Goal: Task Accomplishment & Management: Use online tool/utility

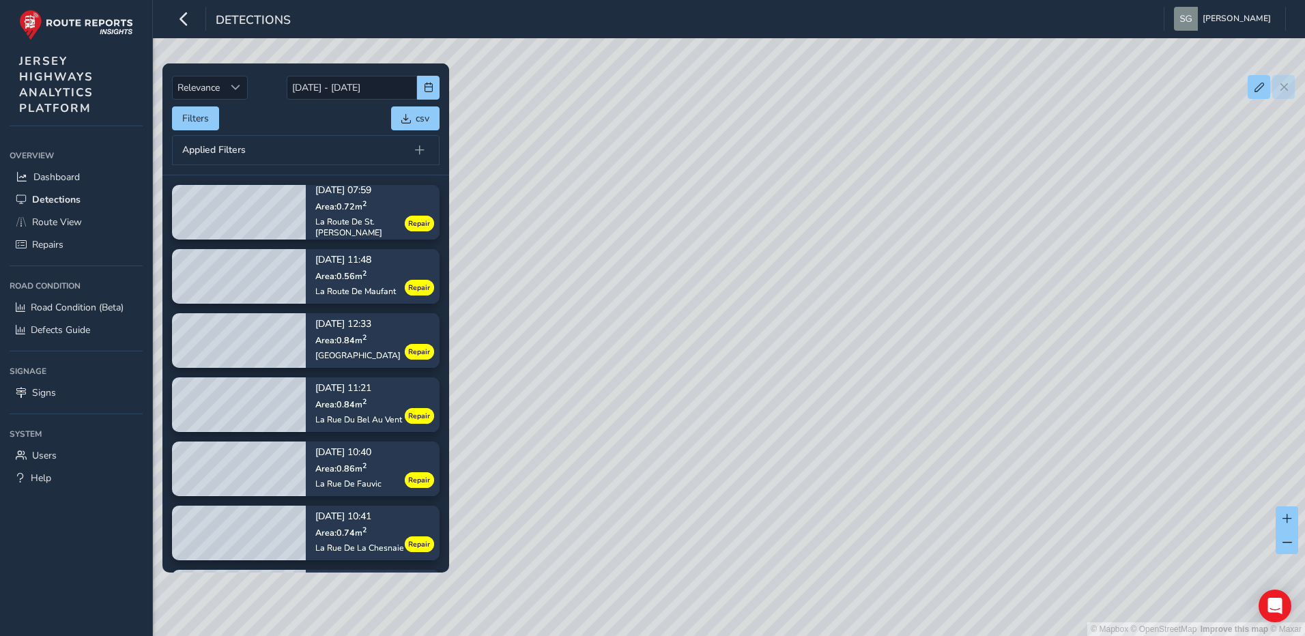
click at [759, 171] on div "© Mapbox © OpenStreetMap Improve this map © Maxar" at bounding box center [652, 318] width 1305 height 636
click at [206, 116] on button "Filters" at bounding box center [195, 118] width 47 height 24
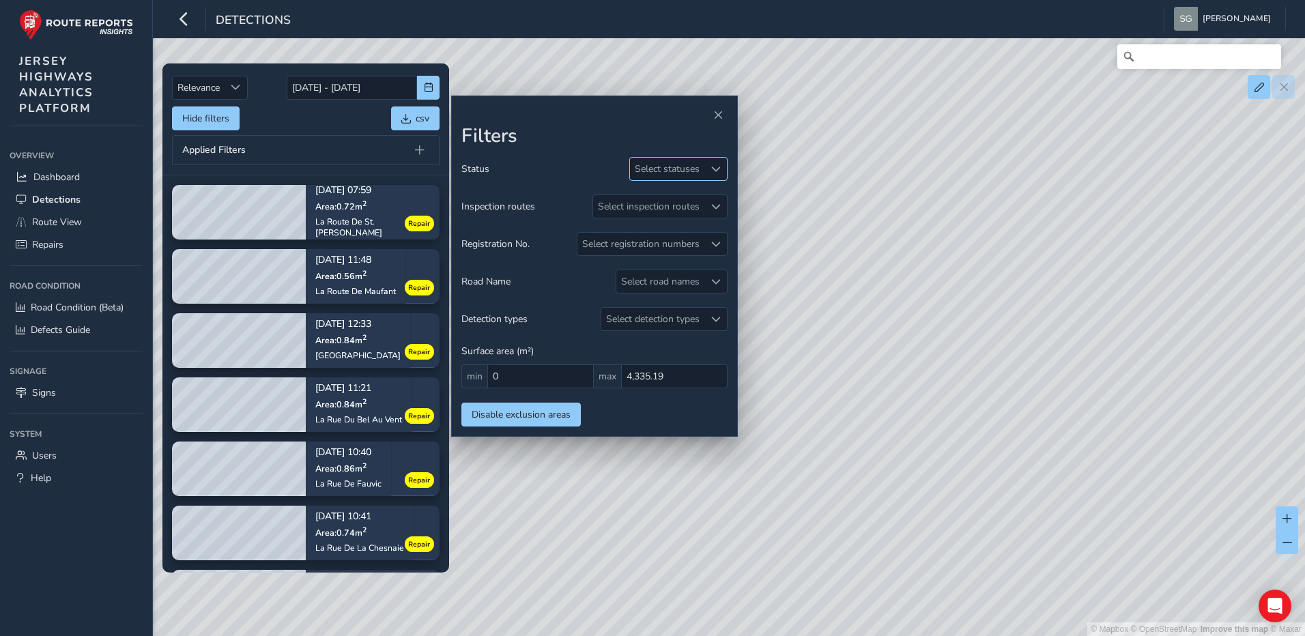
click at [711, 175] on div at bounding box center [715, 169] width 23 height 23
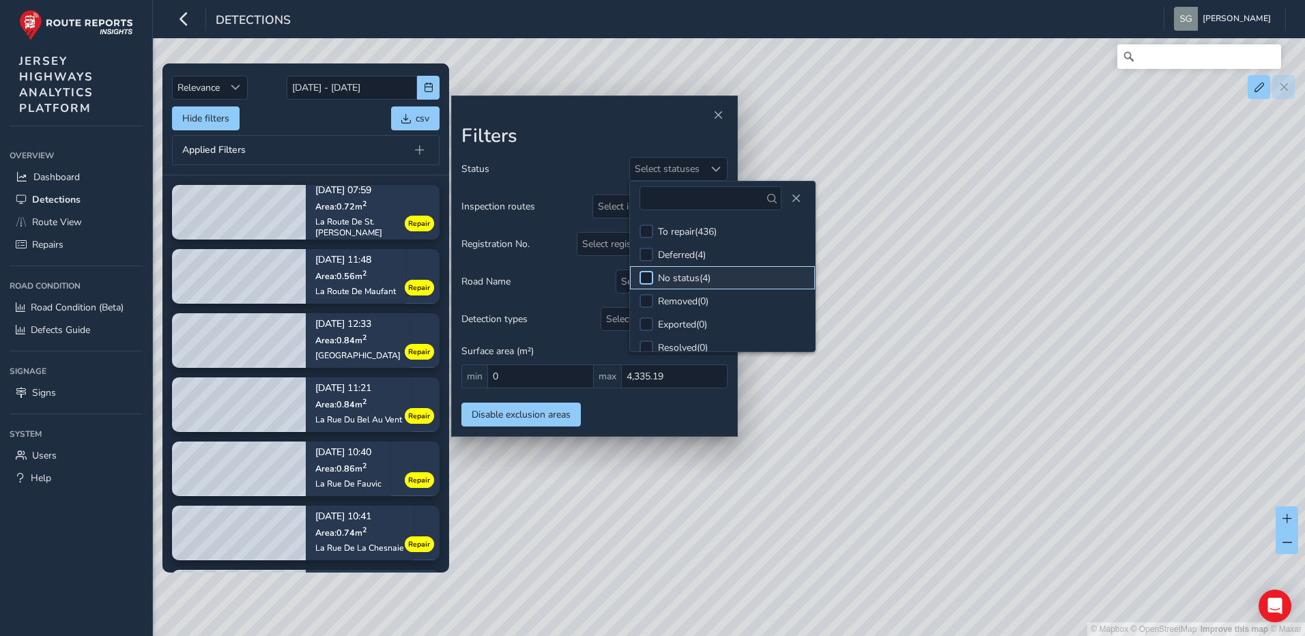
click at [641, 273] on div at bounding box center [646, 278] width 14 height 14
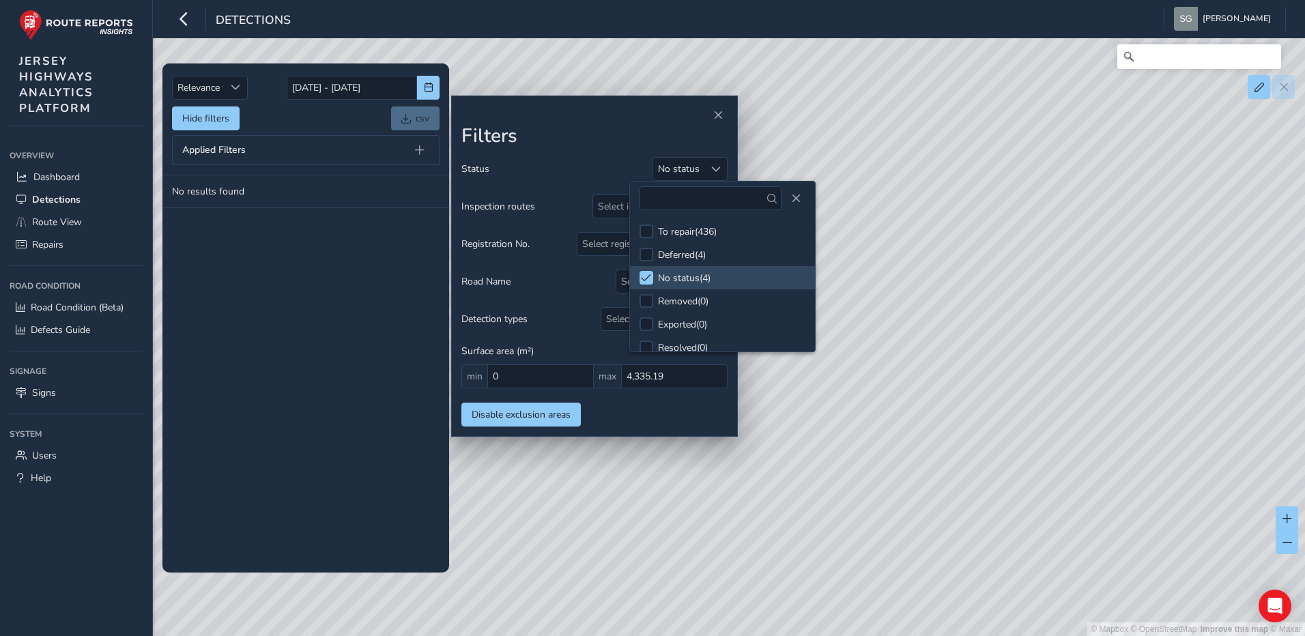
click at [617, 413] on div "Status No status Inspection routes Select inspection routes Registration No. Se…" at bounding box center [594, 292] width 266 height 270
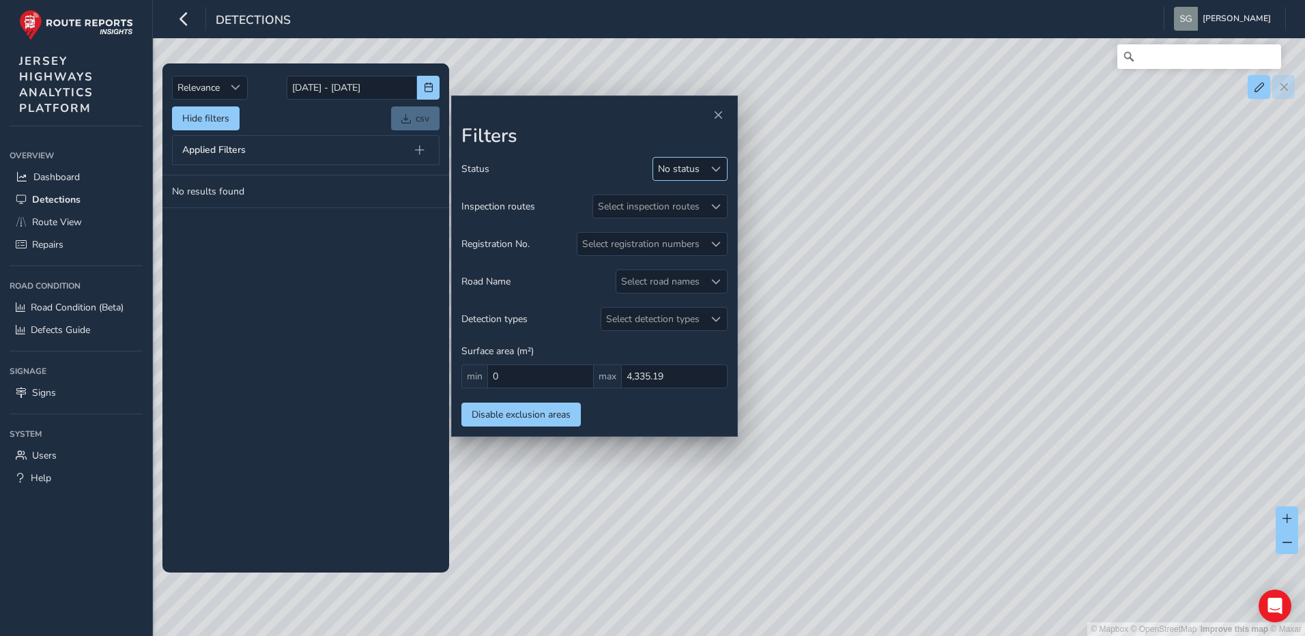
click at [724, 166] on div at bounding box center [715, 169] width 23 height 23
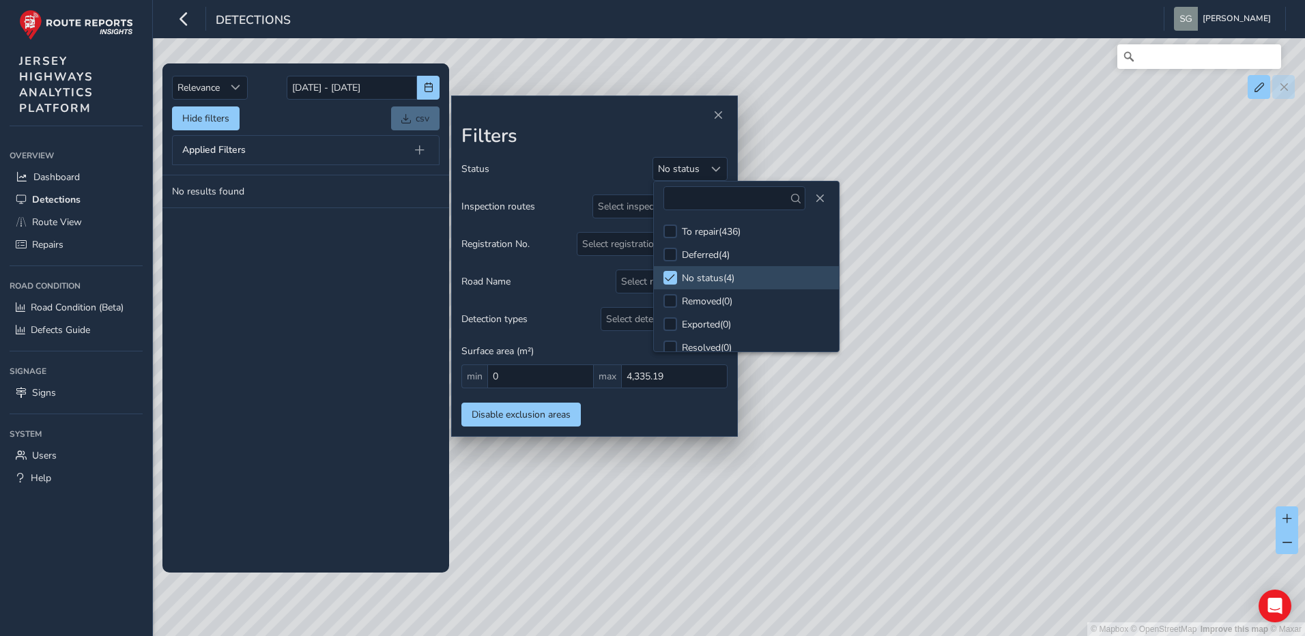
click at [310, 391] on tbody "No results found" at bounding box center [305, 373] width 287 height 397
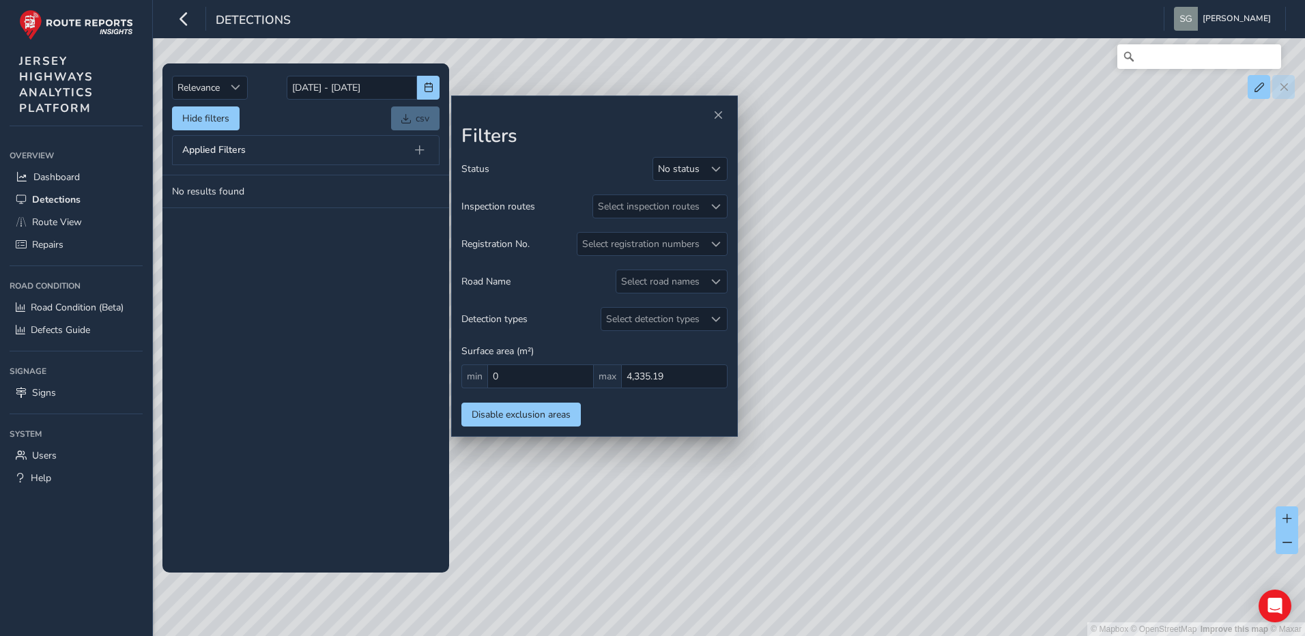
click at [325, 151] on div "Applied Filters" at bounding box center [305, 150] width 267 height 30
click at [416, 149] on span at bounding box center [420, 150] width 10 height 10
drag, startPoint x: 189, startPoint y: 124, endPoint x: 258, endPoint y: 111, distance: 70.3
click at [190, 124] on button "Hide filters" at bounding box center [206, 118] width 68 height 24
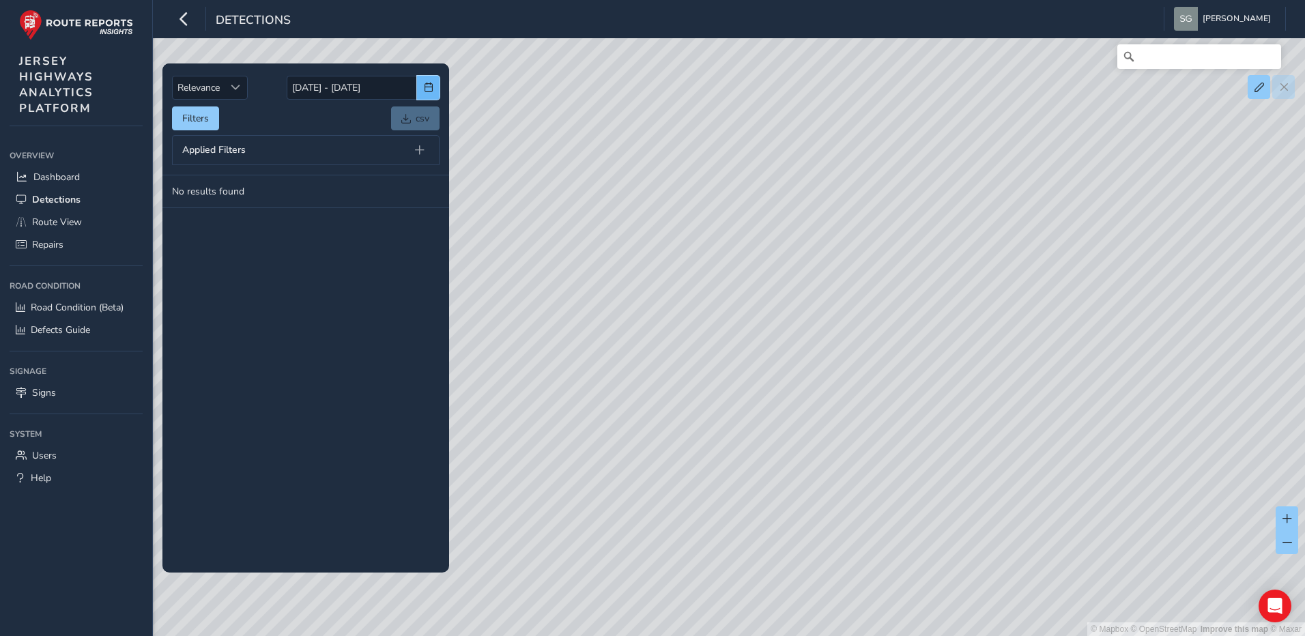
click at [422, 81] on button "button" at bounding box center [428, 88] width 23 height 24
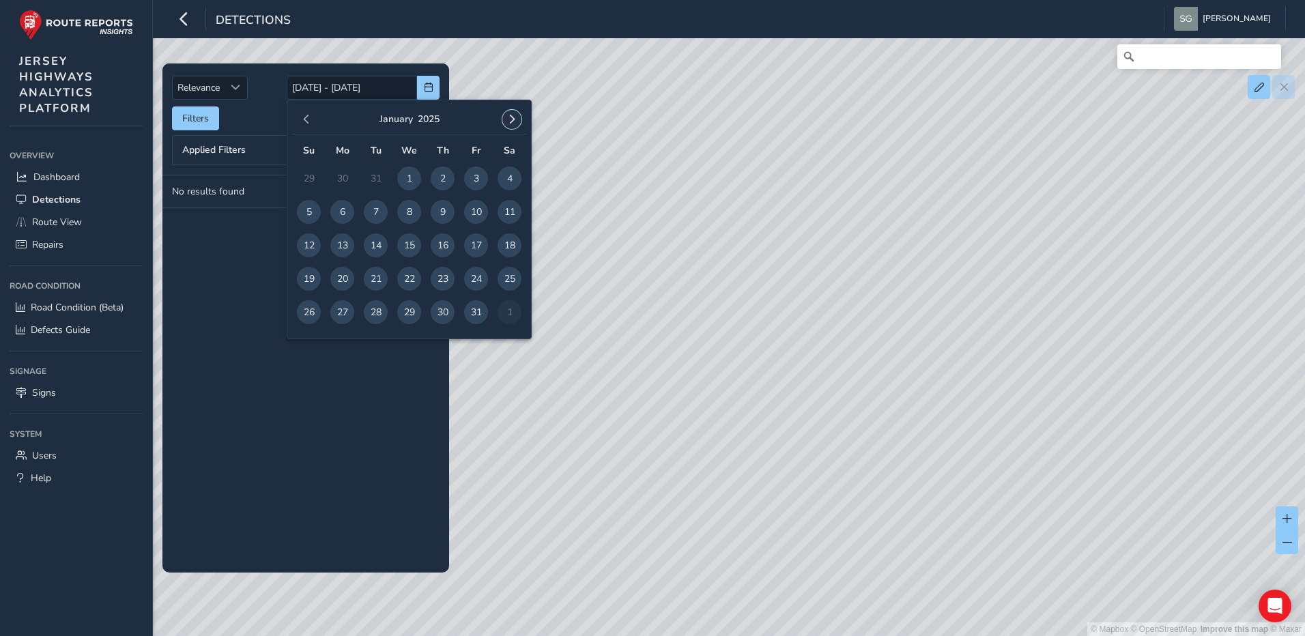
click at [519, 113] on button "button" at bounding box center [511, 119] width 19 height 19
click at [517, 113] on button "button" at bounding box center [511, 119] width 19 height 19
click at [514, 129] on div "[DATE]" at bounding box center [409, 119] width 234 height 29
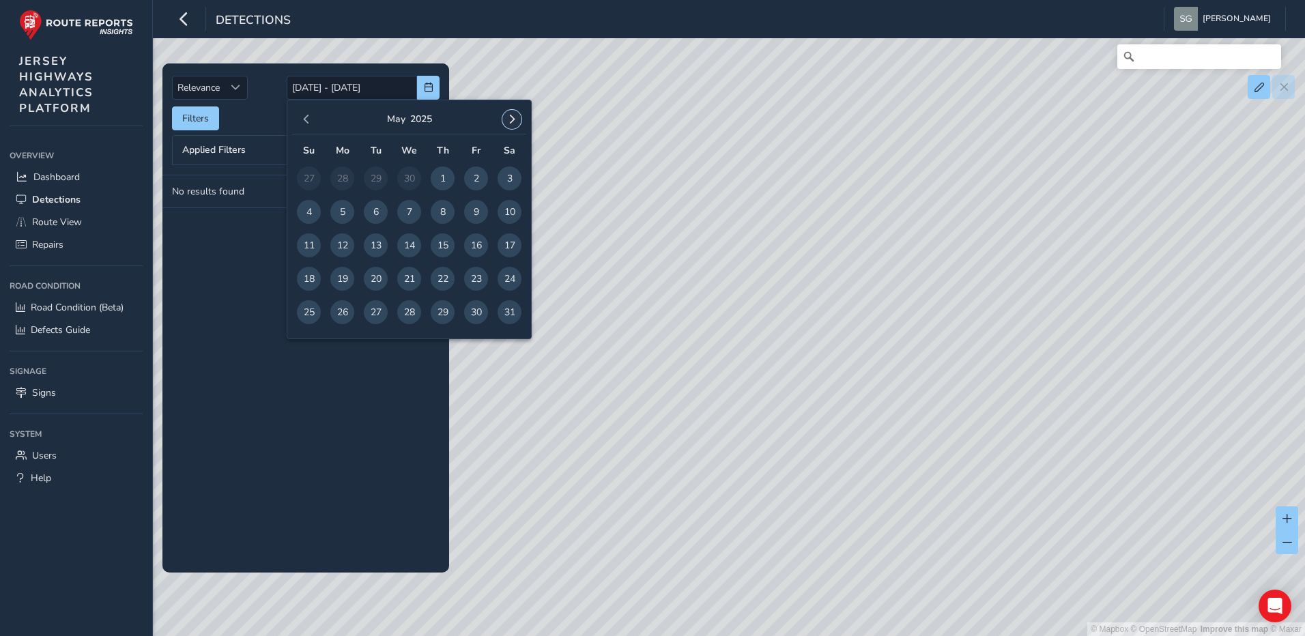
click at [517, 123] on button "button" at bounding box center [511, 119] width 19 height 19
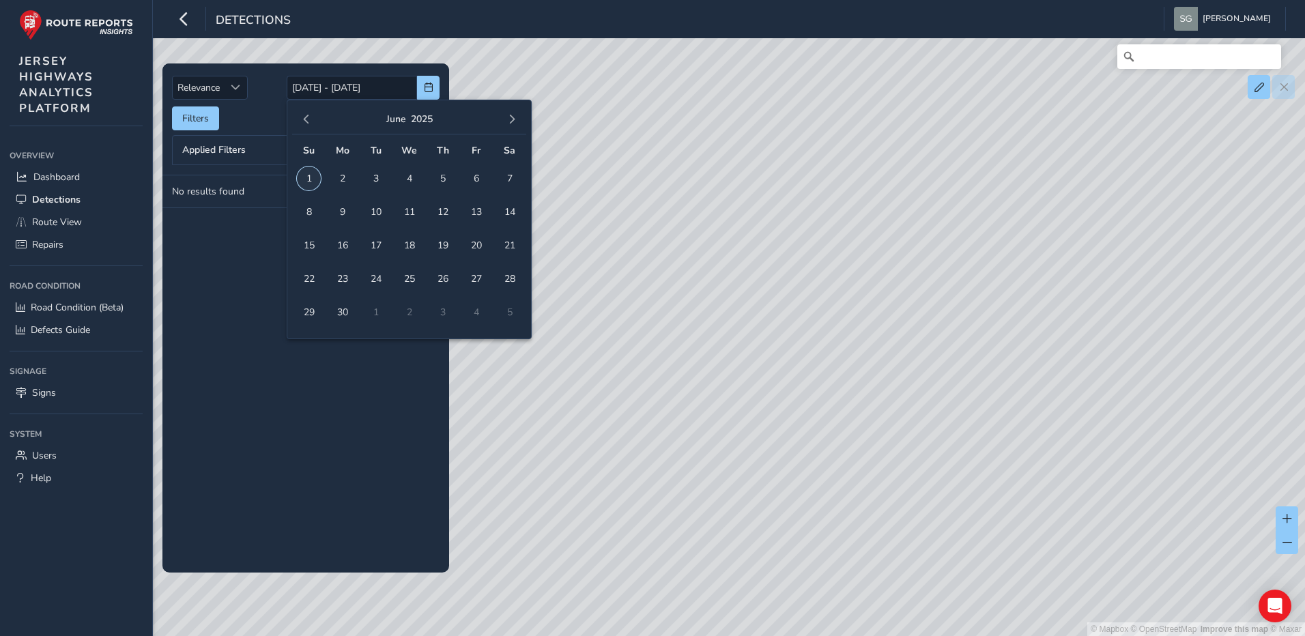
click at [306, 180] on span "1" at bounding box center [309, 178] width 24 height 24
click at [520, 123] on button "button" at bounding box center [511, 119] width 19 height 19
click at [434, 311] on span "31" at bounding box center [443, 312] width 24 height 24
type input "[DATE] - [DATE]"
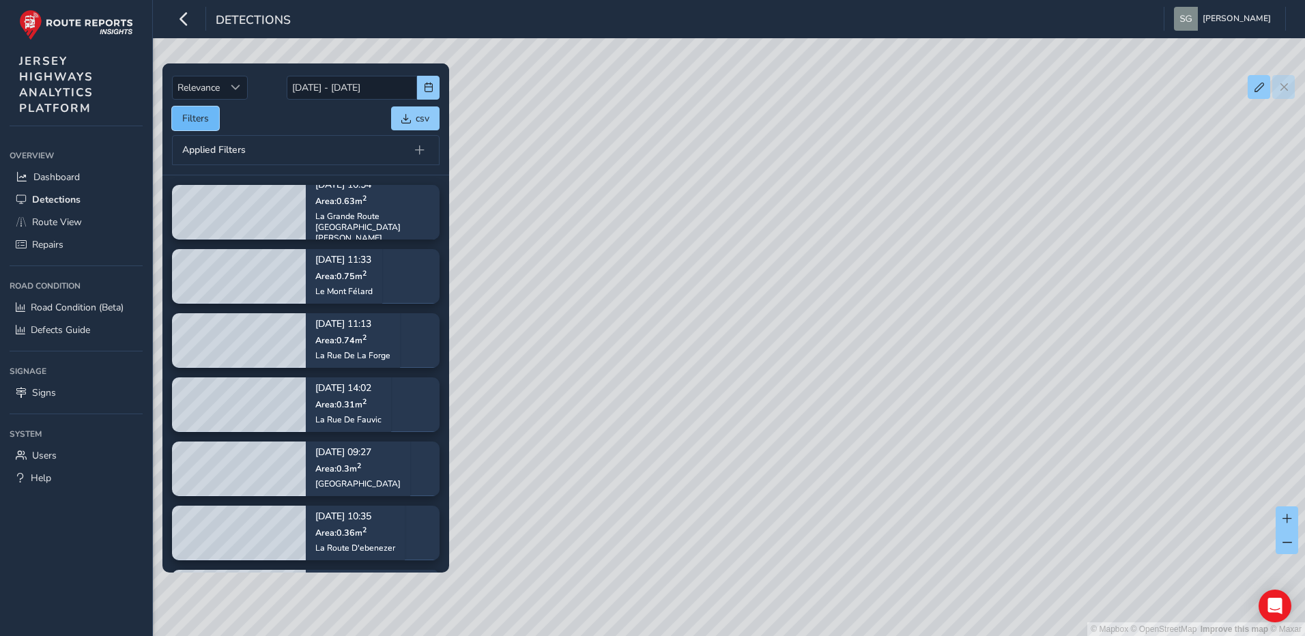
click at [199, 125] on button "Filters" at bounding box center [195, 118] width 47 height 24
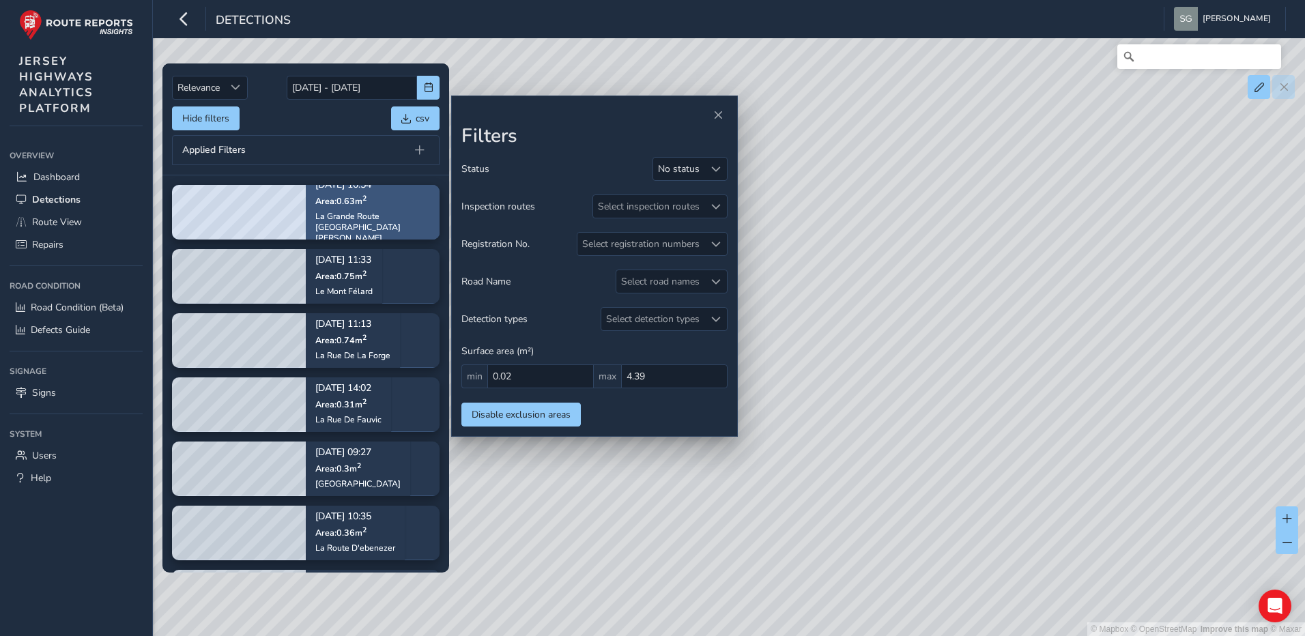
click at [387, 202] on div "[DATE] 10:54 Area: 0.63 m 2 La Grande Route [GEOGRAPHIC_DATA][PERSON_NAME]" at bounding box center [372, 212] width 115 height 82
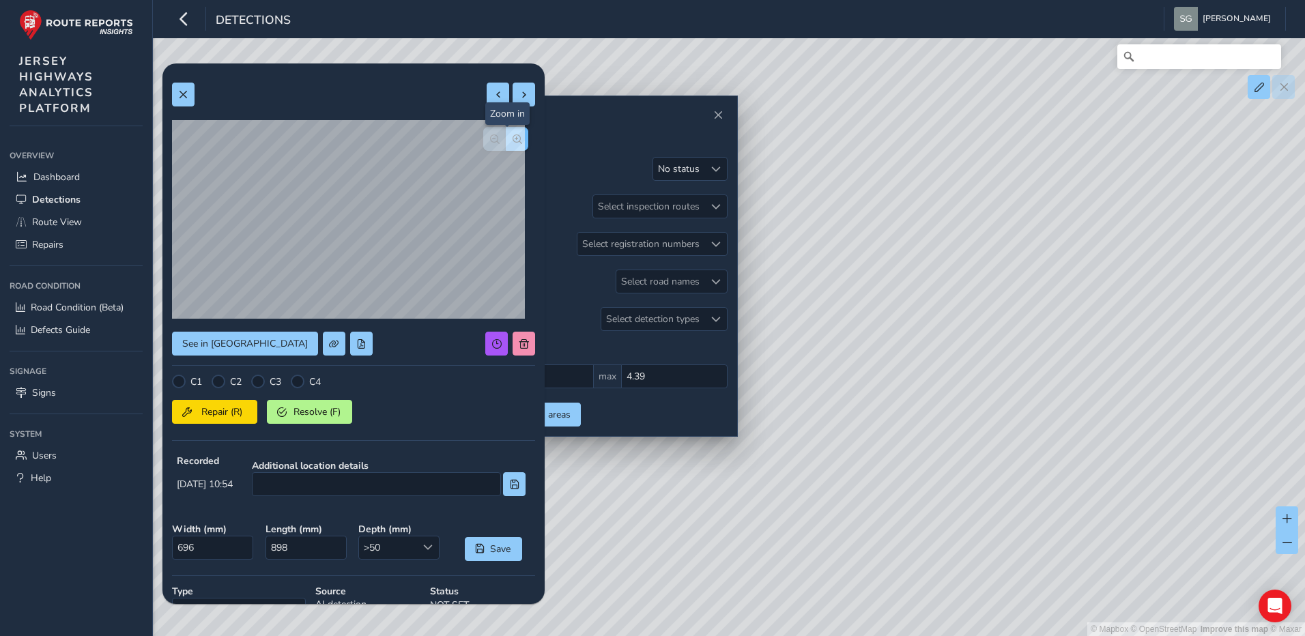
click at [512, 143] on span "button" at bounding box center [517, 139] width 10 height 10
click at [483, 148] on button "button" at bounding box center [494, 139] width 23 height 24
click at [254, 383] on div at bounding box center [258, 382] width 14 height 14
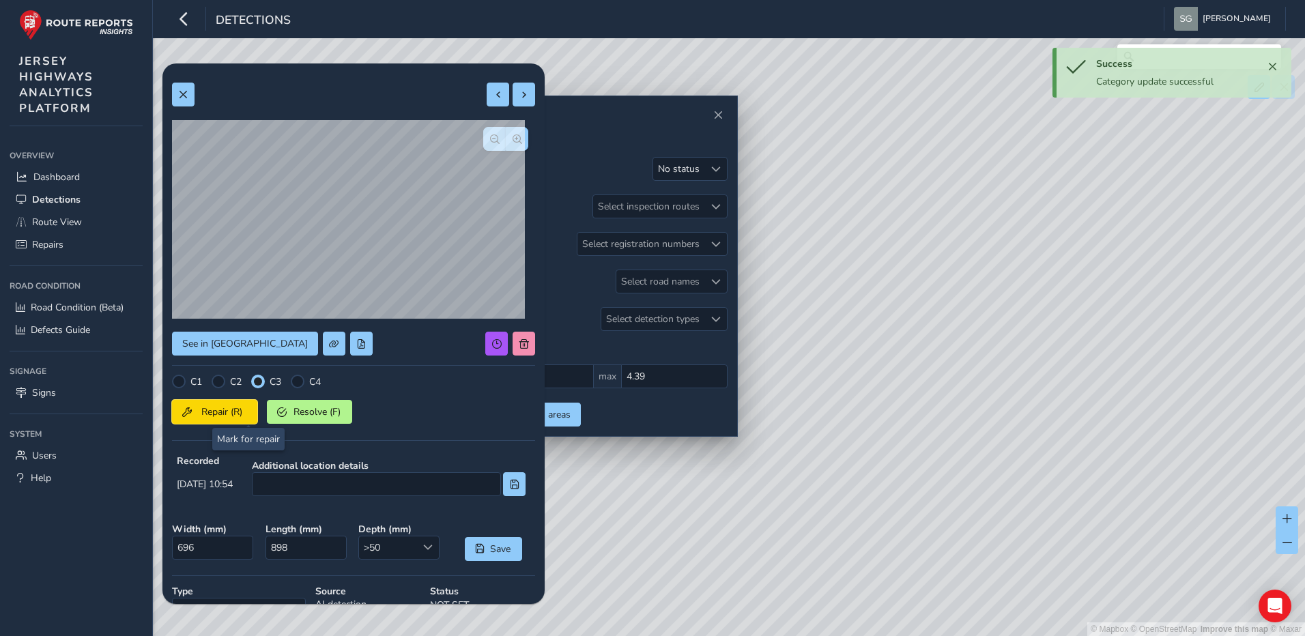
click at [245, 411] on span "Repair (R)" at bounding box center [222, 411] width 50 height 13
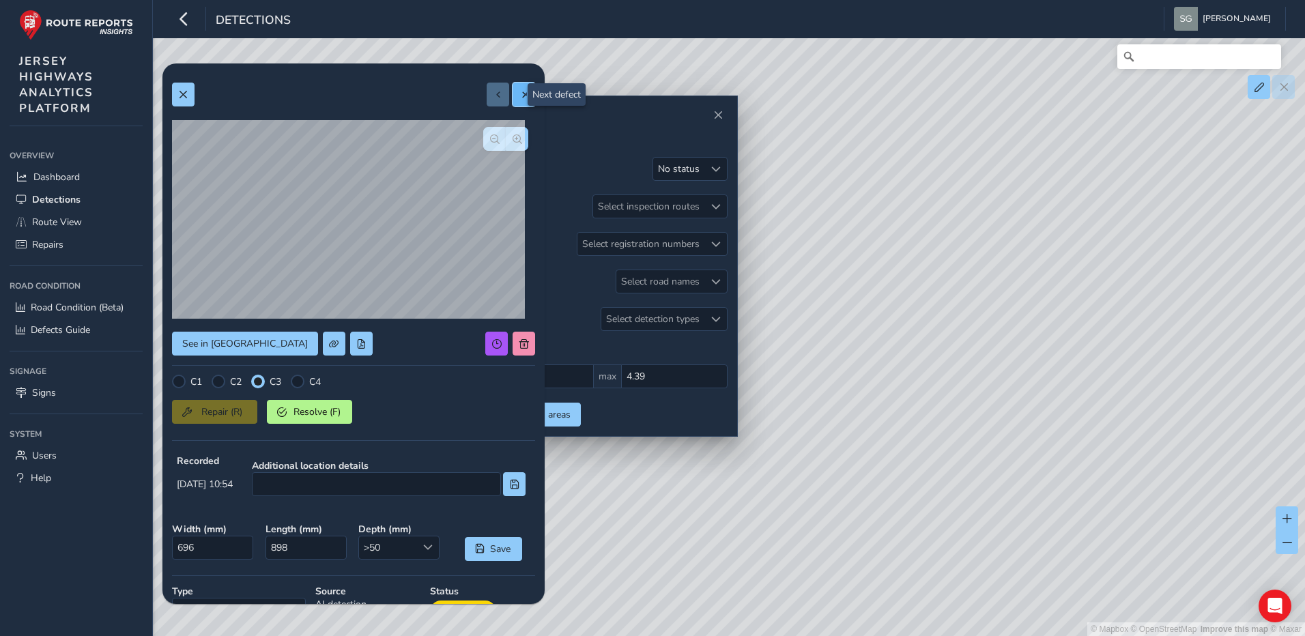
click at [519, 98] on span at bounding box center [524, 95] width 10 height 10
type input "389"
type input "625"
click at [490, 140] on span "button" at bounding box center [495, 139] width 10 height 10
click at [516, 140] on button "button" at bounding box center [517, 139] width 23 height 24
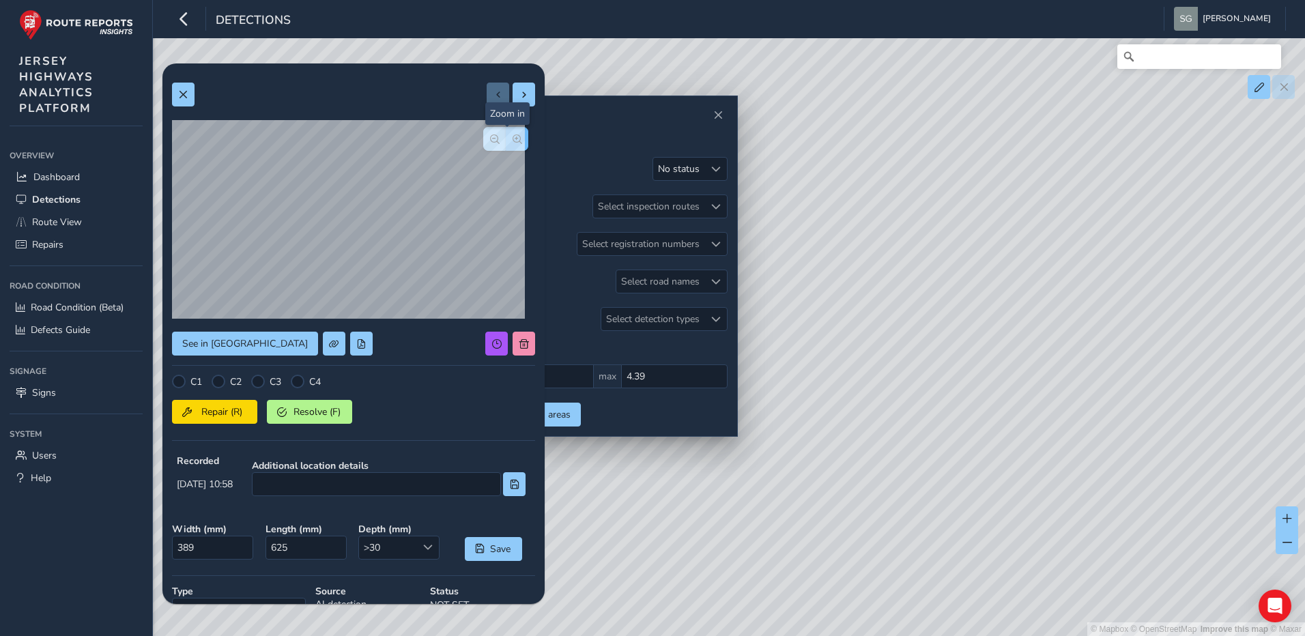
click at [516, 140] on button "button" at bounding box center [517, 139] width 23 height 24
click at [291, 383] on div "C1 C2 C3 C4" at bounding box center [353, 382] width 363 height 14
click at [292, 383] on div at bounding box center [298, 382] width 14 height 14
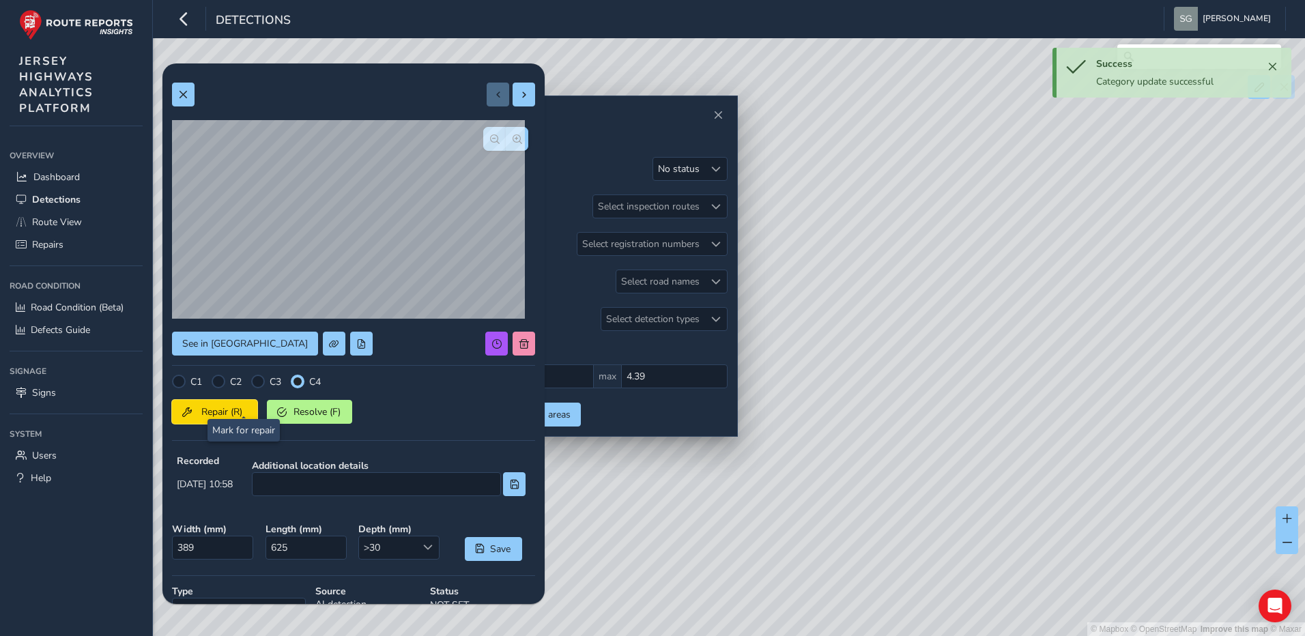
click at [240, 403] on button "Repair (R)" at bounding box center [214, 412] width 85 height 24
click at [519, 95] on span at bounding box center [524, 95] width 10 height 10
type input "377"
type input "976"
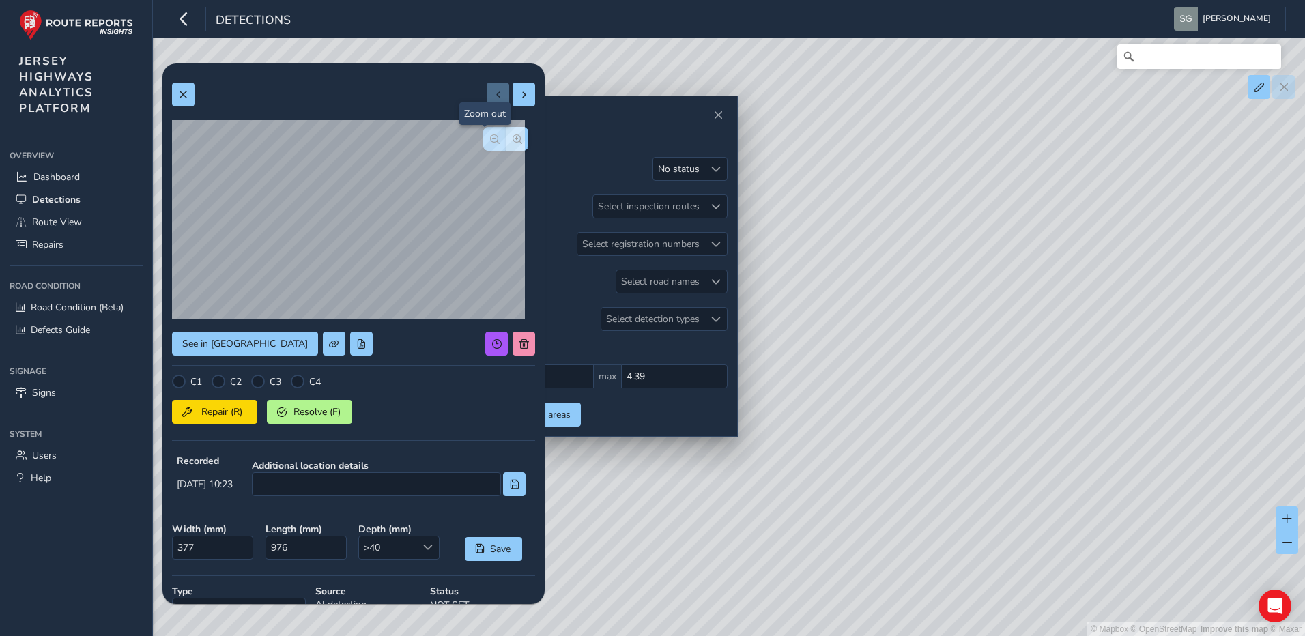
click at [483, 144] on button "button" at bounding box center [494, 139] width 23 height 24
click at [483, 145] on button "button" at bounding box center [494, 139] width 23 height 24
click at [508, 144] on button "button" at bounding box center [517, 139] width 23 height 24
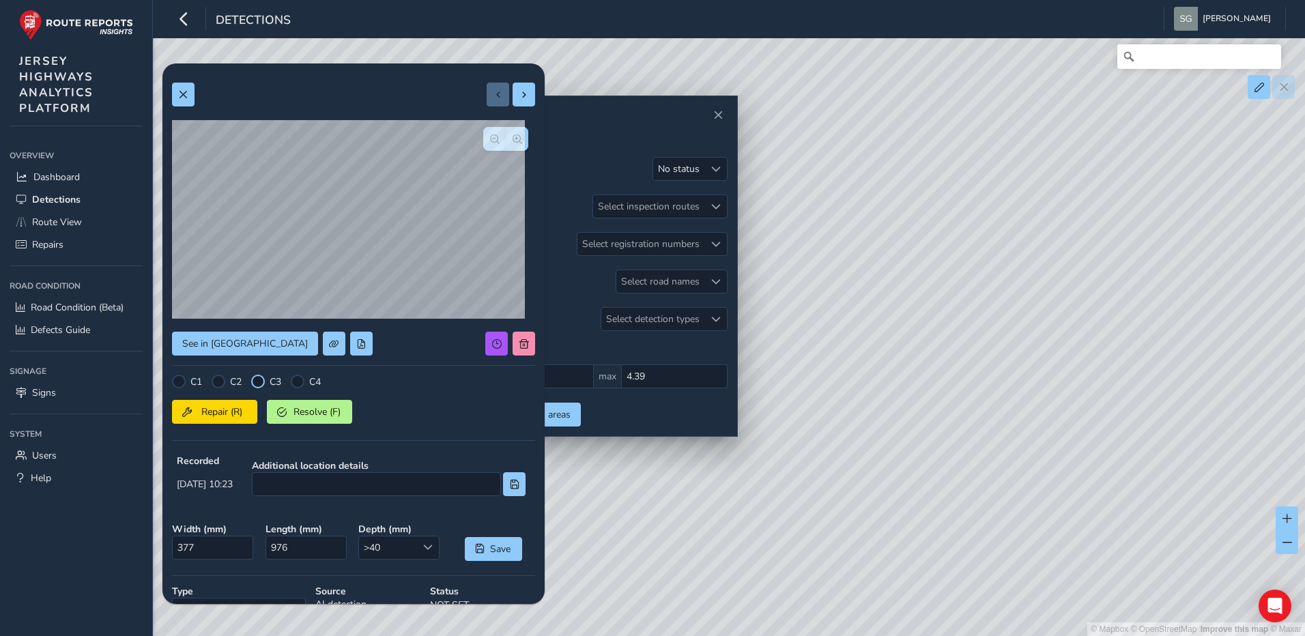
click at [257, 381] on div at bounding box center [258, 382] width 14 height 14
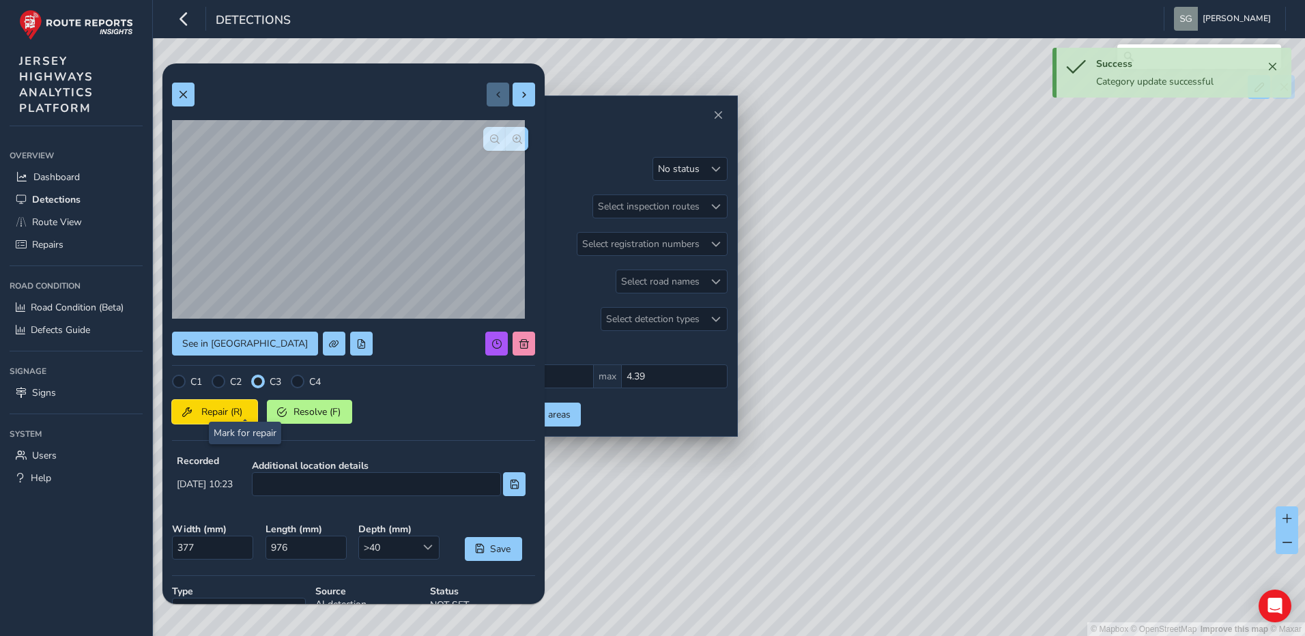
click at [242, 405] on span "Repair (R)" at bounding box center [222, 411] width 50 height 13
click at [525, 93] on div "See in Route View C1 C2 C3 C4 Repair (R) Resolve (F) Recorded [DATE] 10:23 Addi…" at bounding box center [353, 415] width 382 height 704
click at [519, 96] on span at bounding box center [524, 95] width 10 height 10
type input "391"
type input "680"
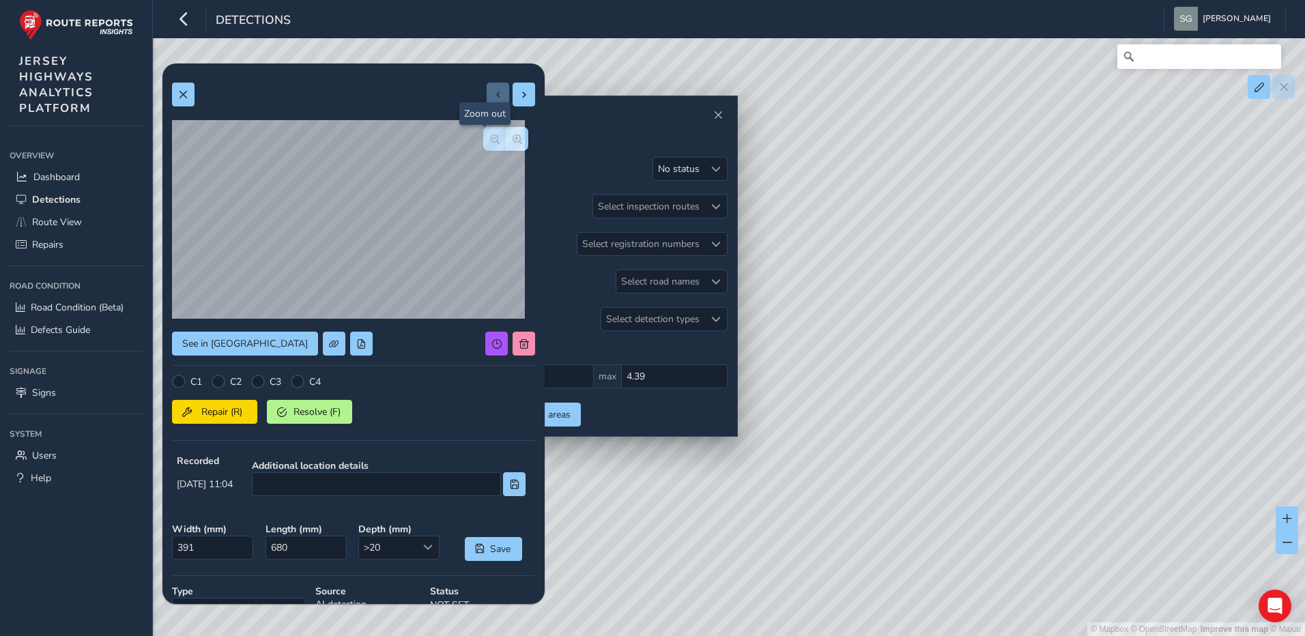
click at [483, 146] on button "button" at bounding box center [494, 139] width 23 height 24
click at [254, 383] on div at bounding box center [258, 382] width 14 height 14
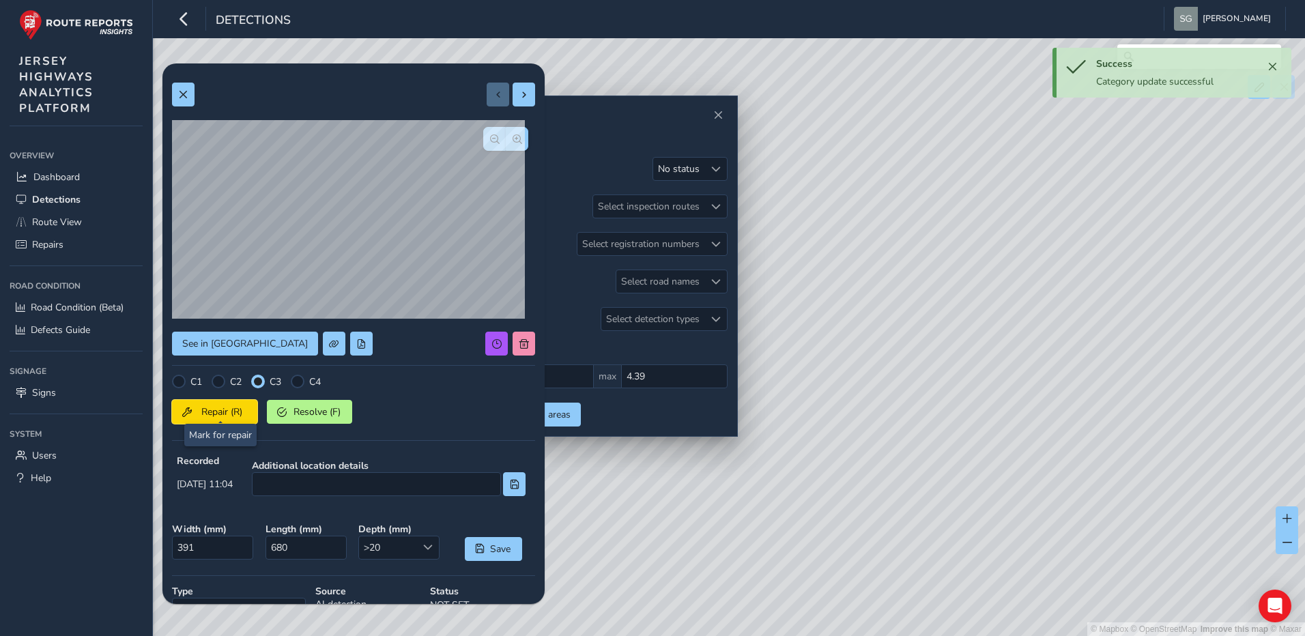
click at [217, 407] on span "Repair (R)" at bounding box center [222, 411] width 50 height 13
click at [519, 99] on span at bounding box center [524, 95] width 10 height 10
type input "782"
type input "949"
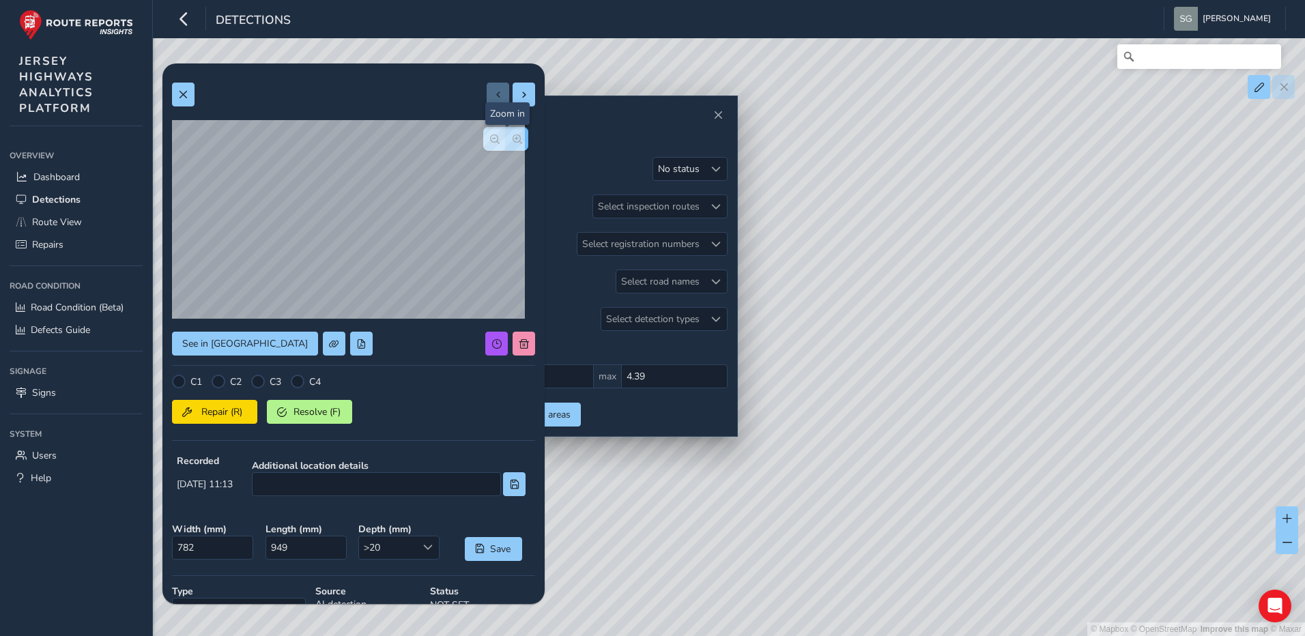
click at [512, 138] on span "button" at bounding box center [517, 139] width 10 height 10
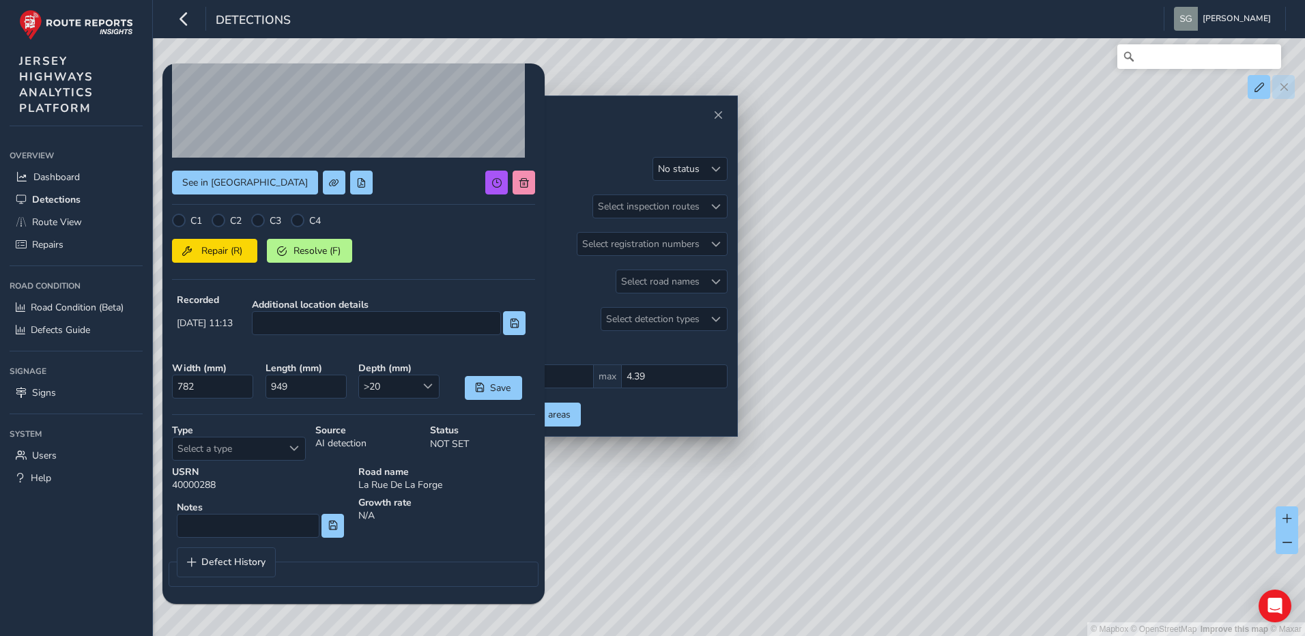
scroll to position [163, 0]
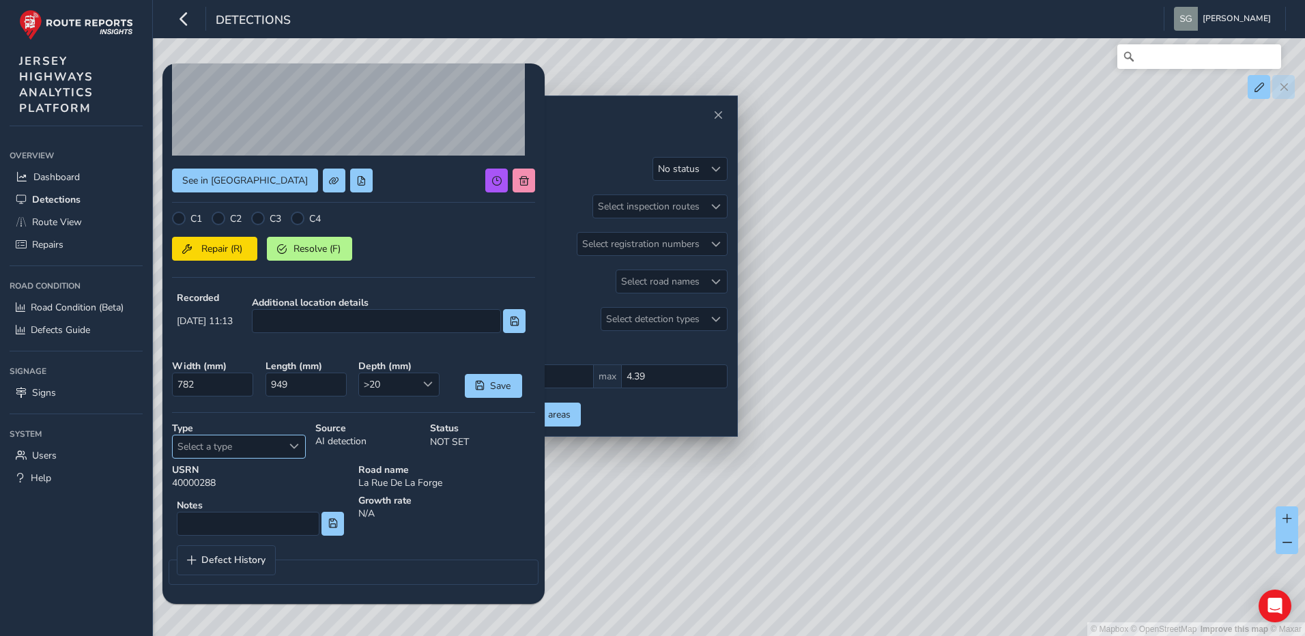
click at [297, 450] on span "Select a type" at bounding box center [294, 446] width 10 height 10
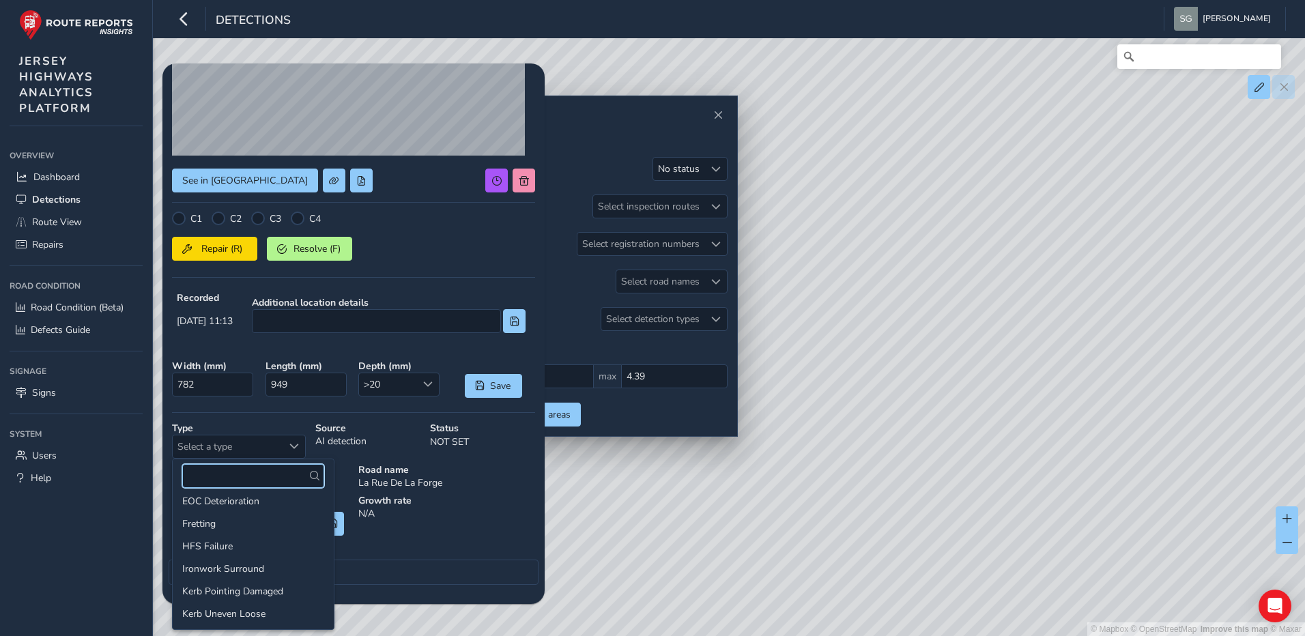
scroll to position [74, 0]
click at [266, 572] on li "Ironwork Surround" at bounding box center [253, 570] width 161 height 23
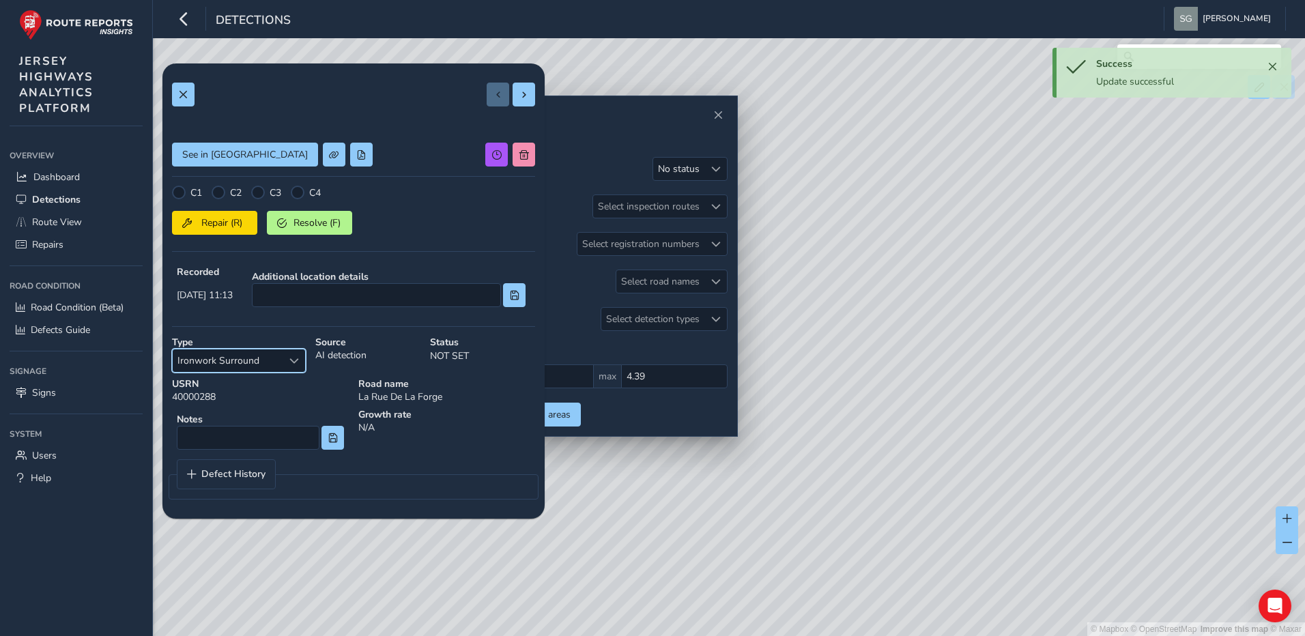
scroll to position [0, 0]
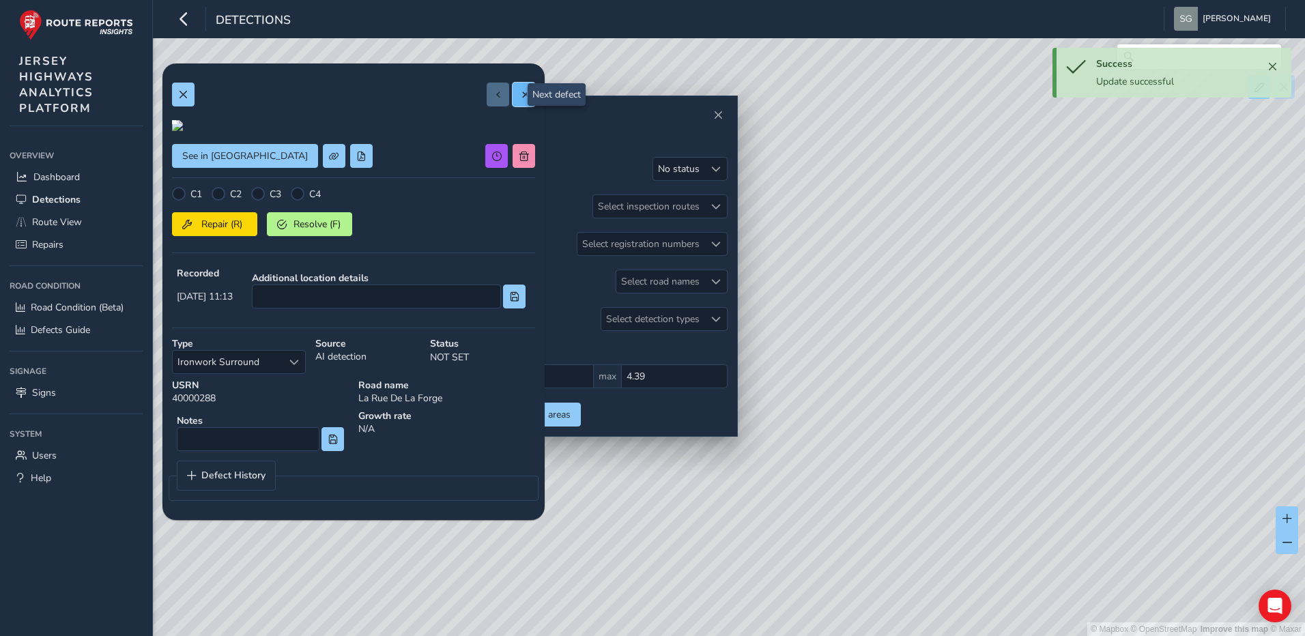
click at [519, 93] on span at bounding box center [524, 95] width 10 height 10
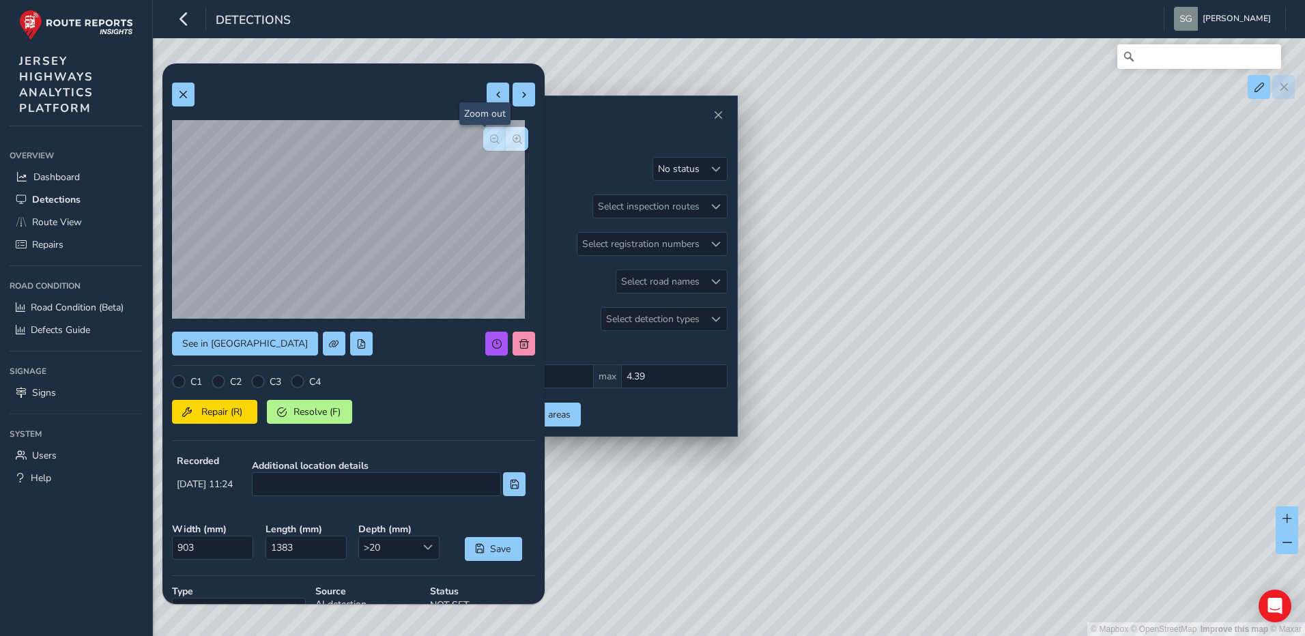
click at [483, 142] on button "button" at bounding box center [494, 139] width 23 height 24
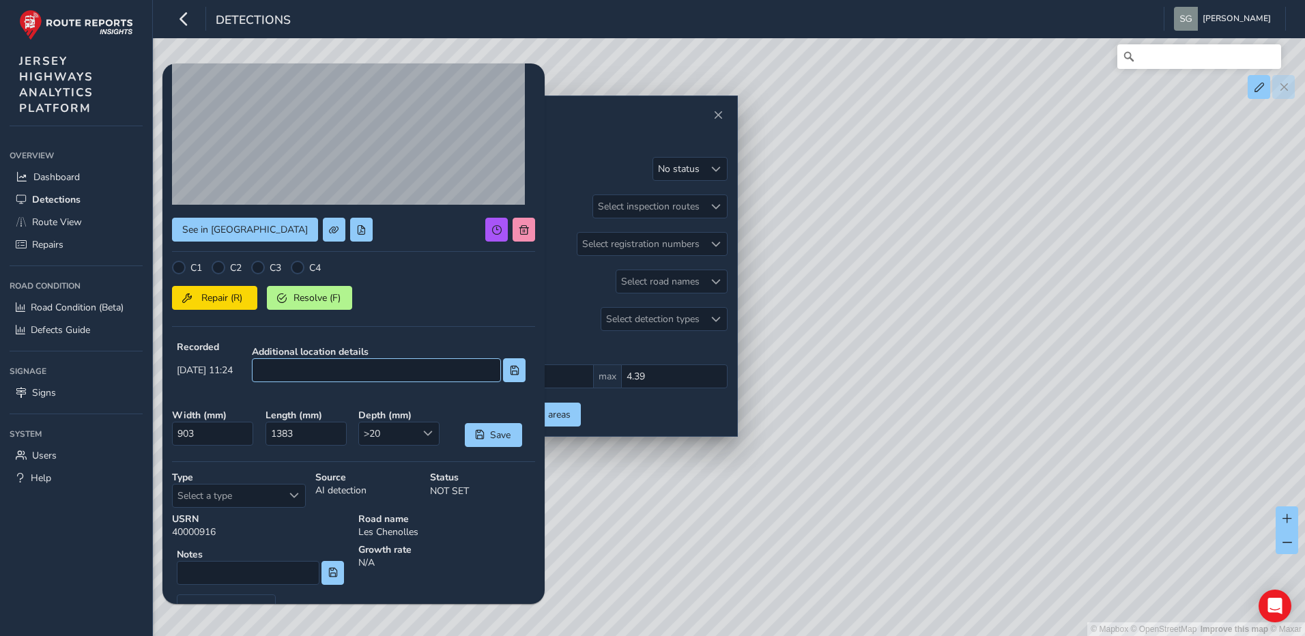
scroll to position [136, 0]
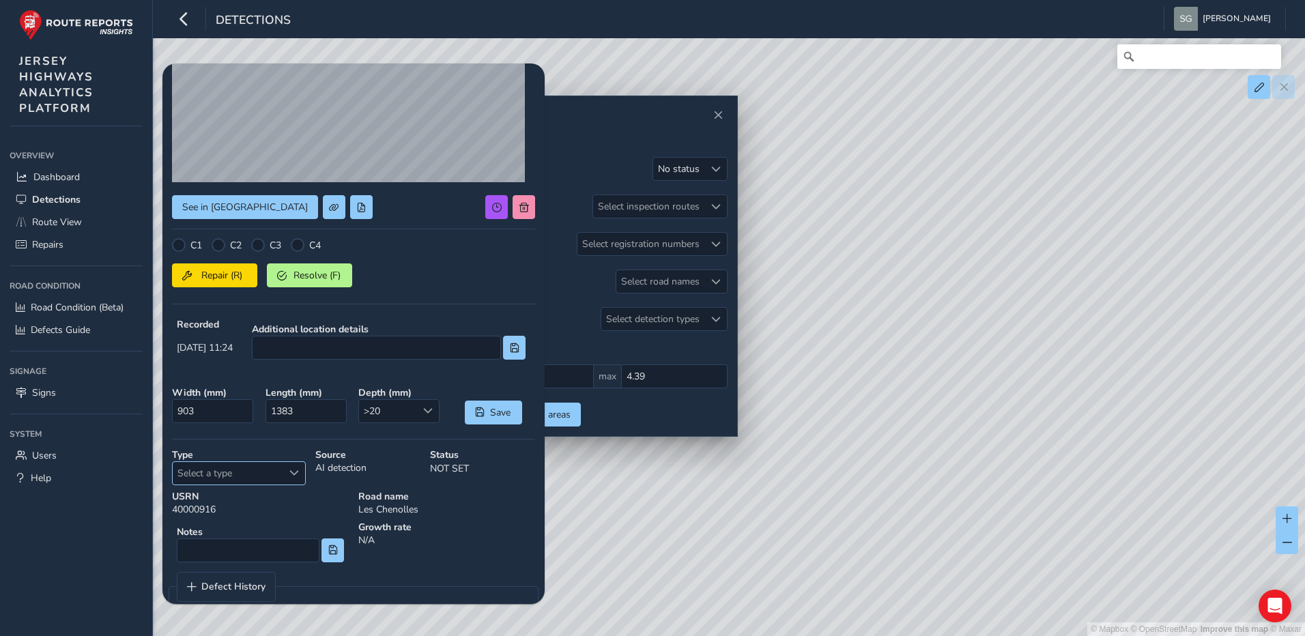
click at [291, 477] on span "Select a type" at bounding box center [294, 473] width 10 height 10
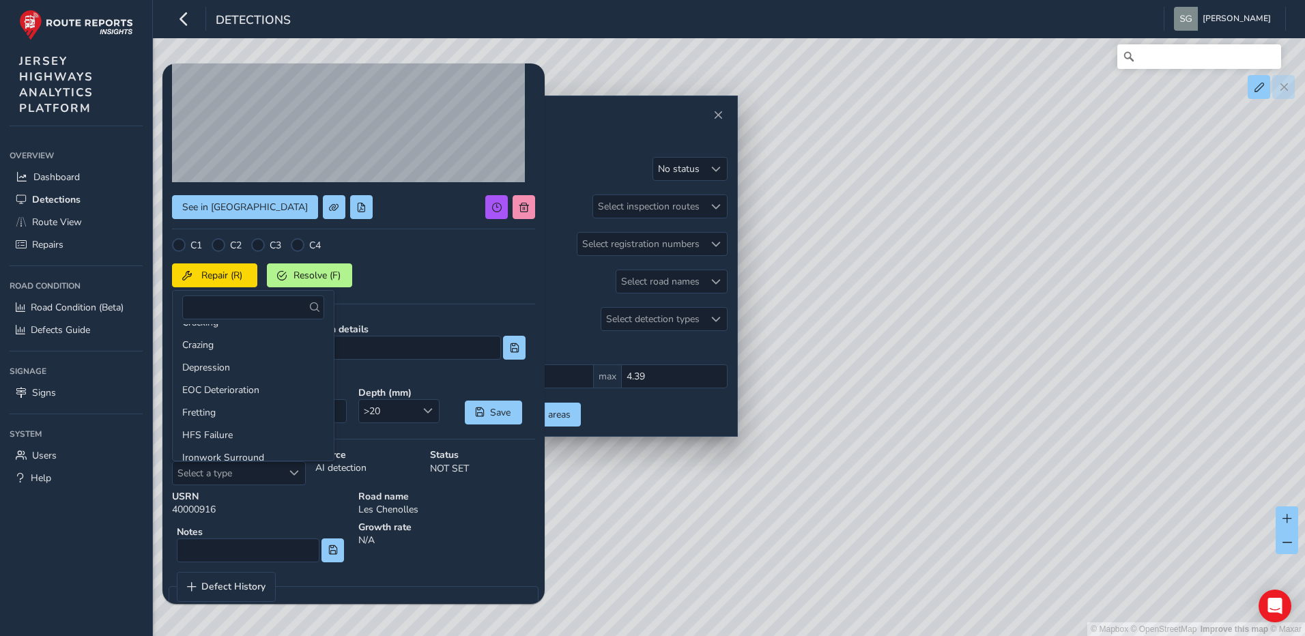
scroll to position [0, 0]
click at [420, 297] on div "C1 C2 C3 C4 Repair (R) Resolve (F)" at bounding box center [353, 275] width 363 height 75
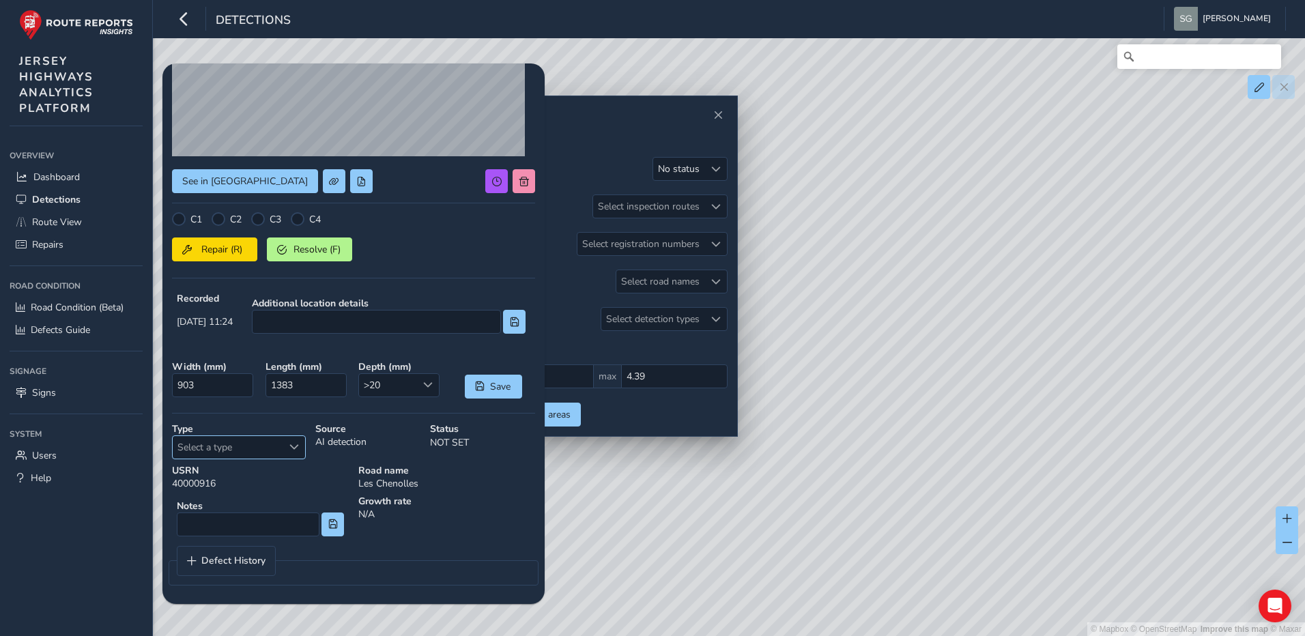
scroll to position [163, 0]
click at [297, 448] on span "Select a type" at bounding box center [294, 446] width 10 height 10
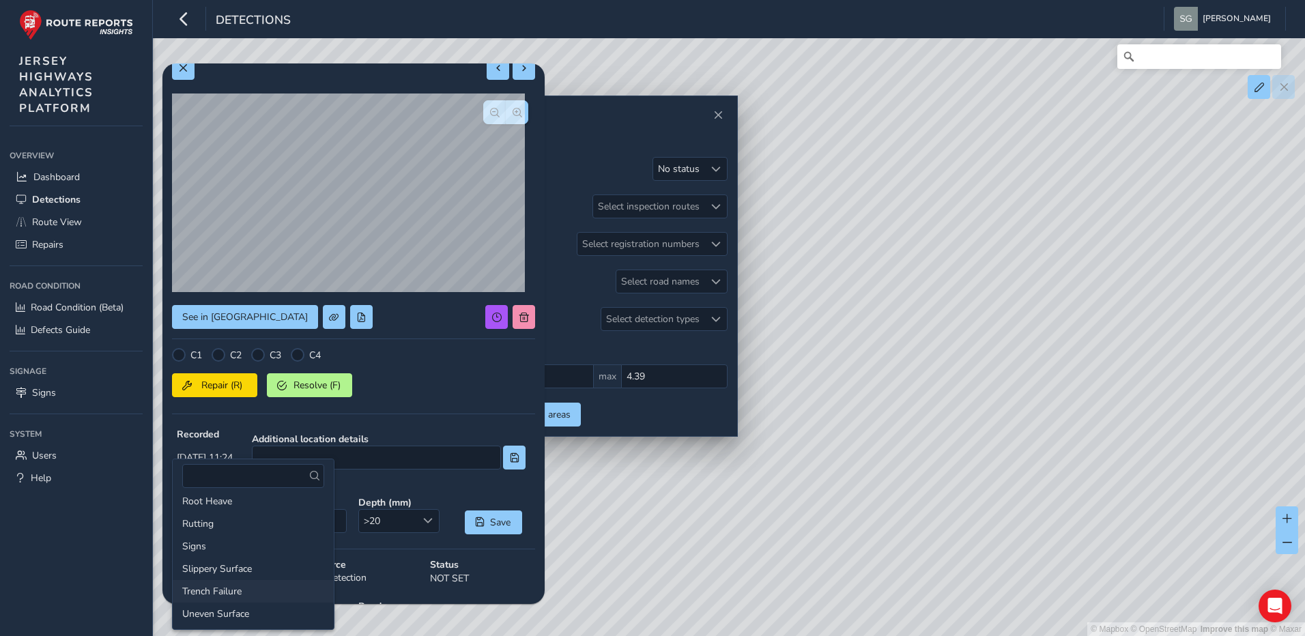
scroll to position [278, 0]
click at [254, 618] on li "Uneven Surface" at bounding box center [253, 613] width 161 height 23
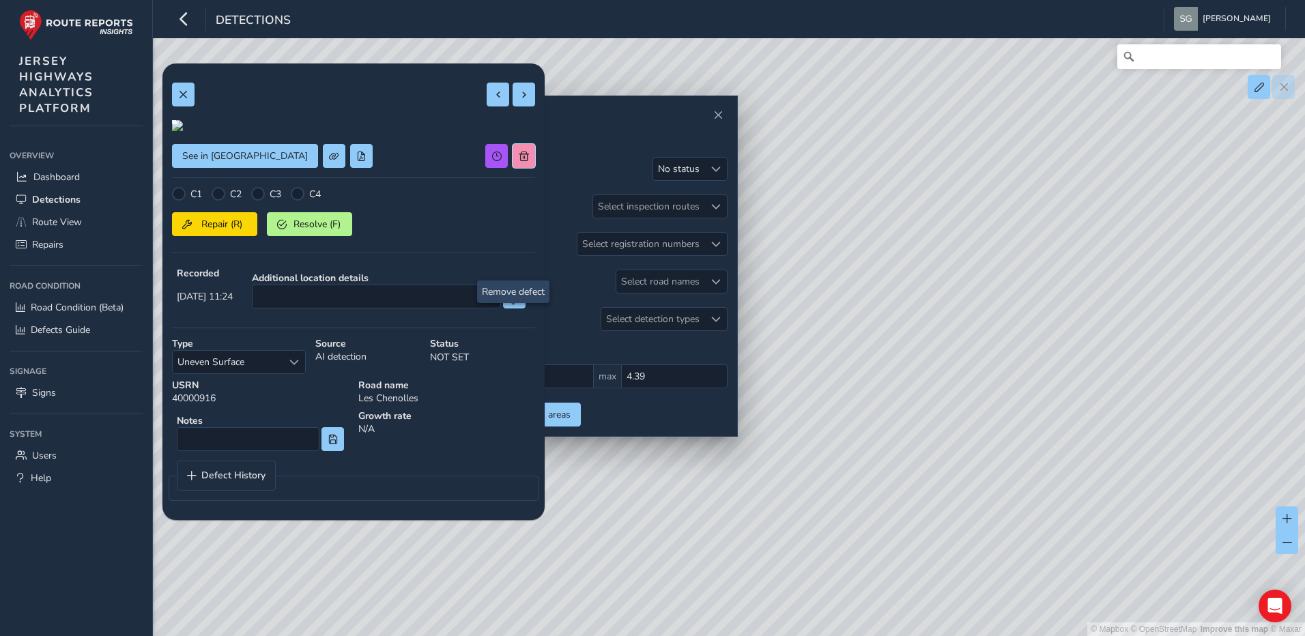
click at [519, 161] on span at bounding box center [524, 156] width 10 height 10
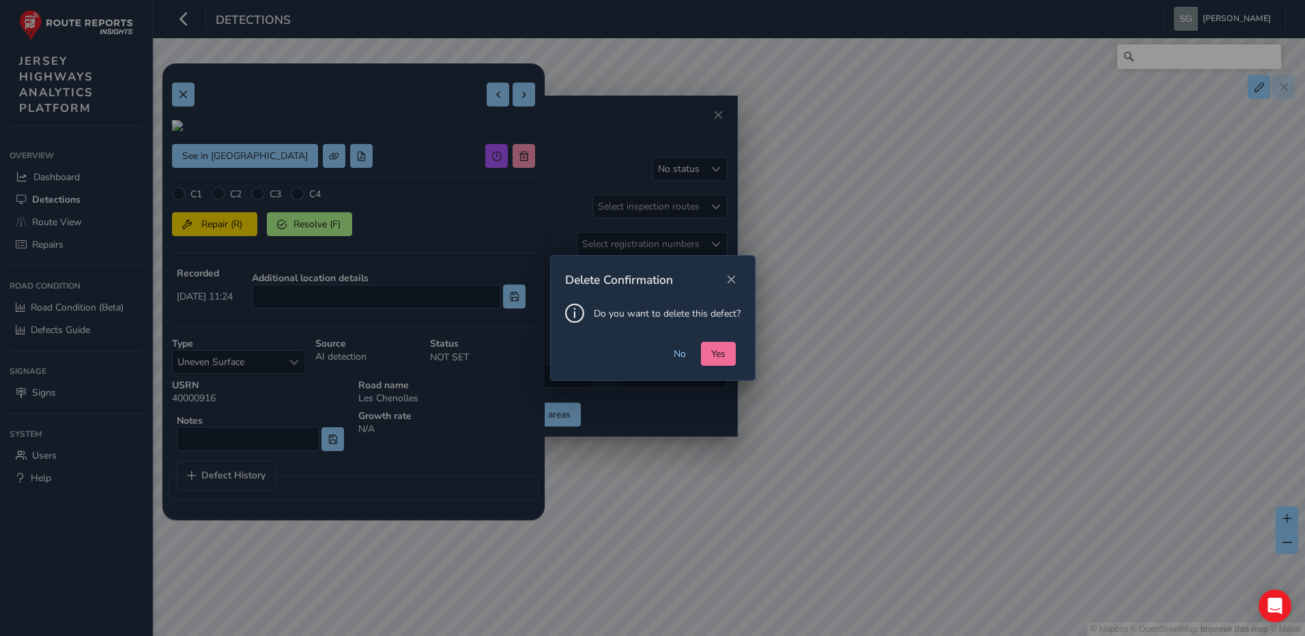
click at [718, 353] on span "Yes" at bounding box center [718, 353] width 14 height 13
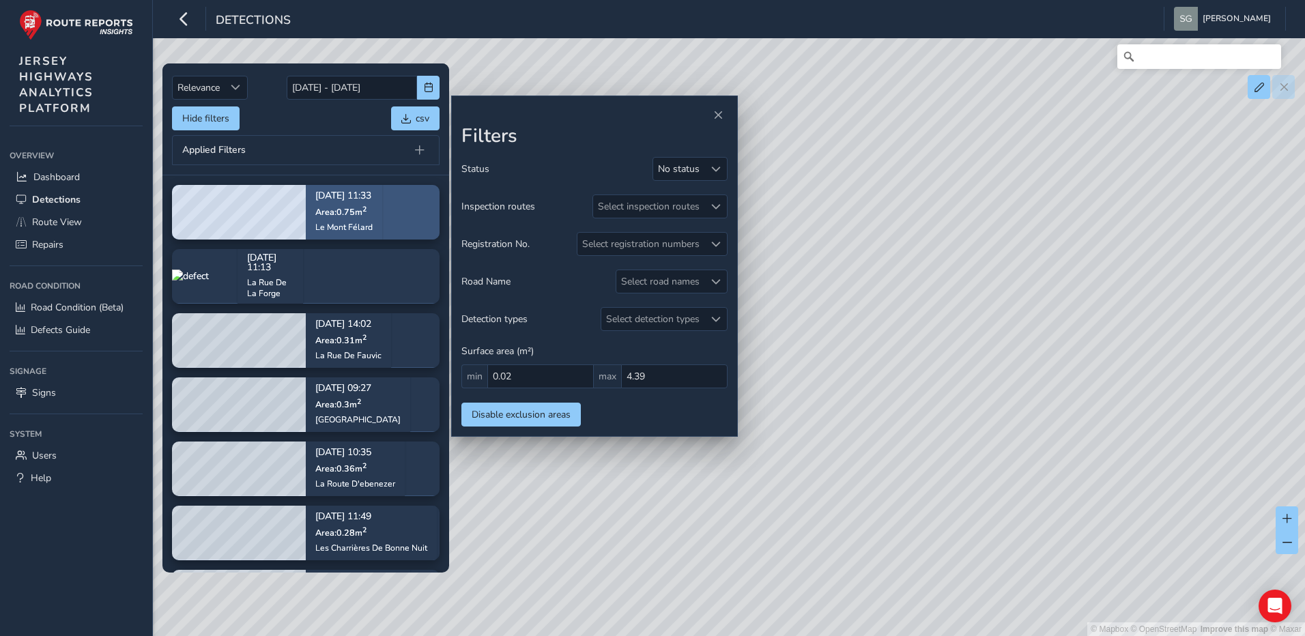
click at [382, 232] on div "[DATE] 11:33 Area: 0.75 m 2 Le Mont Félard" at bounding box center [344, 212] width 76 height 79
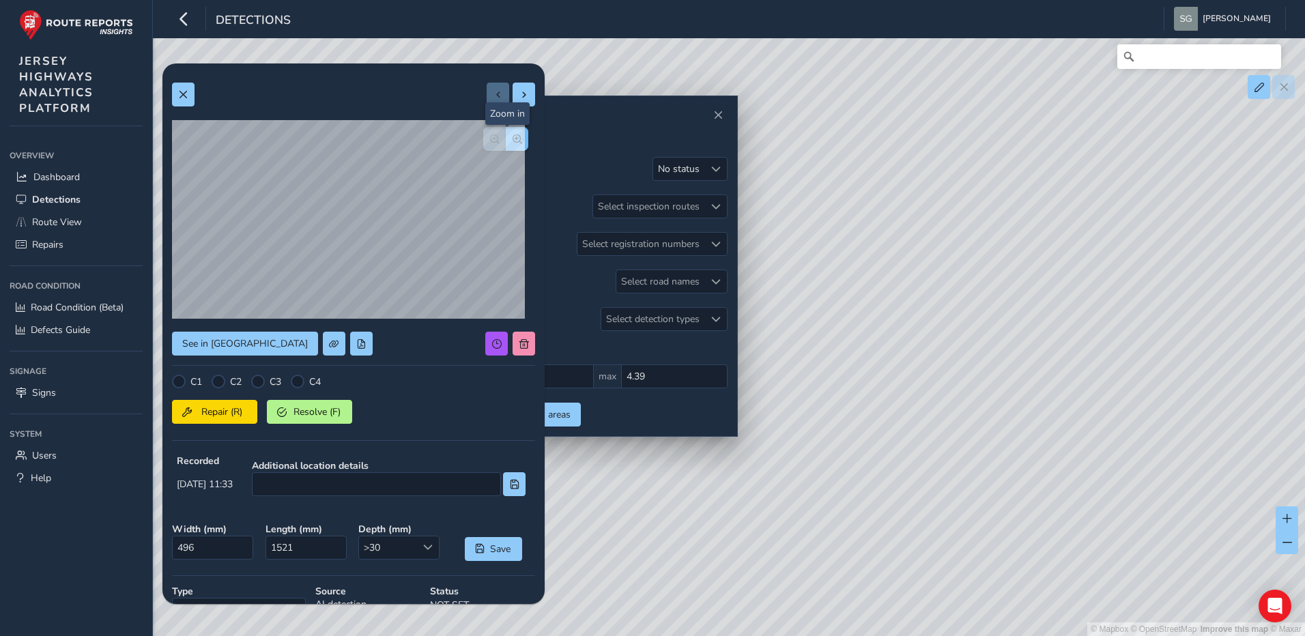
click at [512, 137] on span "button" at bounding box center [517, 139] width 10 height 10
click at [512, 136] on span "button" at bounding box center [517, 139] width 10 height 10
click at [490, 136] on span "button" at bounding box center [495, 139] width 10 height 10
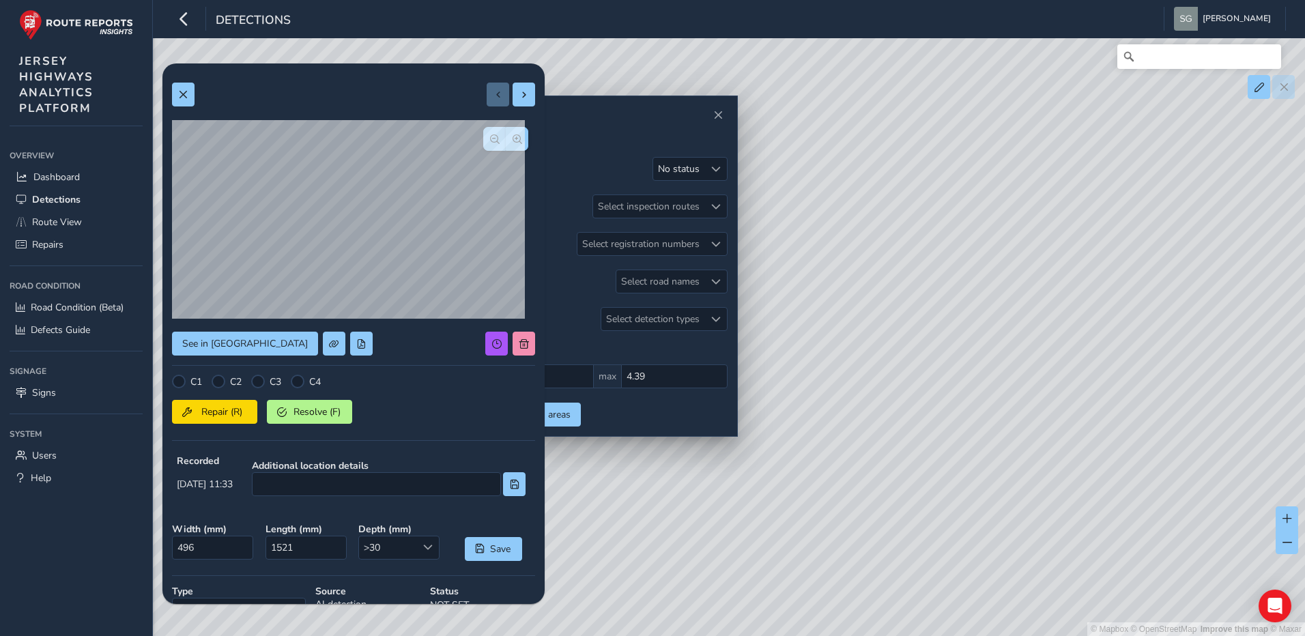
scroll to position [136, 0]
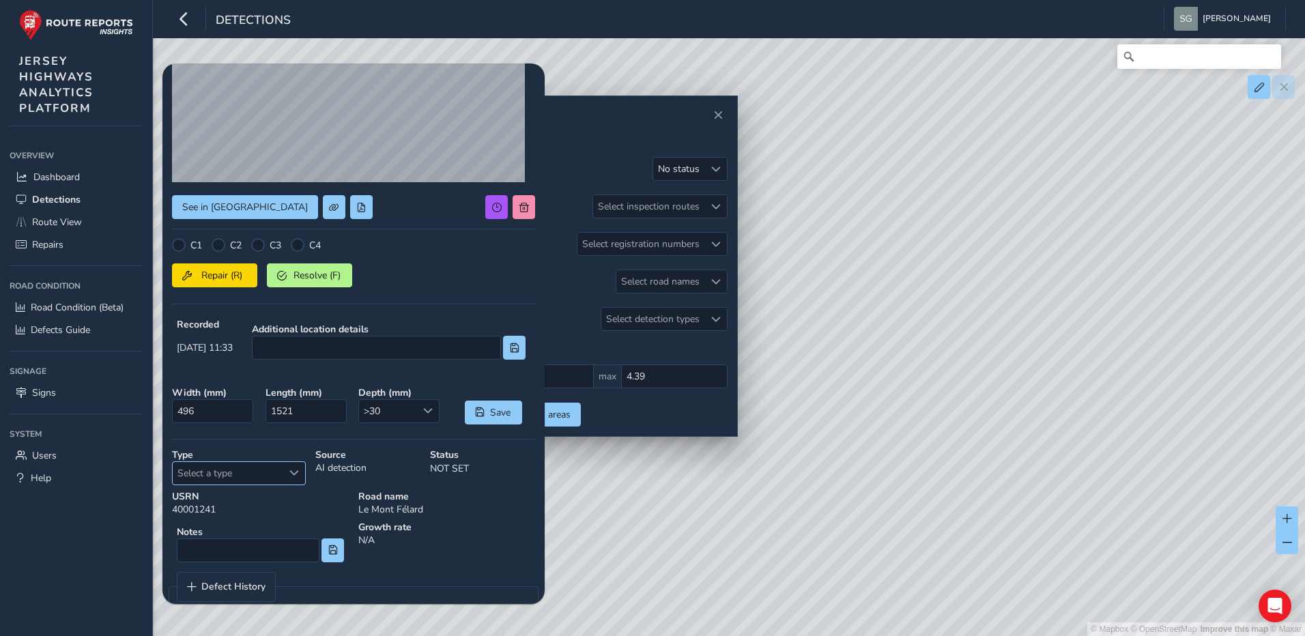
click at [293, 471] on span "Select a type" at bounding box center [294, 473] width 10 height 10
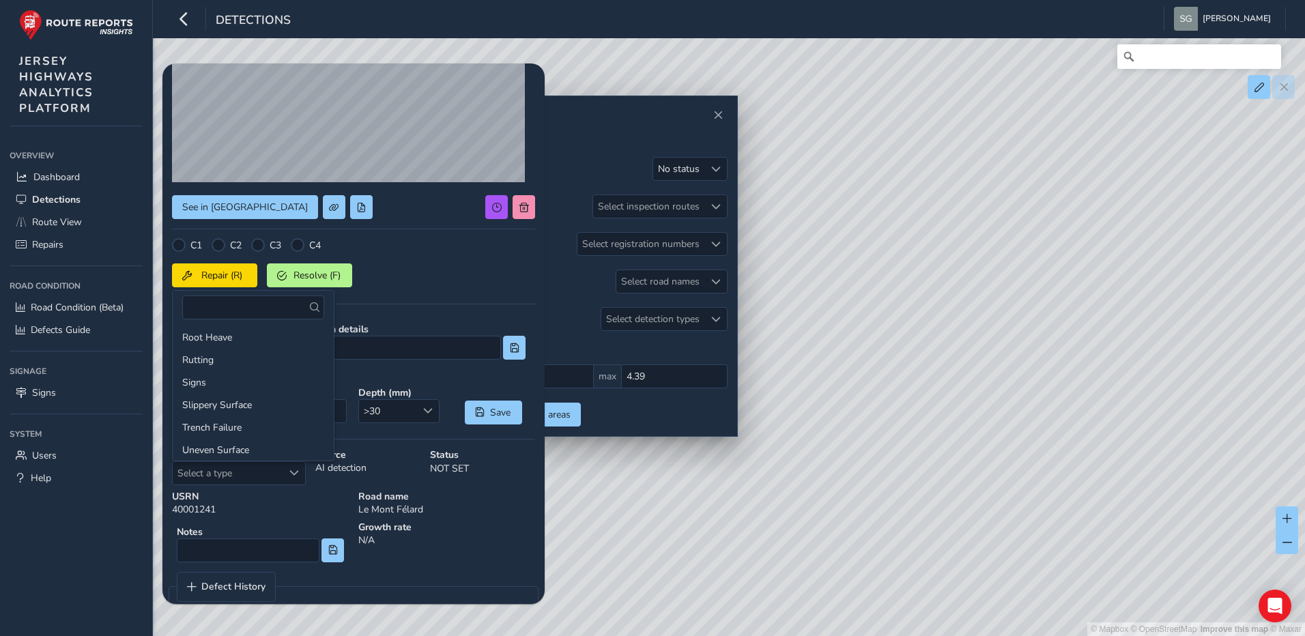
scroll to position [278, 0]
click at [519, 207] on span at bounding box center [524, 208] width 10 height 10
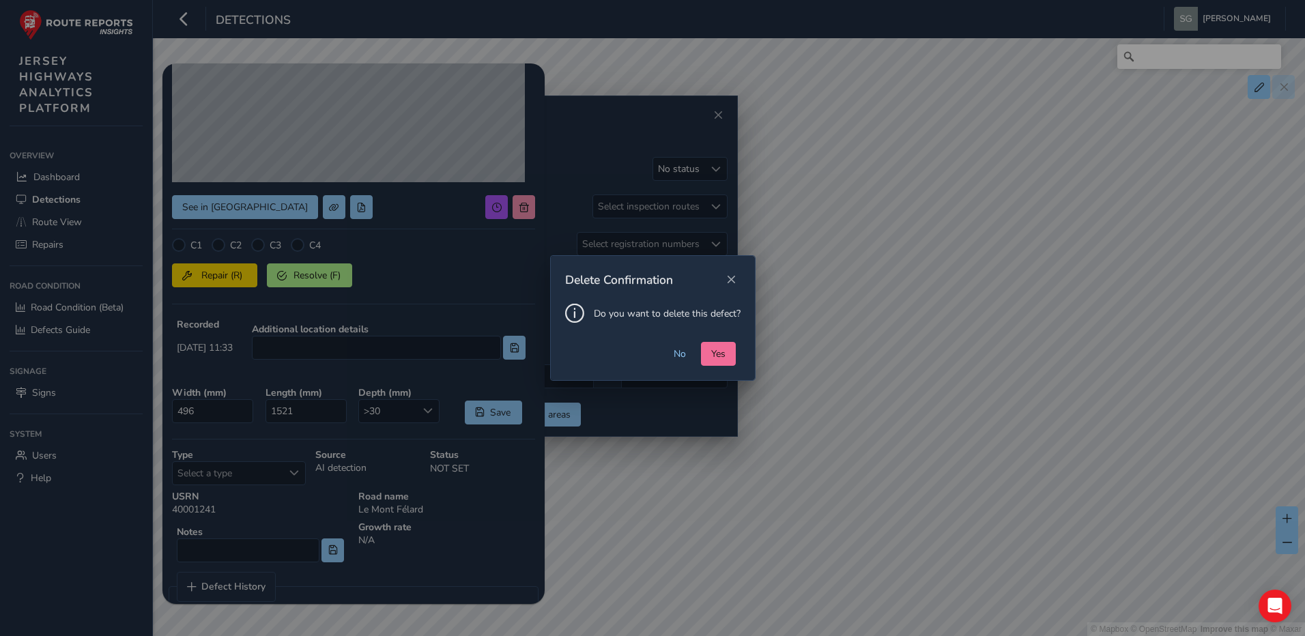
click at [707, 358] on button "Yes" at bounding box center [718, 354] width 35 height 24
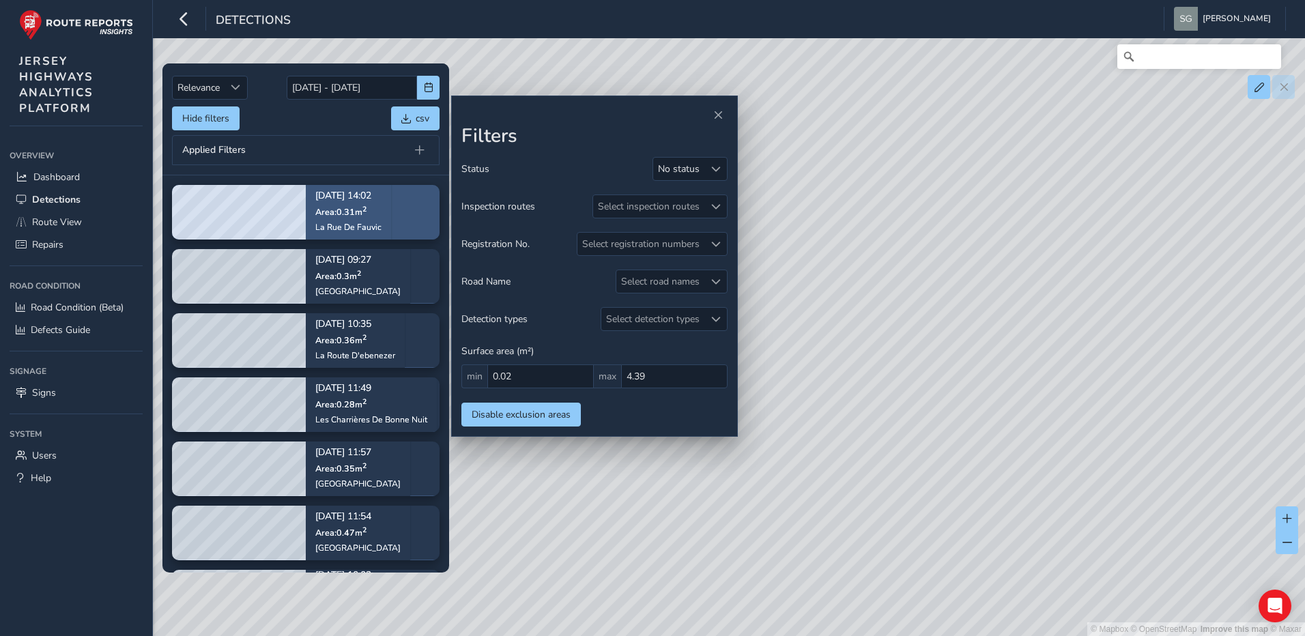
click at [391, 224] on div "[DATE] 14:02 Area: 0.31 m [STREET_ADDRESS]" at bounding box center [348, 212] width 85 height 79
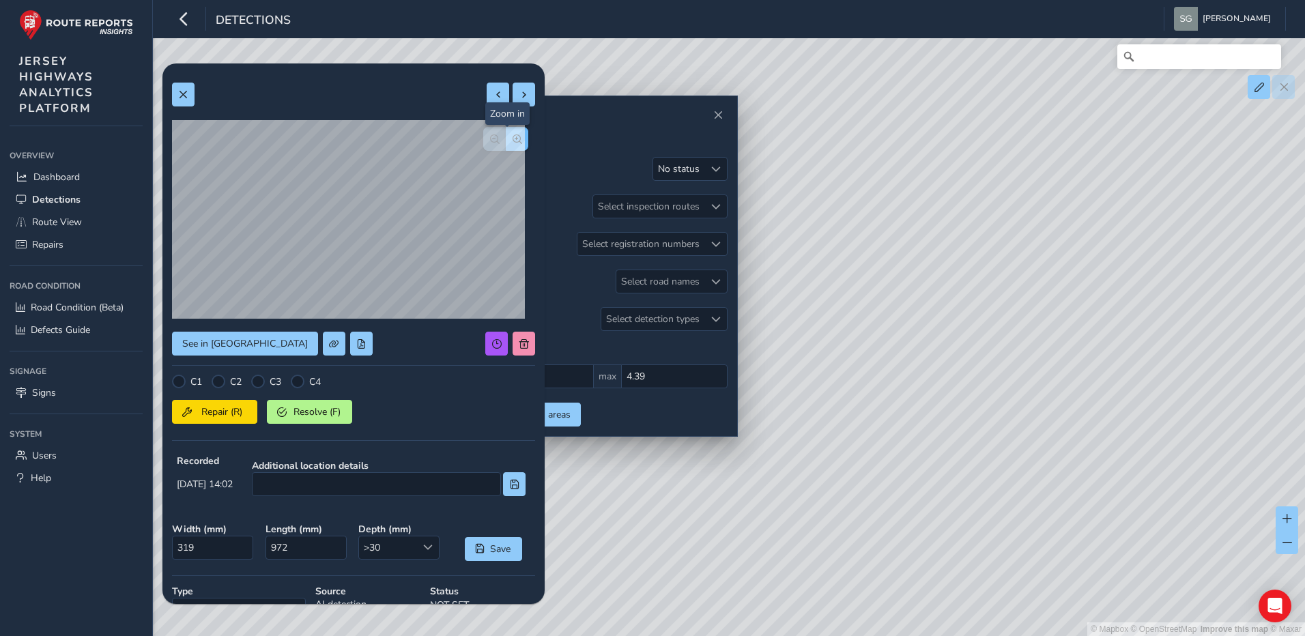
click at [508, 147] on button "button" at bounding box center [517, 139] width 23 height 24
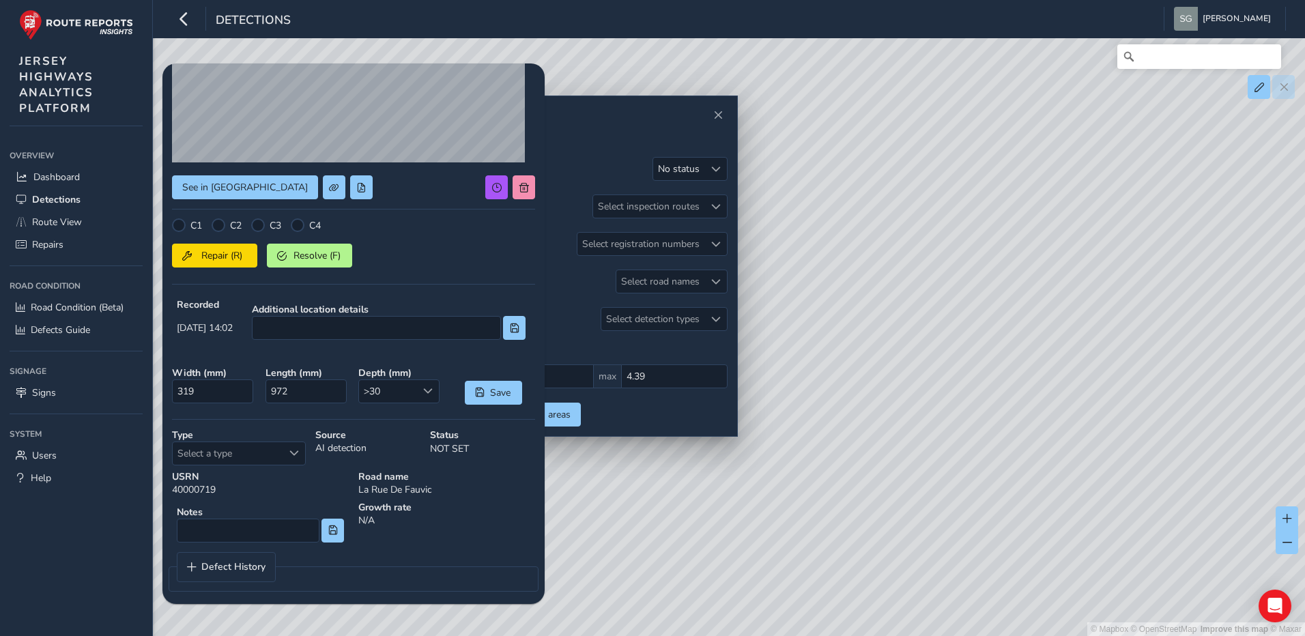
scroll to position [163, 0]
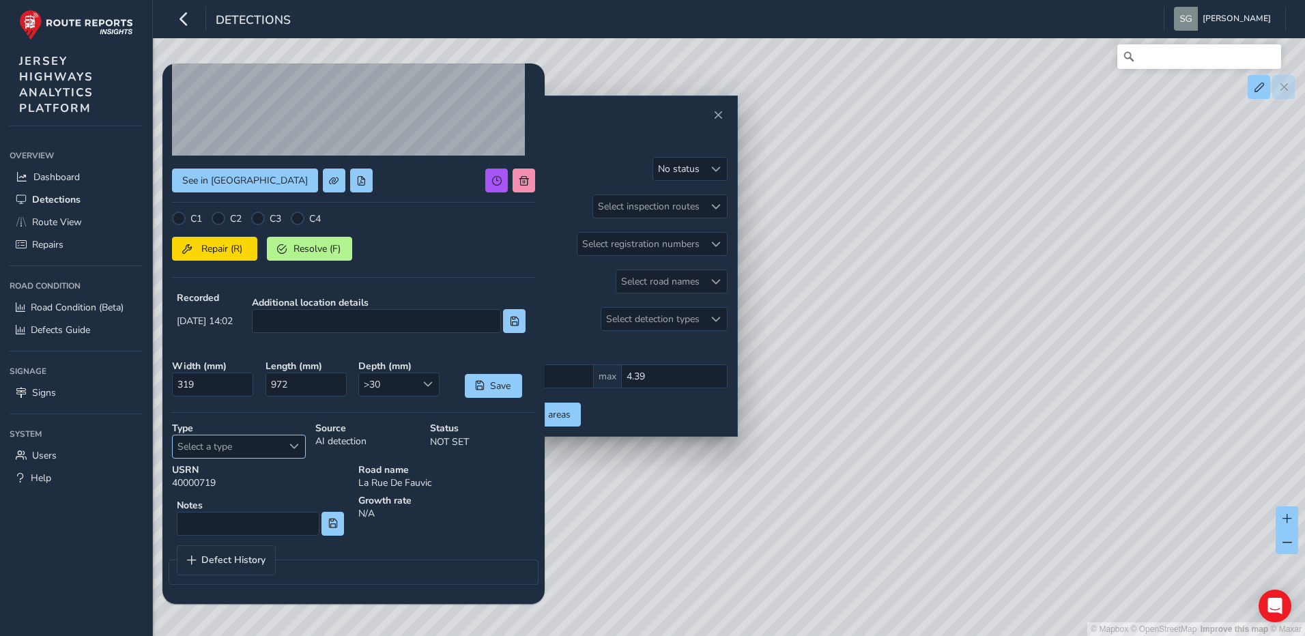
click at [302, 441] on div "Select a type" at bounding box center [293, 446] width 23 height 23
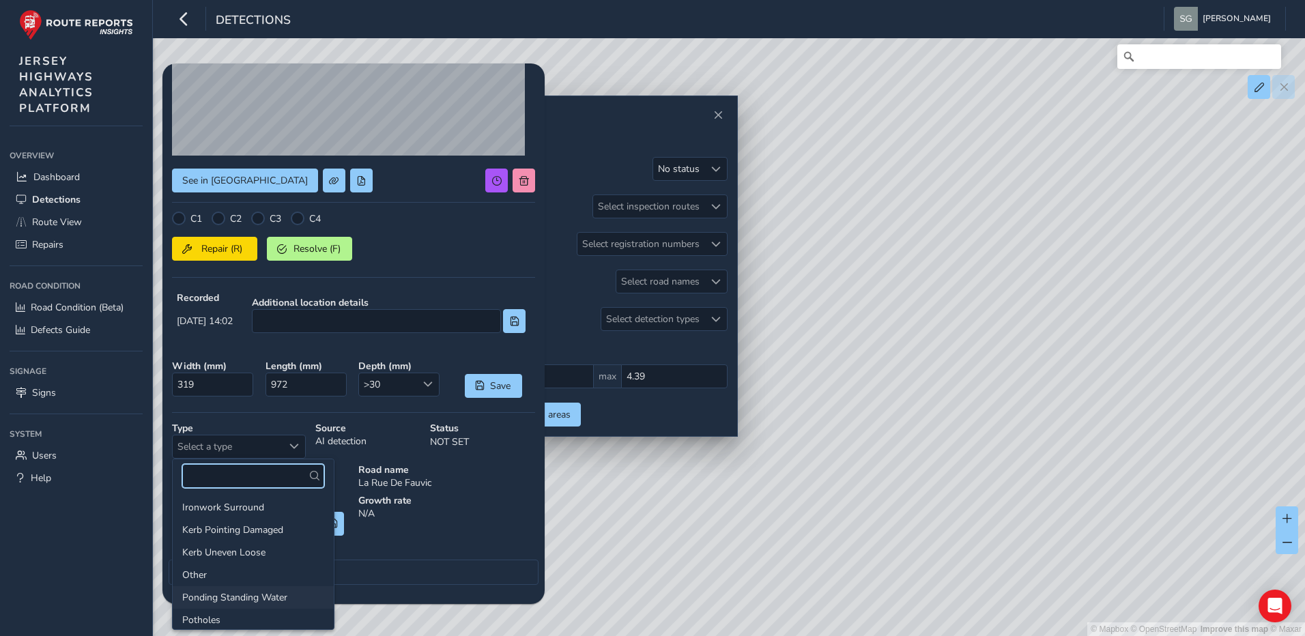
scroll to position [205, 0]
click at [253, 547] on li "Potholes" at bounding box center [253, 551] width 161 height 23
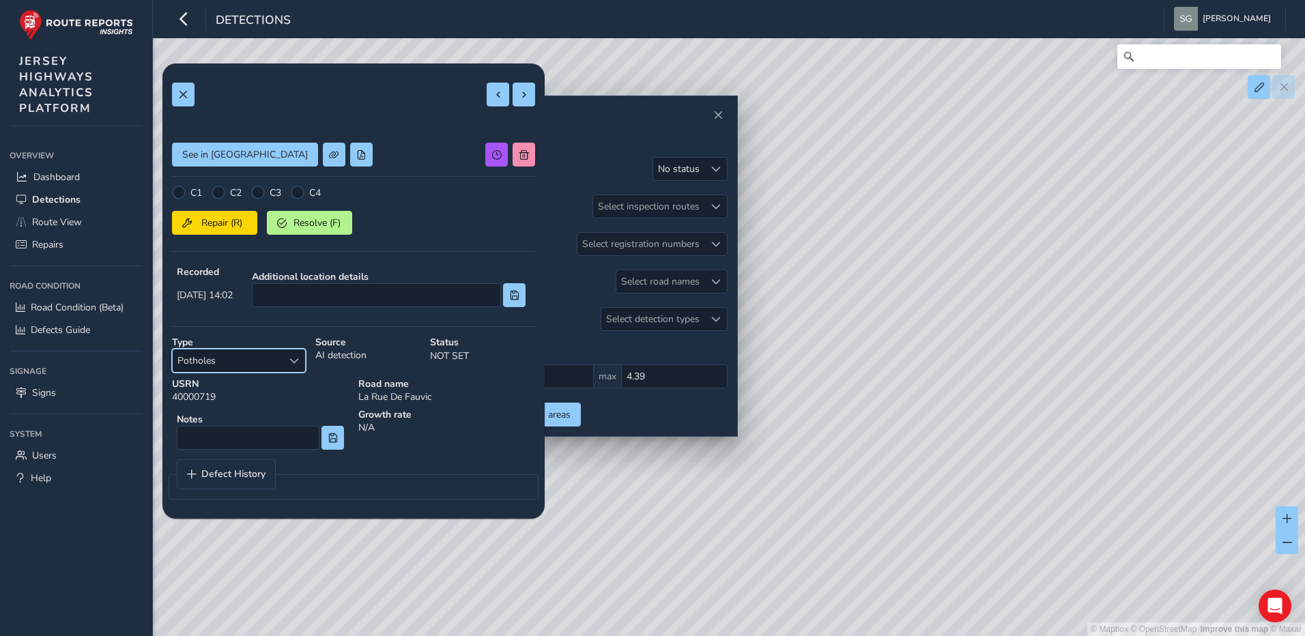
scroll to position [103, 0]
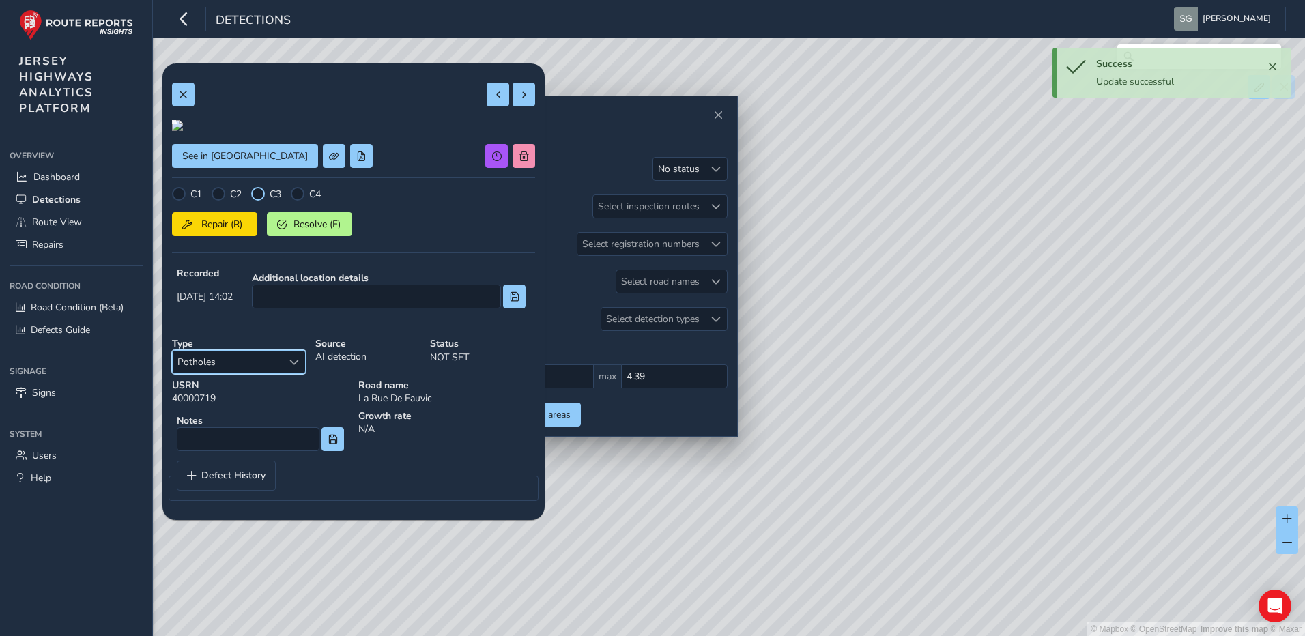
click at [261, 201] on div at bounding box center [258, 194] width 14 height 14
click at [521, 102] on button at bounding box center [523, 95] width 23 height 24
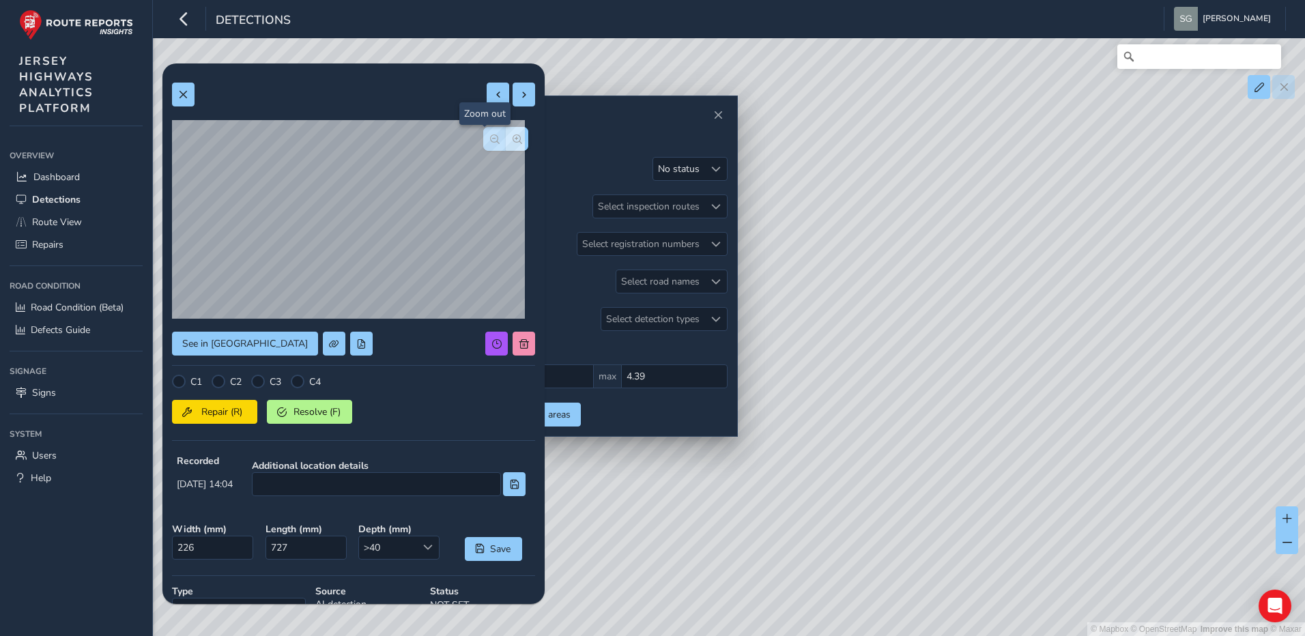
click at [490, 143] on span "button" at bounding box center [495, 139] width 10 height 10
click at [512, 141] on span "button" at bounding box center [517, 139] width 10 height 10
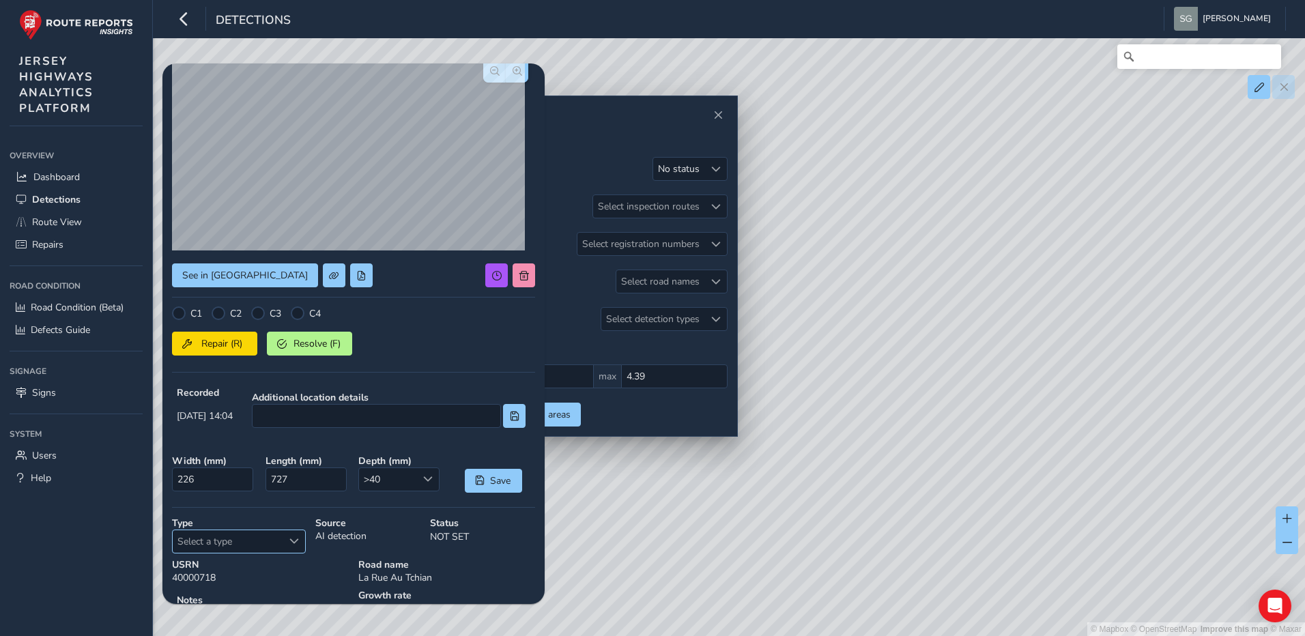
click at [296, 536] on span "Select a type" at bounding box center [294, 541] width 10 height 10
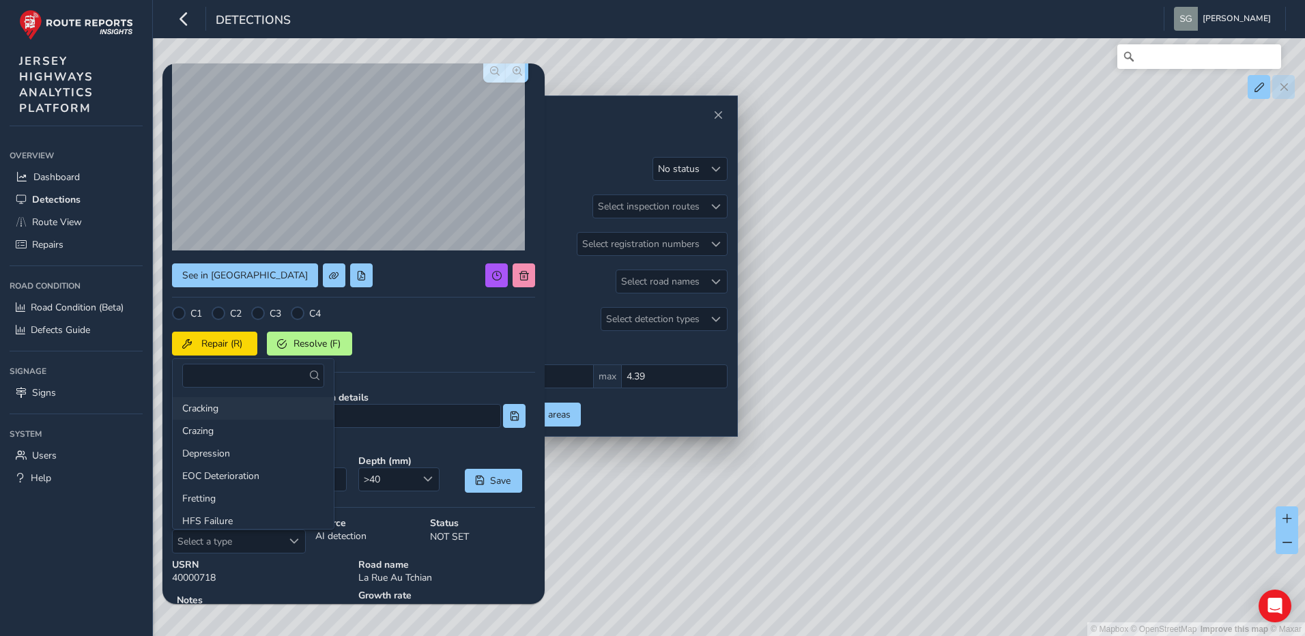
click at [249, 406] on li "Cracking" at bounding box center [253, 408] width 161 height 23
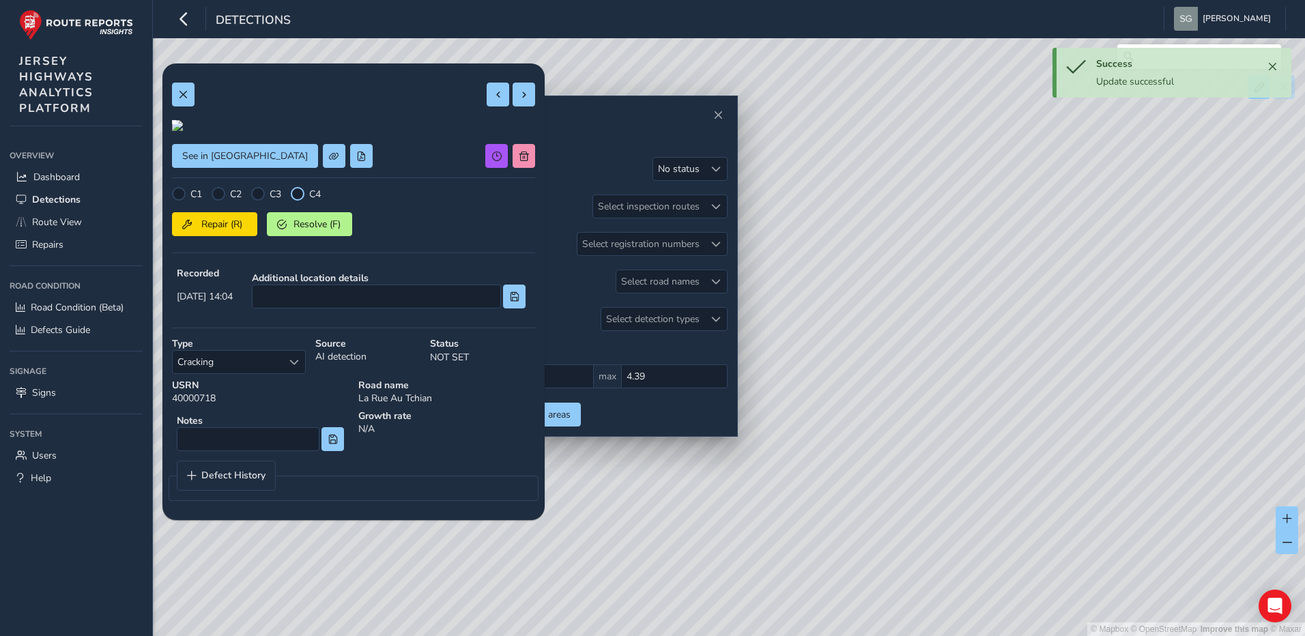
click at [296, 201] on div at bounding box center [298, 194] width 14 height 14
click at [237, 236] on button "Repair (R)" at bounding box center [214, 224] width 85 height 24
click at [519, 98] on span at bounding box center [524, 95] width 10 height 10
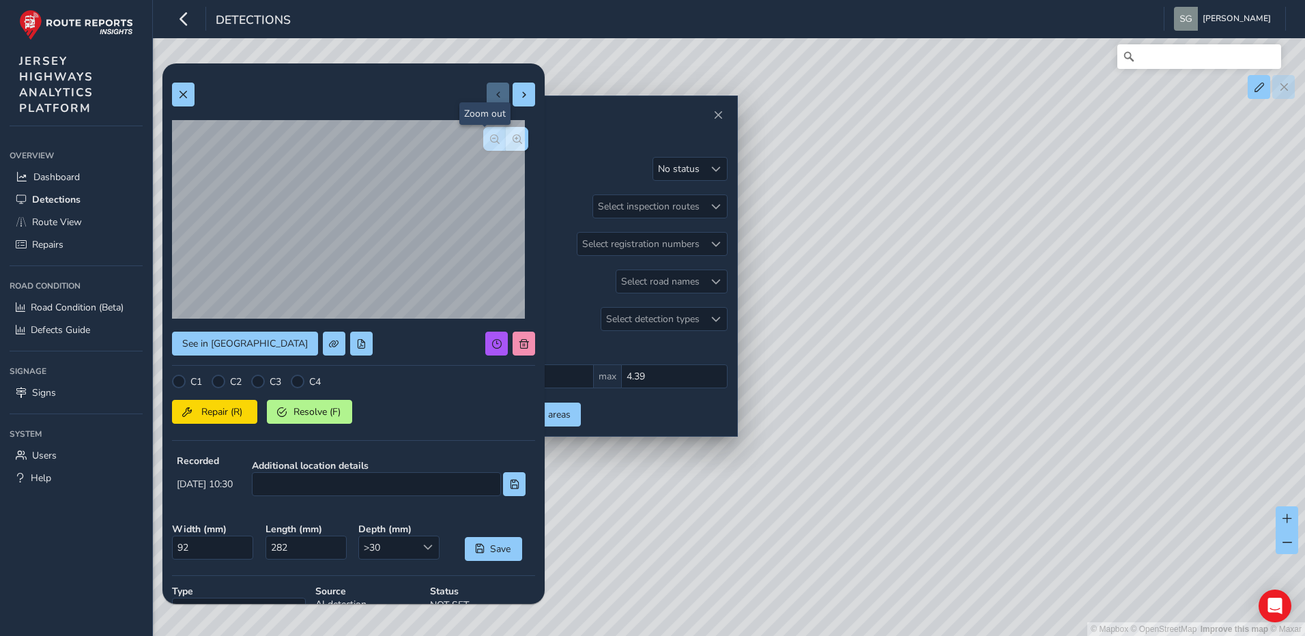
click at [490, 133] on button "button" at bounding box center [494, 139] width 23 height 24
click at [512, 139] on span "button" at bounding box center [517, 139] width 10 height 10
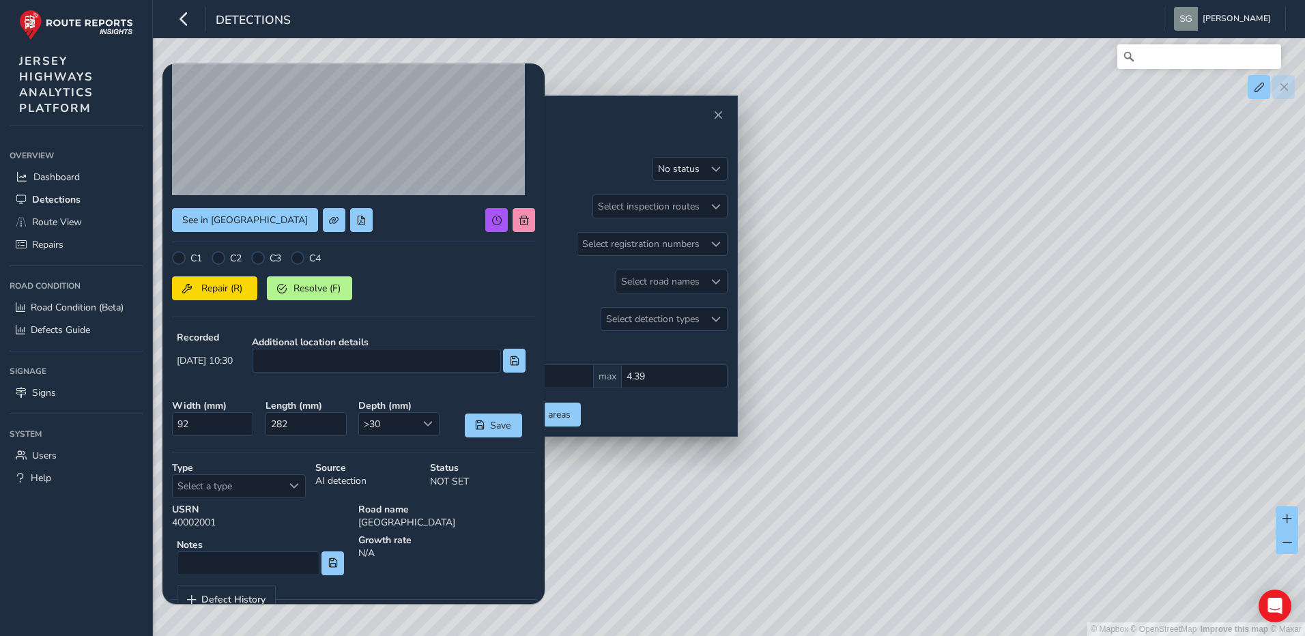
scroll to position [136, 0]
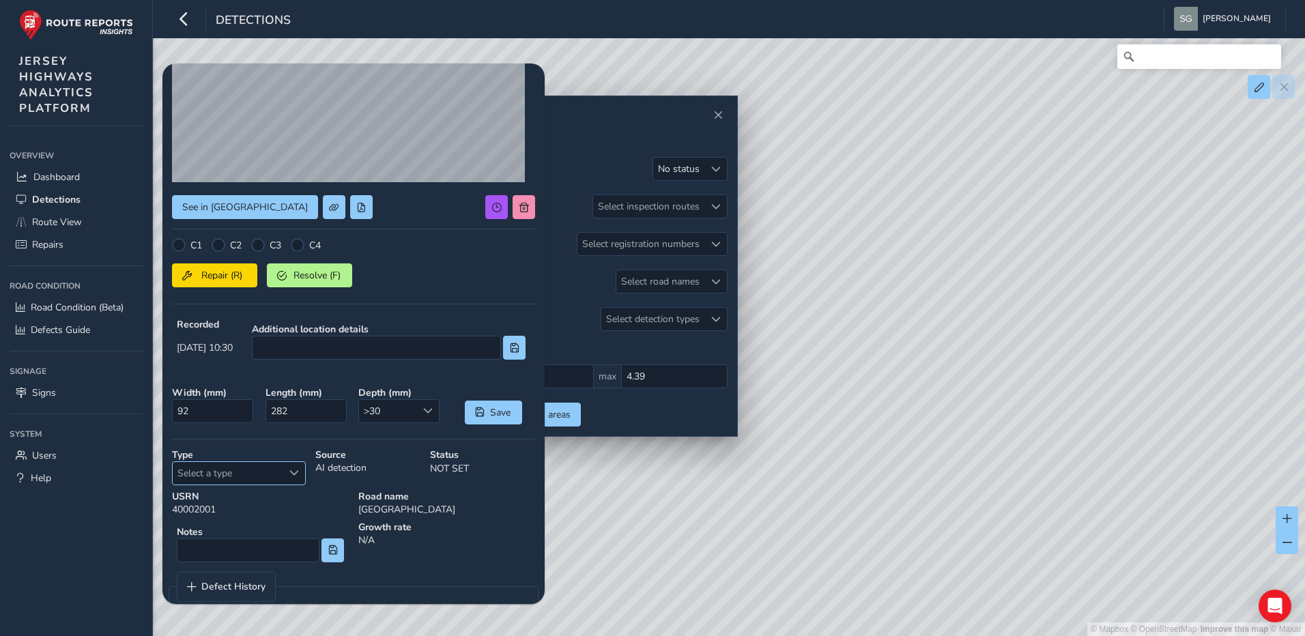
click at [286, 477] on div "Select a type" at bounding box center [293, 473] width 23 height 23
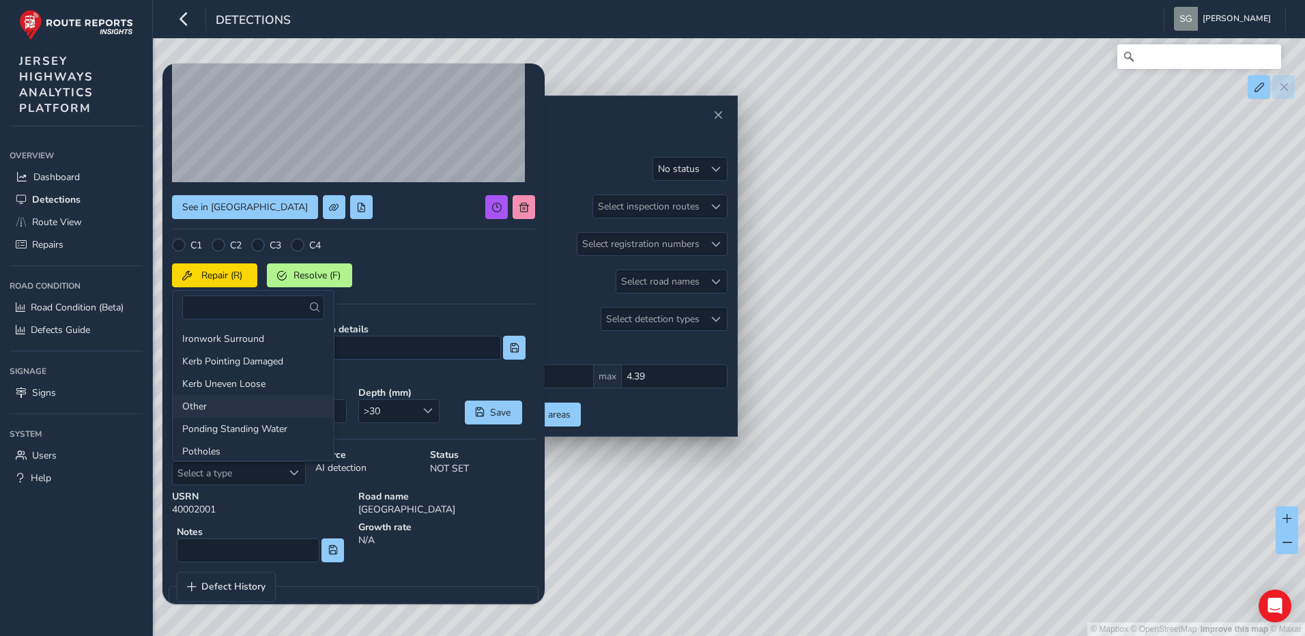
scroll to position [205, 0]
click at [258, 373] on li "Potholes" at bounding box center [253, 383] width 161 height 23
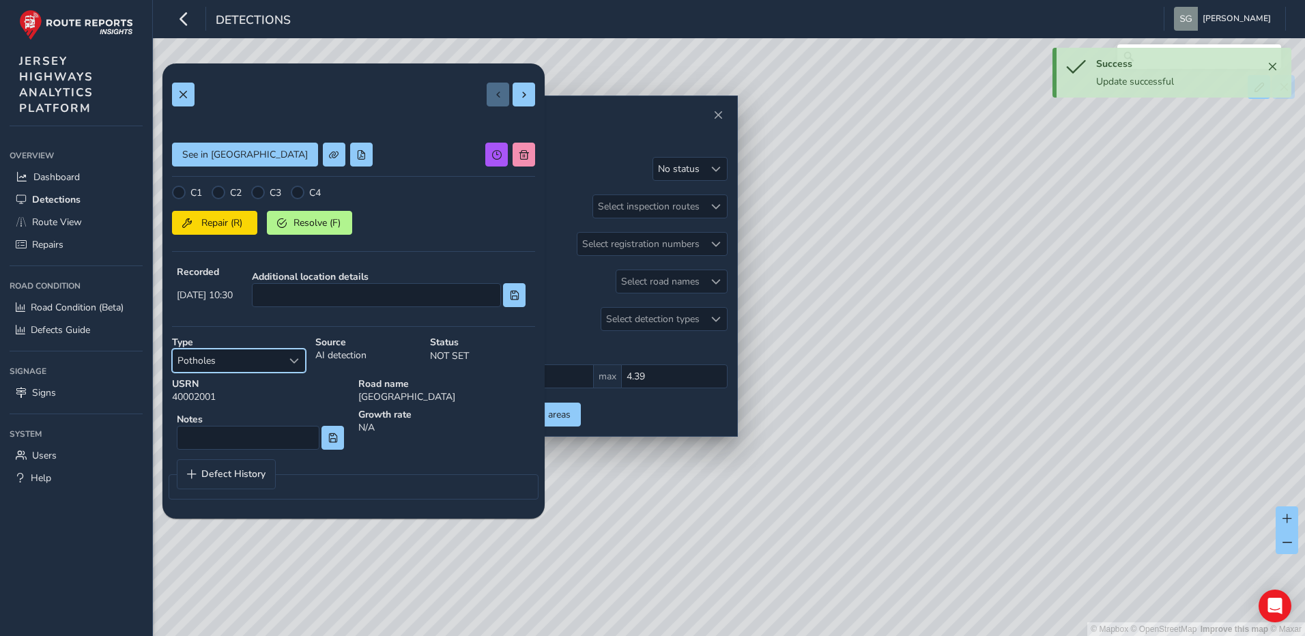
scroll to position [0, 0]
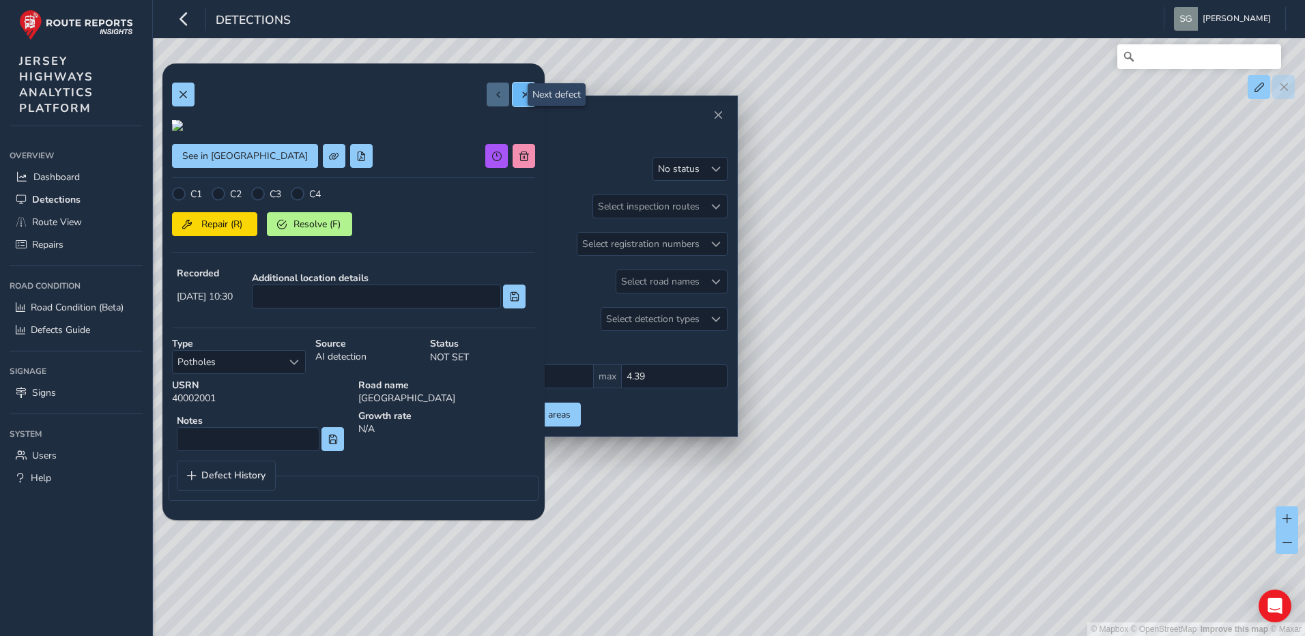
click at [519, 98] on span at bounding box center [524, 95] width 10 height 10
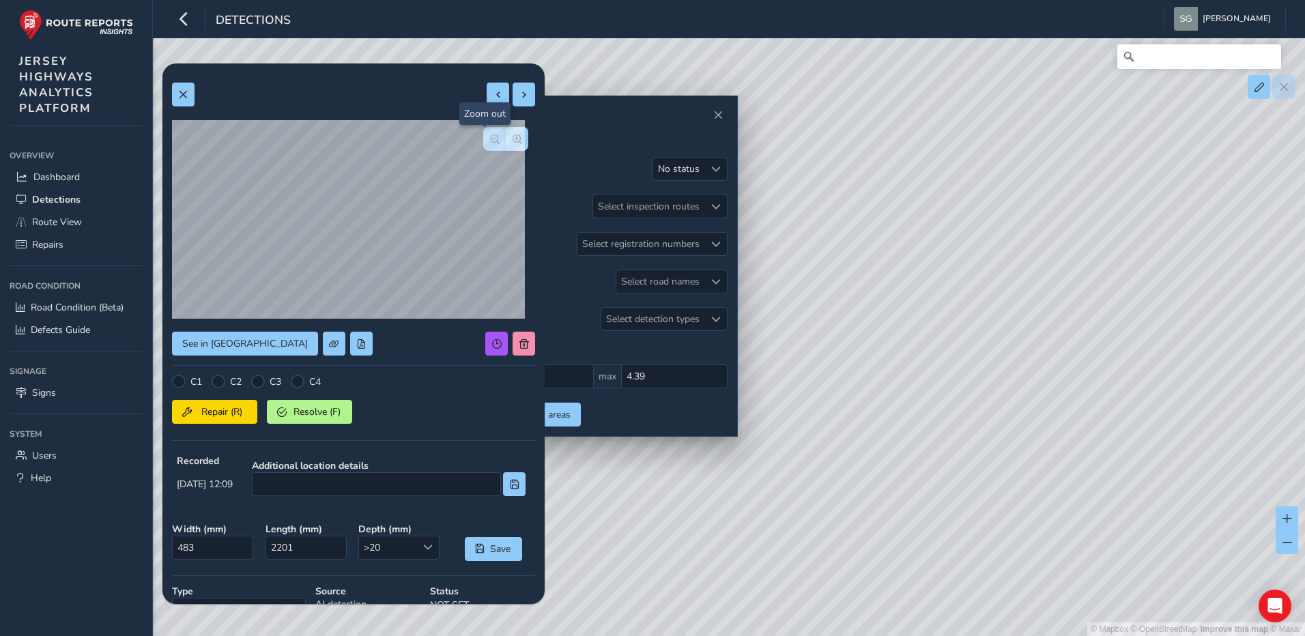
click at [493, 141] on button "button" at bounding box center [494, 139] width 23 height 24
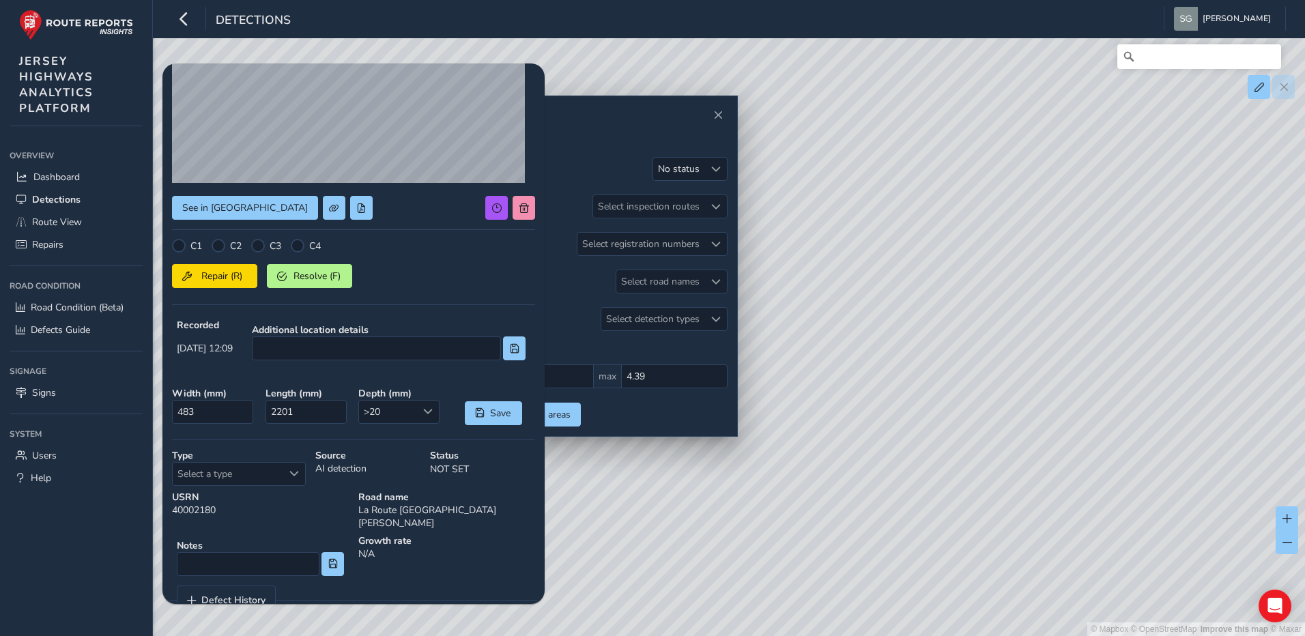
scroll to position [136, 0]
click at [293, 476] on span "Select a type" at bounding box center [294, 473] width 10 height 10
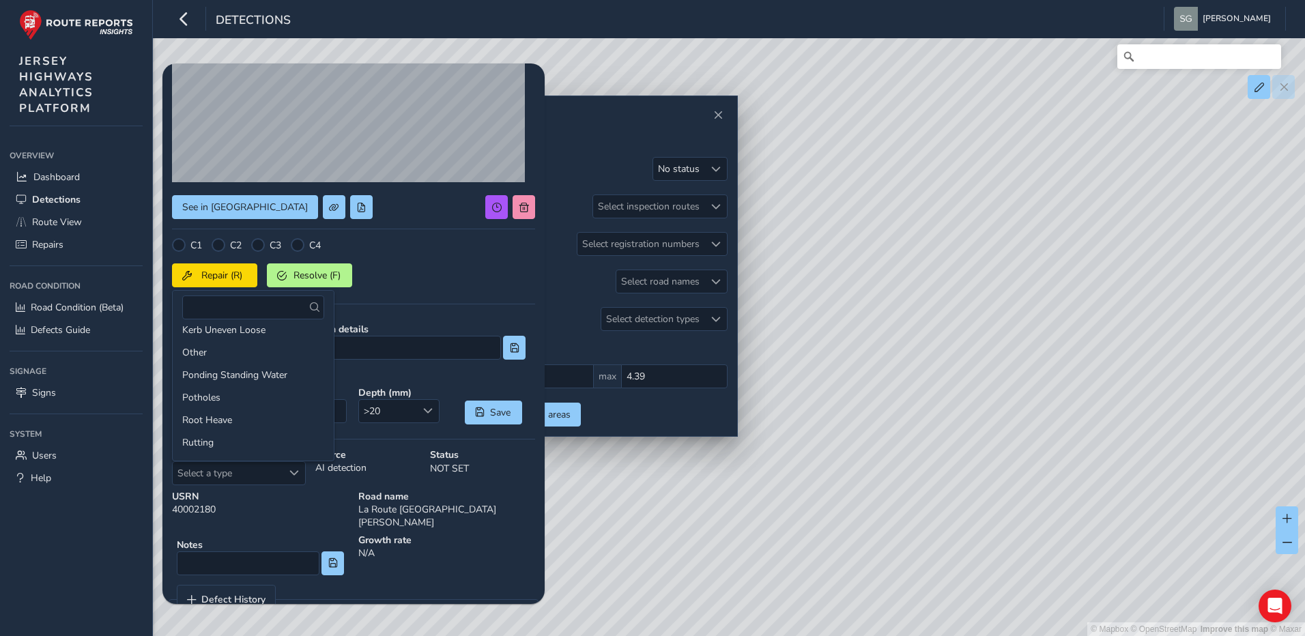
scroll to position [191, 0]
click at [280, 420] on li "Root Heave" at bounding box center [253, 419] width 161 height 23
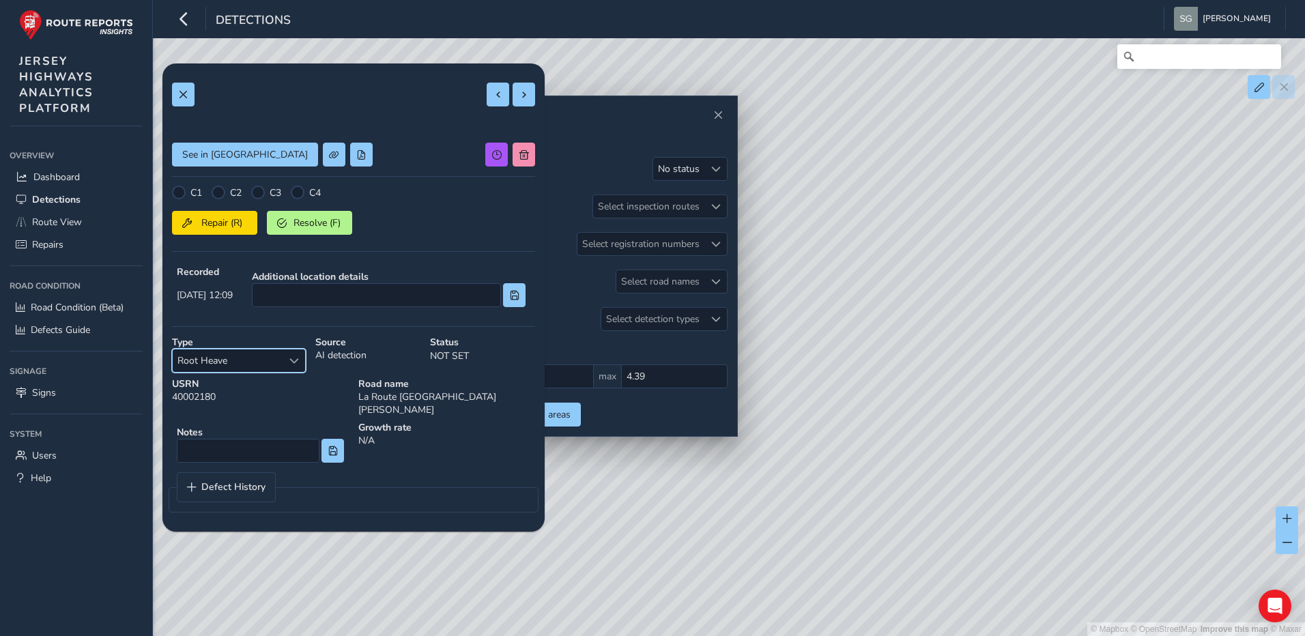
scroll to position [103, 0]
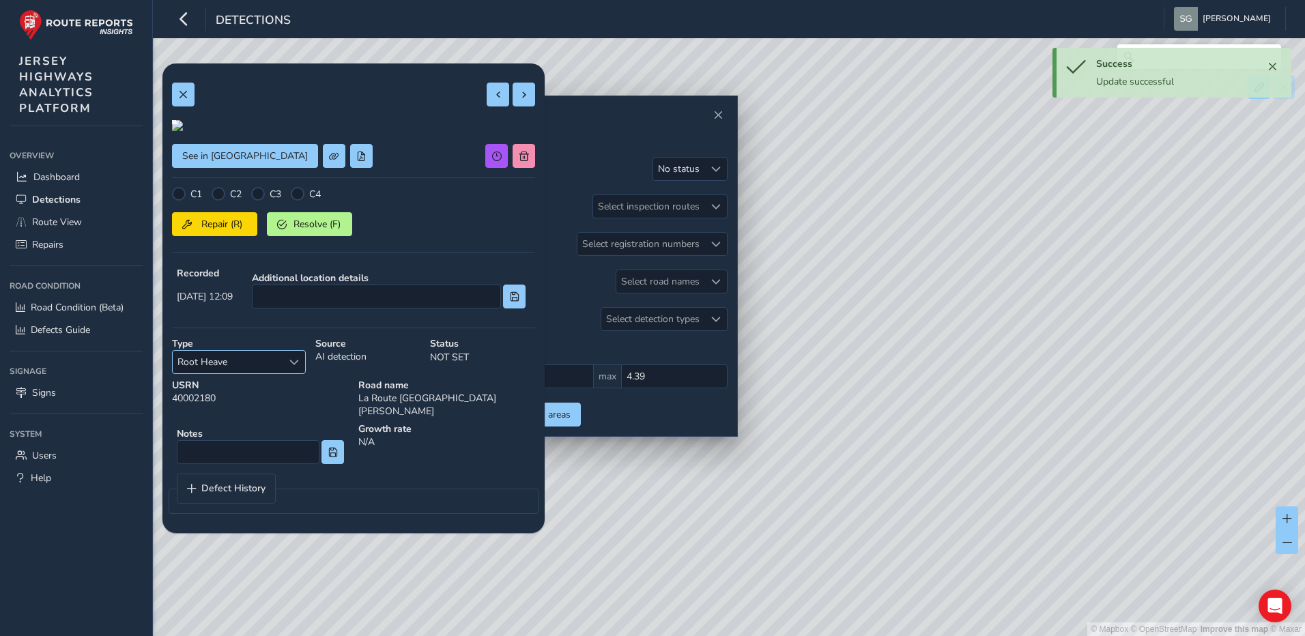
click at [303, 373] on div "Select a type" at bounding box center [293, 362] width 23 height 23
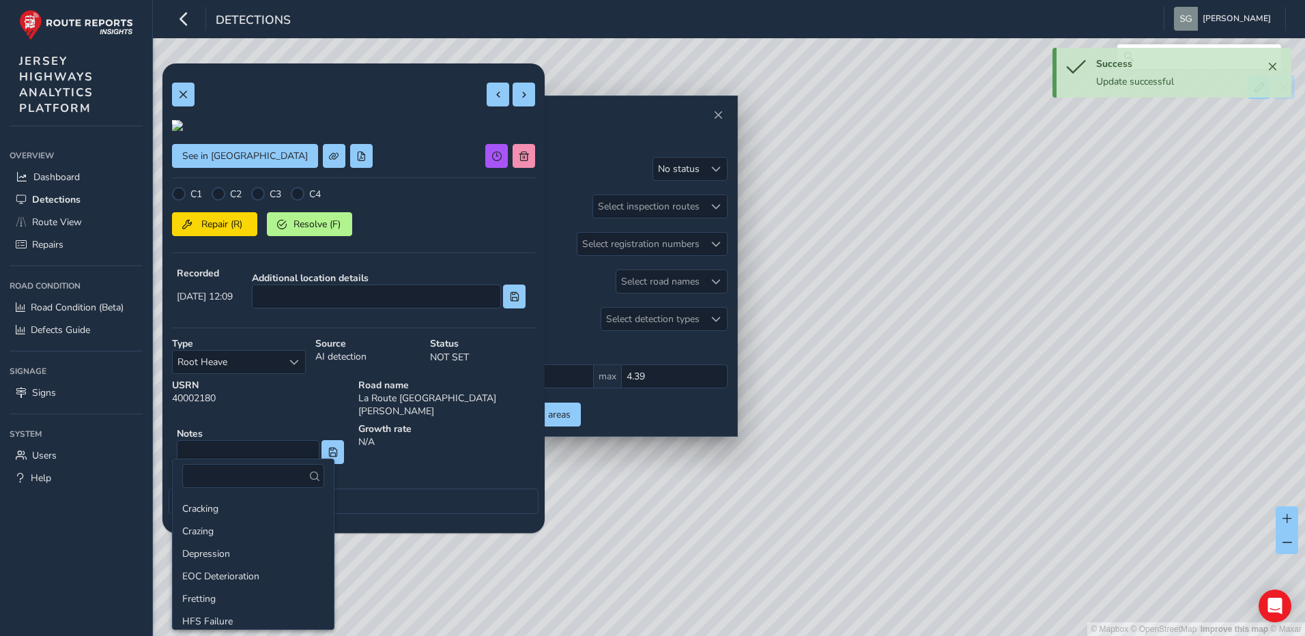
scroll to position [161, 0]
click at [242, 590] on li "Potholes" at bounding box center [253, 595] width 161 height 23
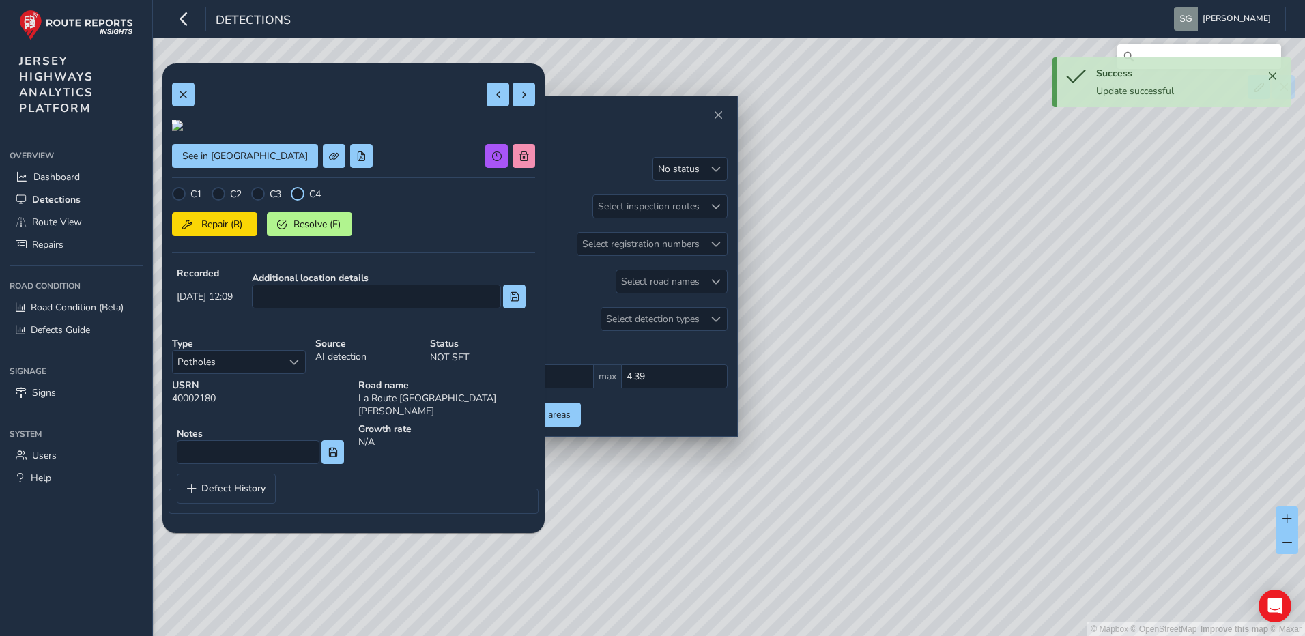
click at [300, 201] on div at bounding box center [298, 194] width 14 height 14
click at [519, 98] on span at bounding box center [524, 95] width 10 height 10
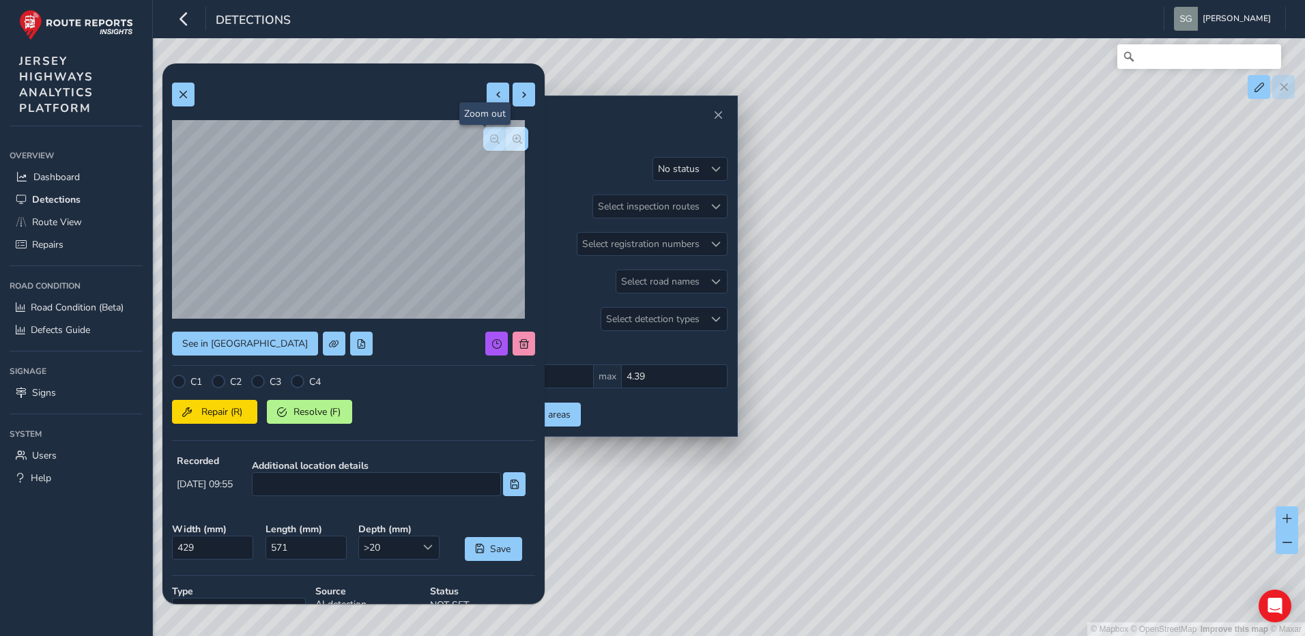
click at [490, 139] on span "button" at bounding box center [495, 139] width 10 height 10
click at [514, 142] on button "button" at bounding box center [517, 139] width 23 height 24
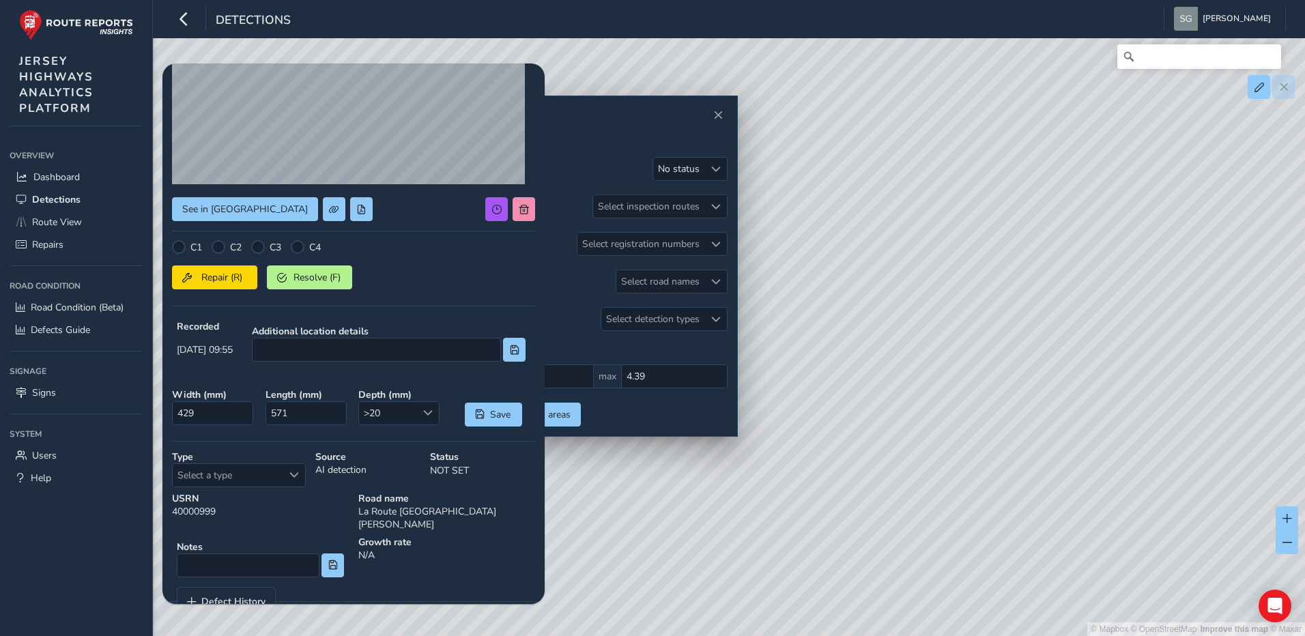
scroll to position [136, 0]
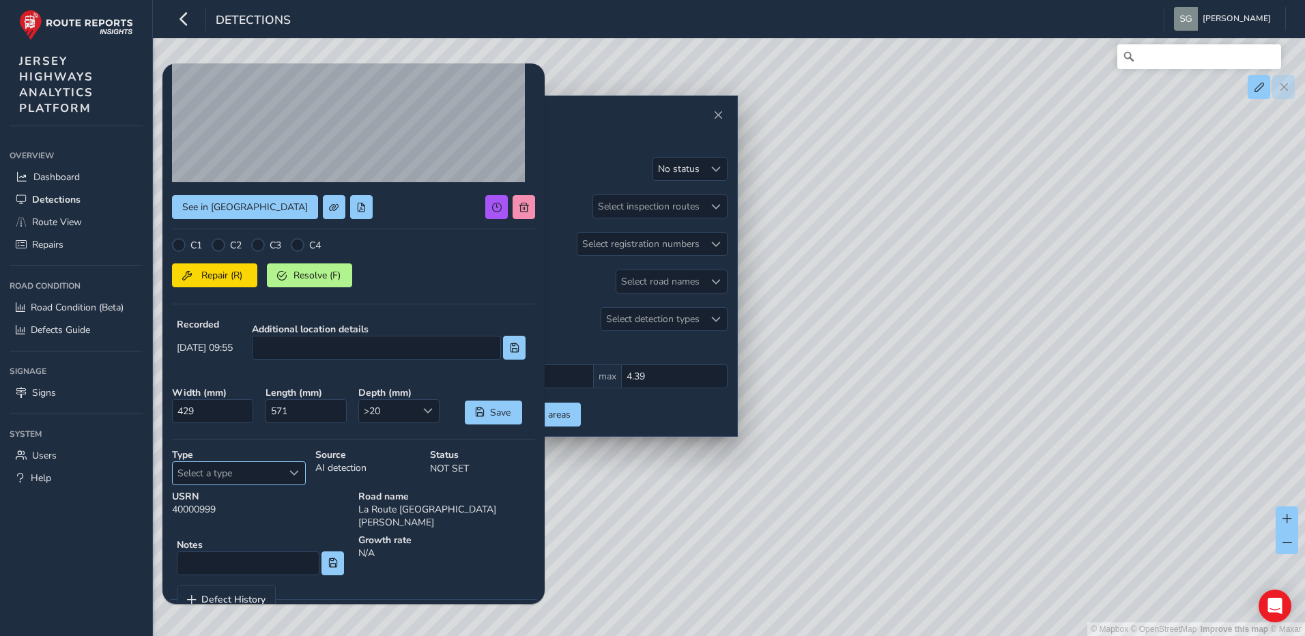
click at [287, 469] on div "Select a type" at bounding box center [293, 473] width 23 height 23
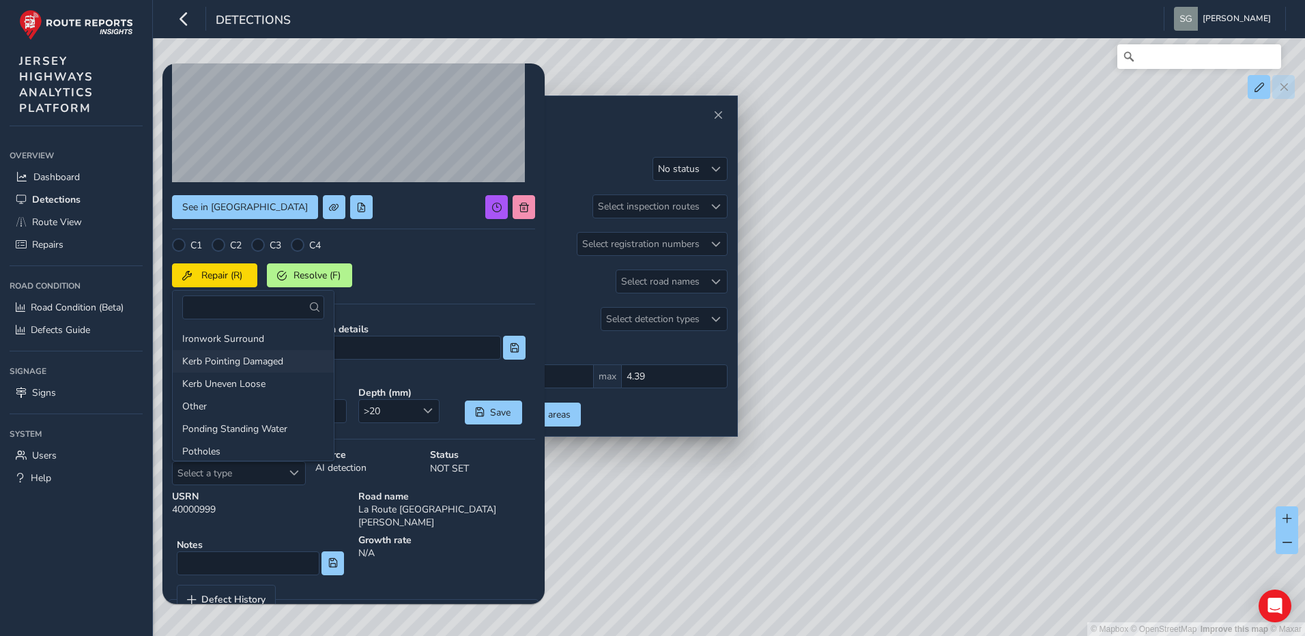
scroll to position [205, 0]
click at [259, 382] on li "Potholes" at bounding box center [253, 383] width 161 height 23
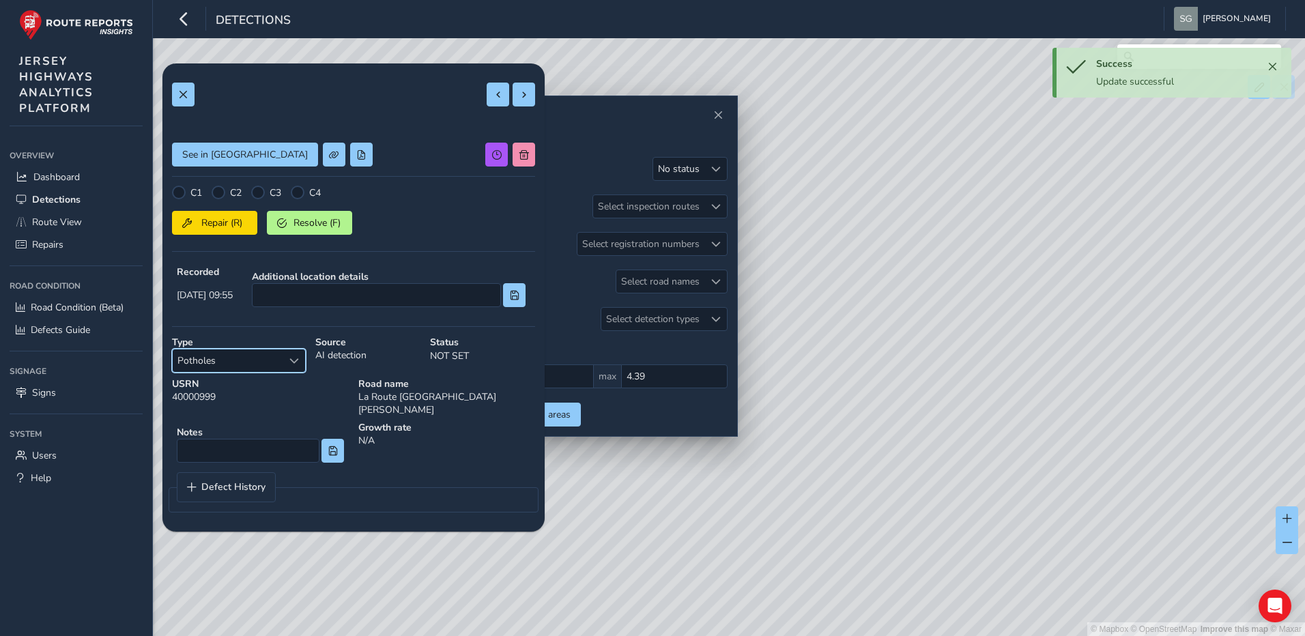
scroll to position [0, 0]
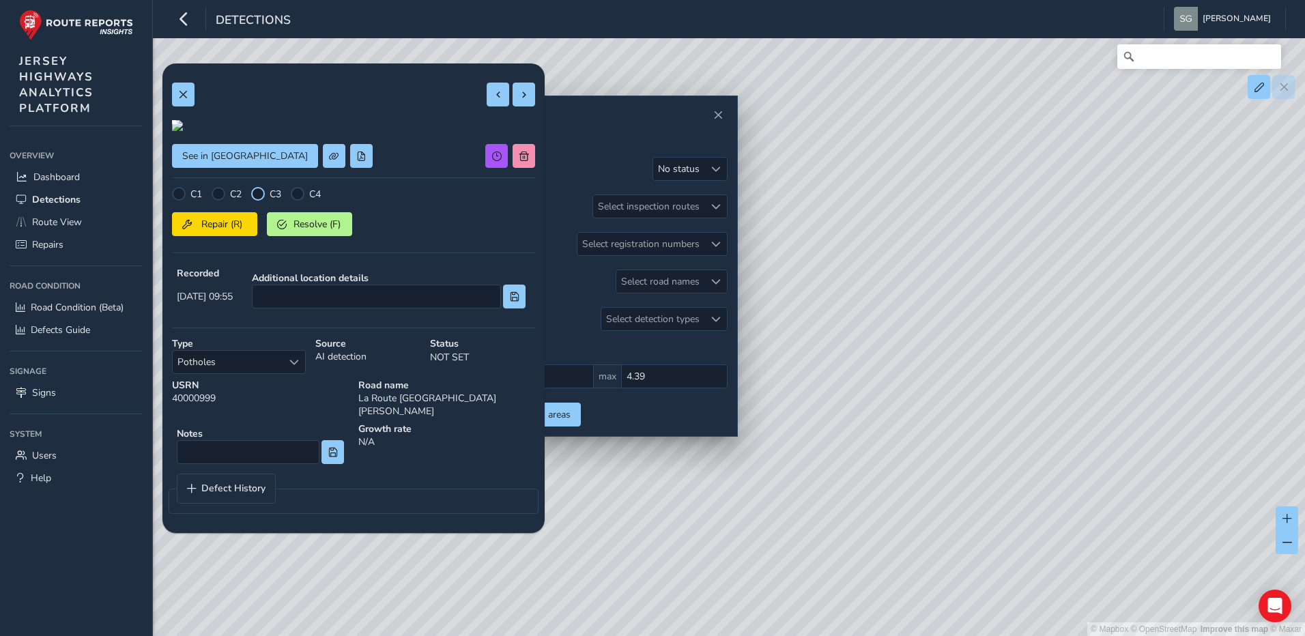
click at [259, 201] on div at bounding box center [258, 194] width 14 height 14
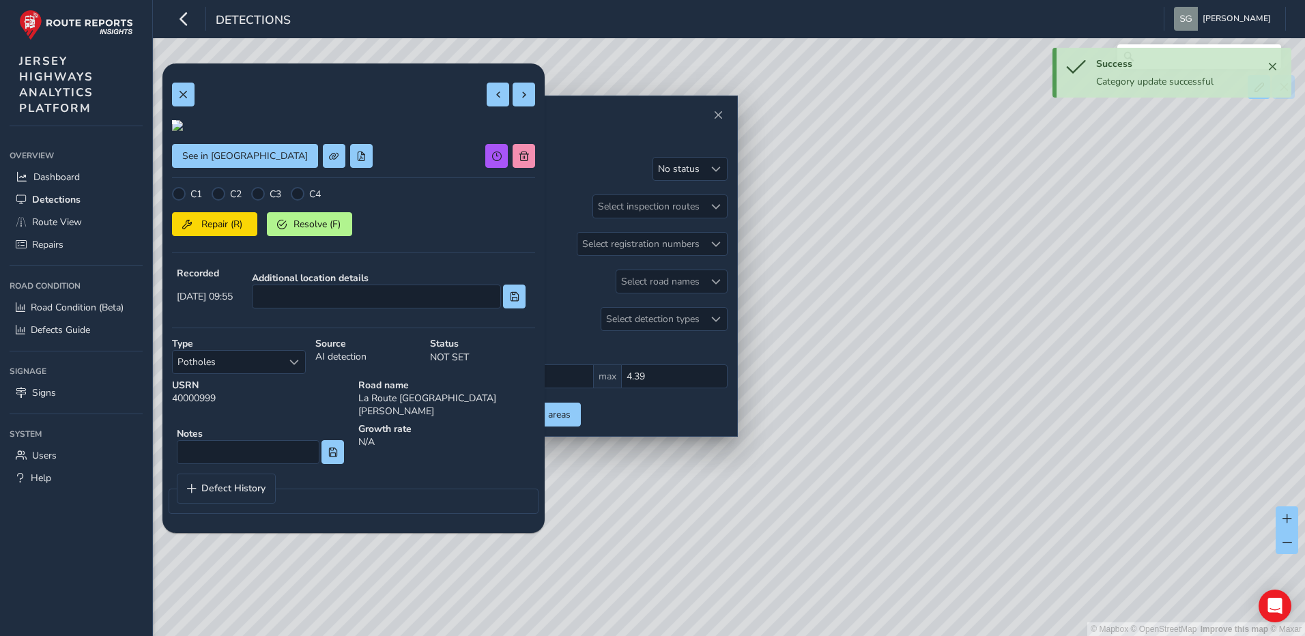
click at [517, 110] on div "See in Route View C1 C2 C3 C4 Repair (R) Resolve (F) Recorded [DATE] 09:55 Addi…" at bounding box center [353, 298] width 363 height 450
click at [517, 100] on button at bounding box center [523, 95] width 23 height 24
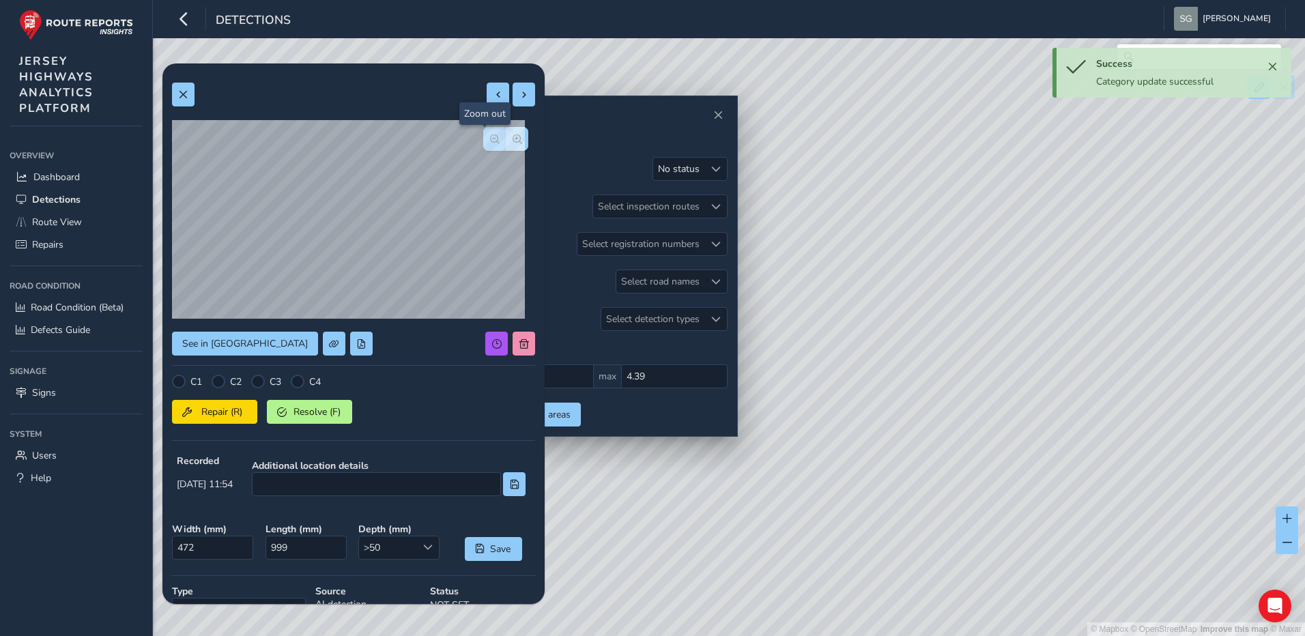
click at [490, 141] on span "button" at bounding box center [495, 139] width 10 height 10
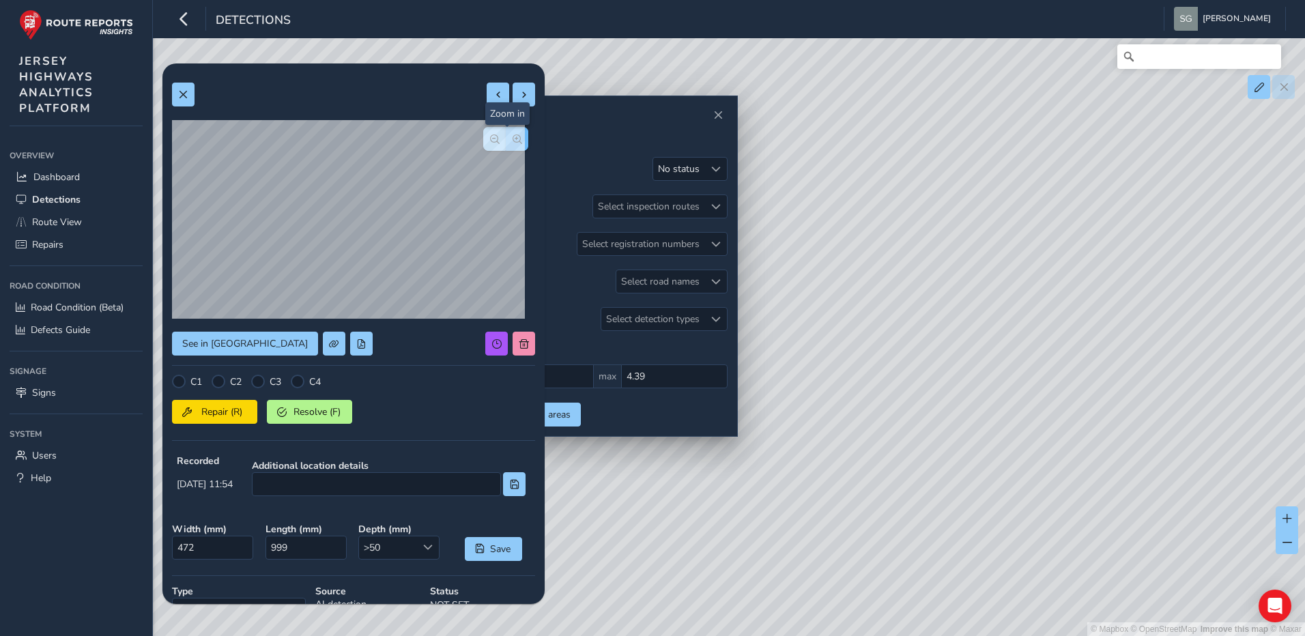
click at [512, 141] on span "button" at bounding box center [517, 139] width 10 height 10
click at [485, 128] on button "button" at bounding box center [494, 139] width 23 height 24
click at [490, 137] on span "button" at bounding box center [495, 139] width 10 height 10
click at [300, 385] on div at bounding box center [298, 382] width 14 height 14
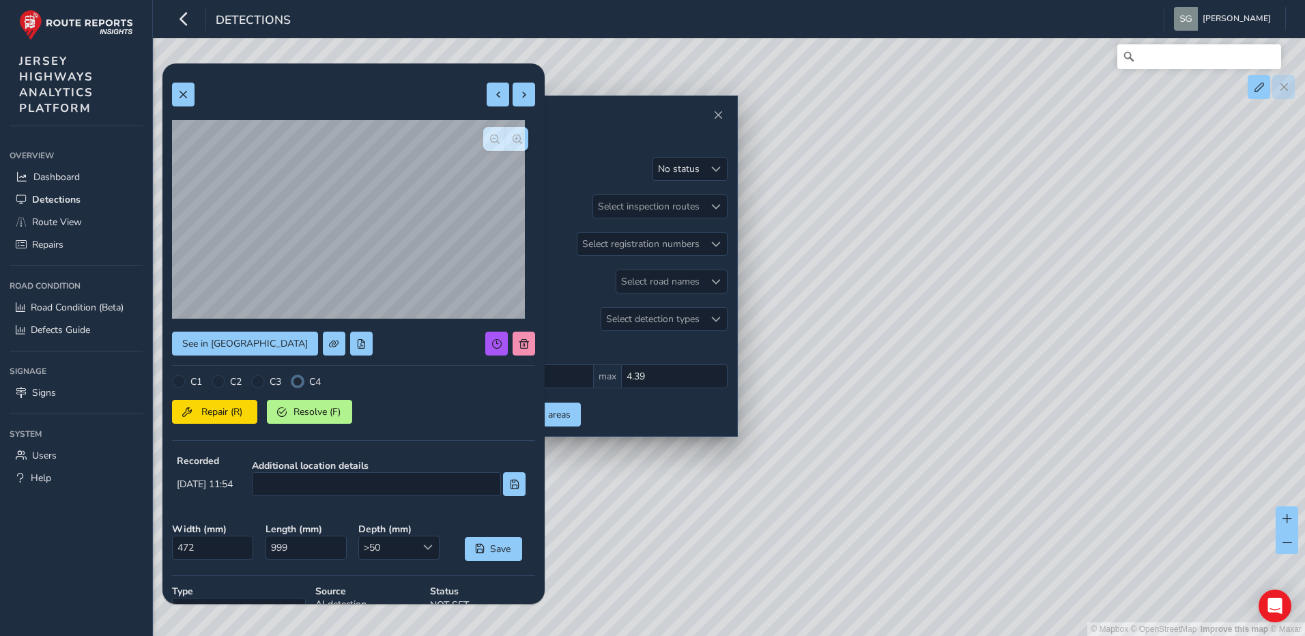
scroll to position [163, 0]
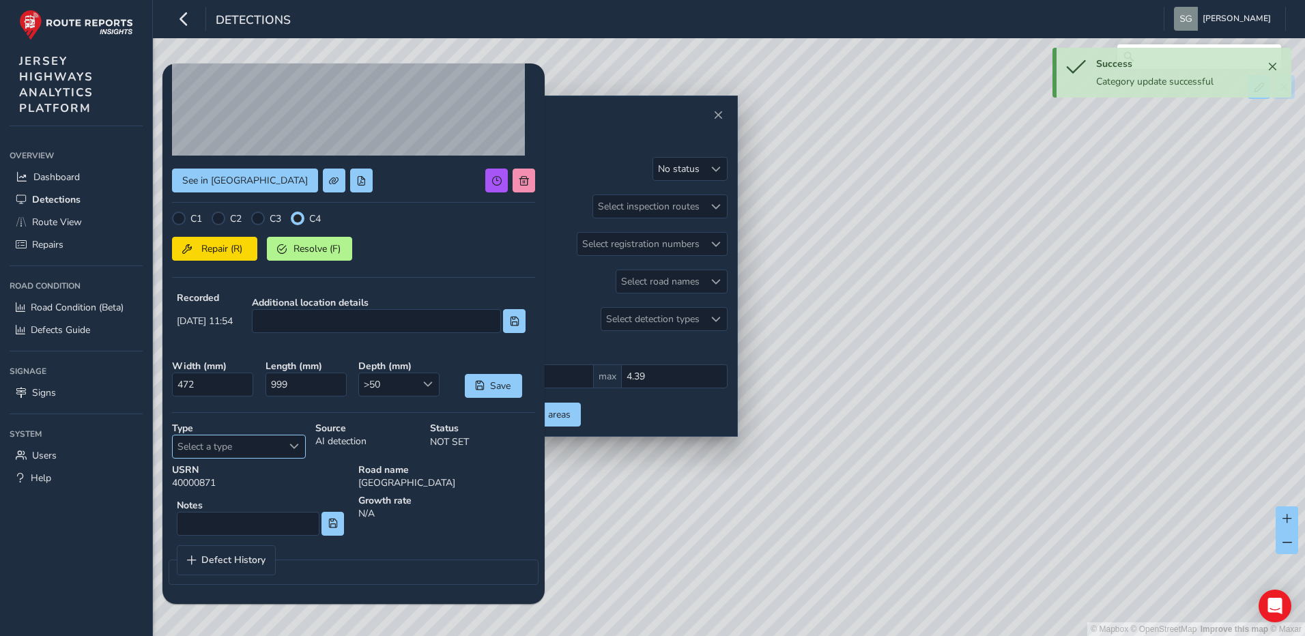
click at [286, 450] on div "Select a type" at bounding box center [293, 446] width 23 height 23
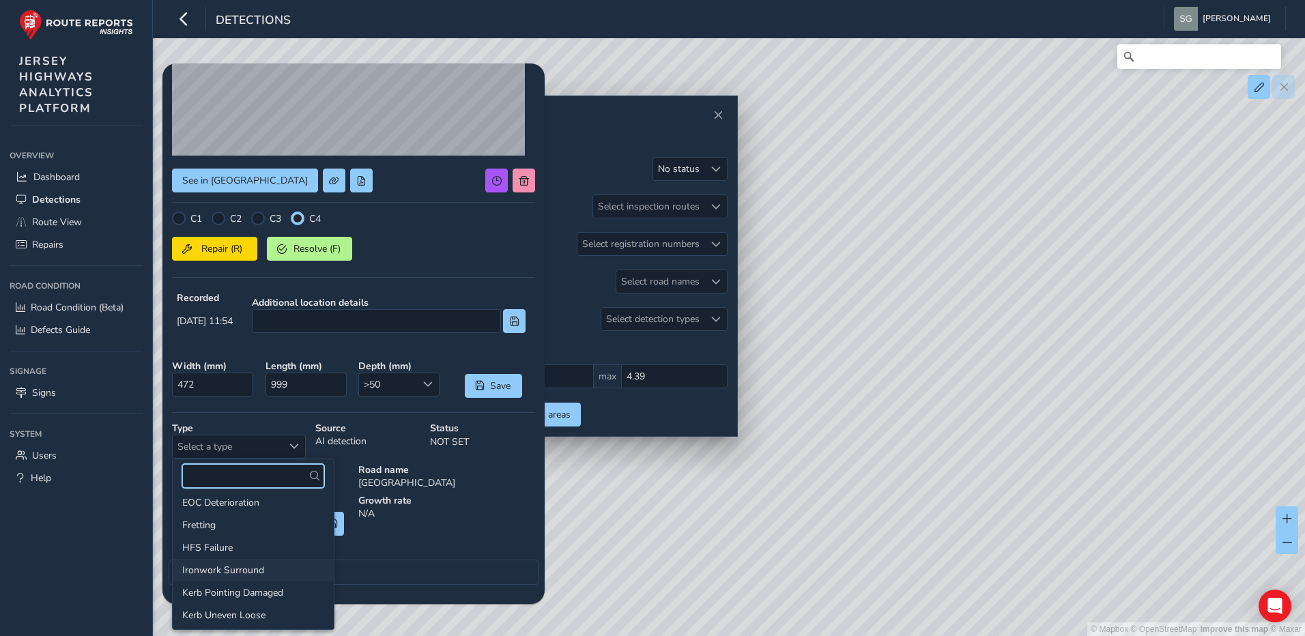
scroll to position [142, 0]
click at [246, 609] on li "Potholes" at bounding box center [253, 614] width 161 height 23
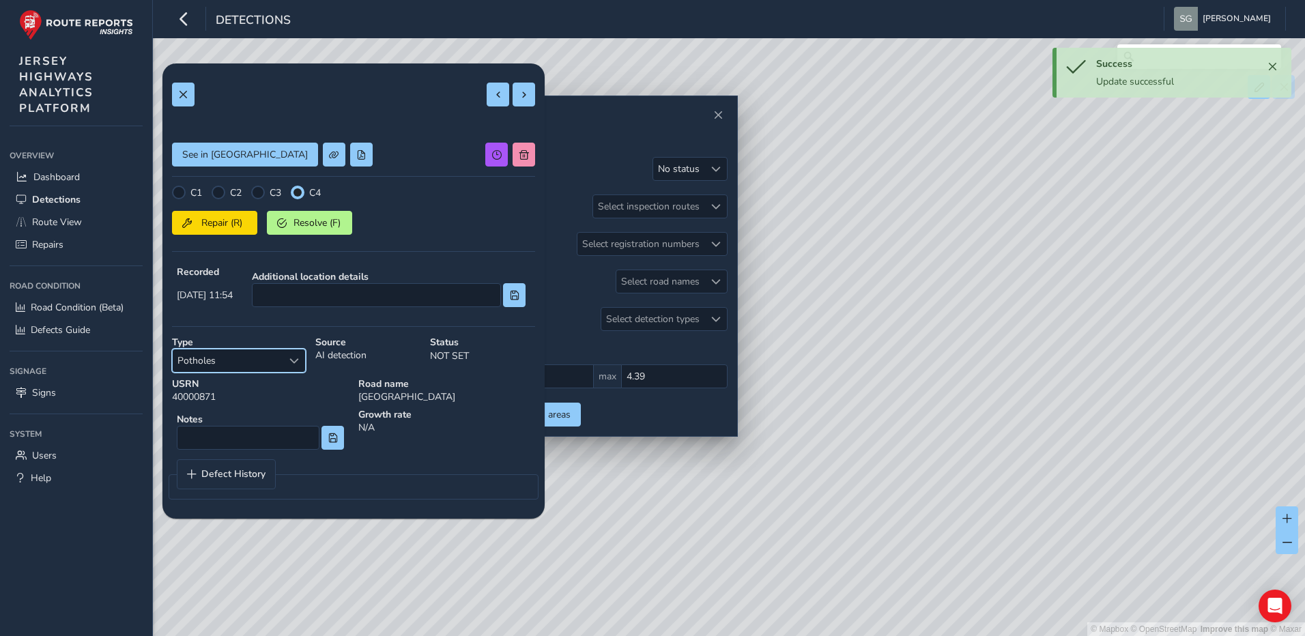
scroll to position [0, 0]
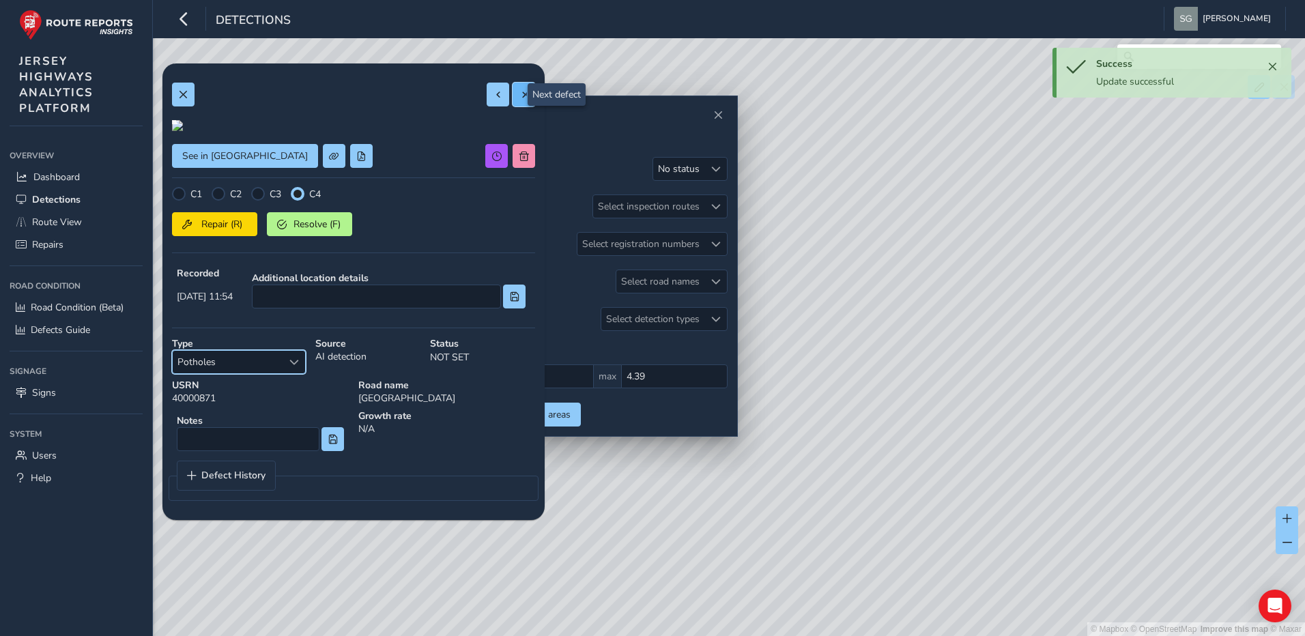
click at [519, 90] on span at bounding box center [524, 95] width 10 height 10
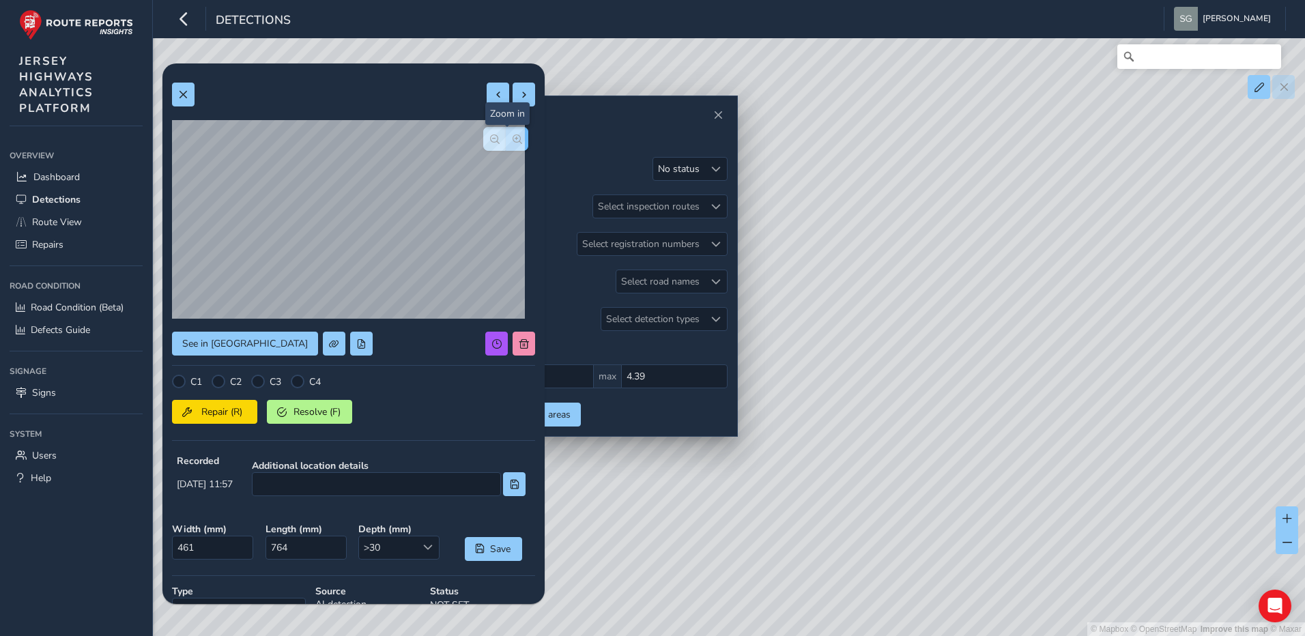
click at [506, 145] on button "button" at bounding box center [517, 139] width 23 height 24
click at [483, 147] on button "button" at bounding box center [494, 139] width 23 height 24
click at [483, 134] on button "button" at bounding box center [494, 139] width 23 height 24
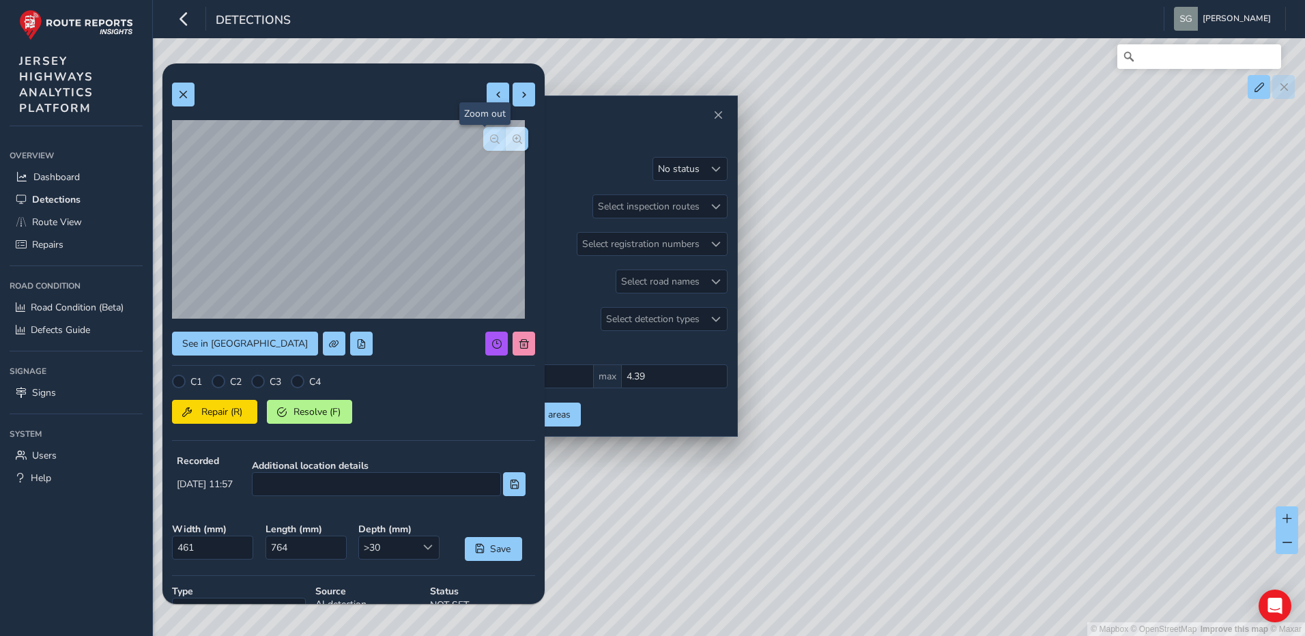
click at [490, 141] on span "button" at bounding box center [495, 139] width 10 height 10
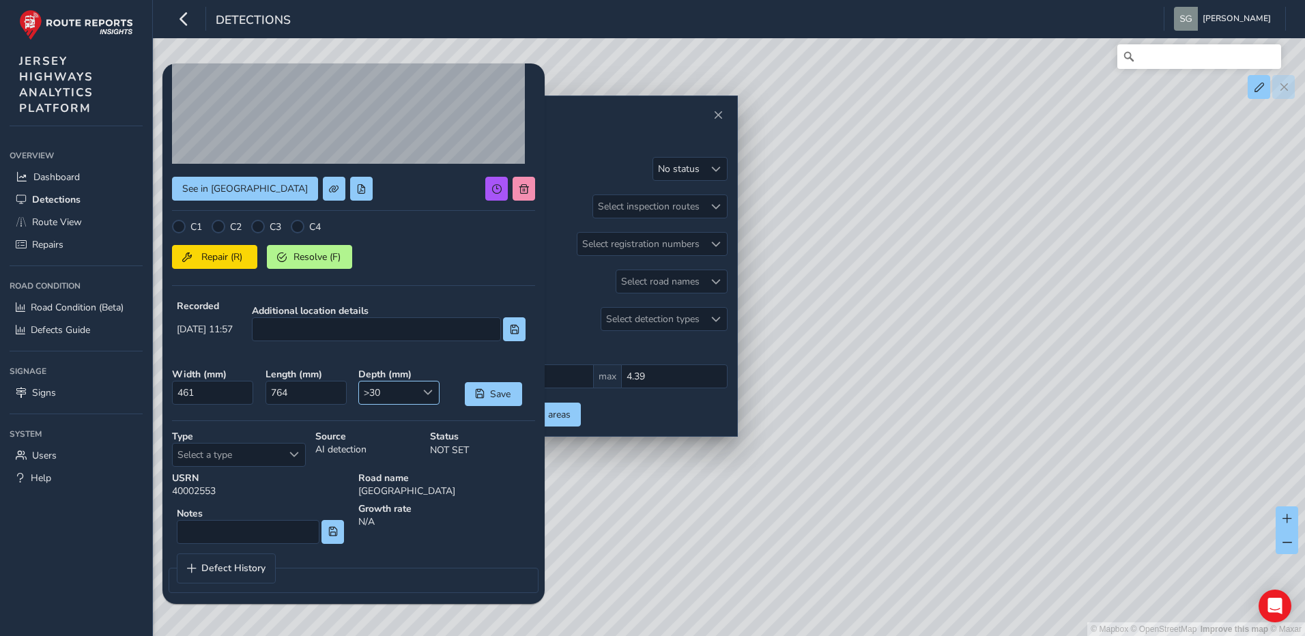
scroll to position [163, 0]
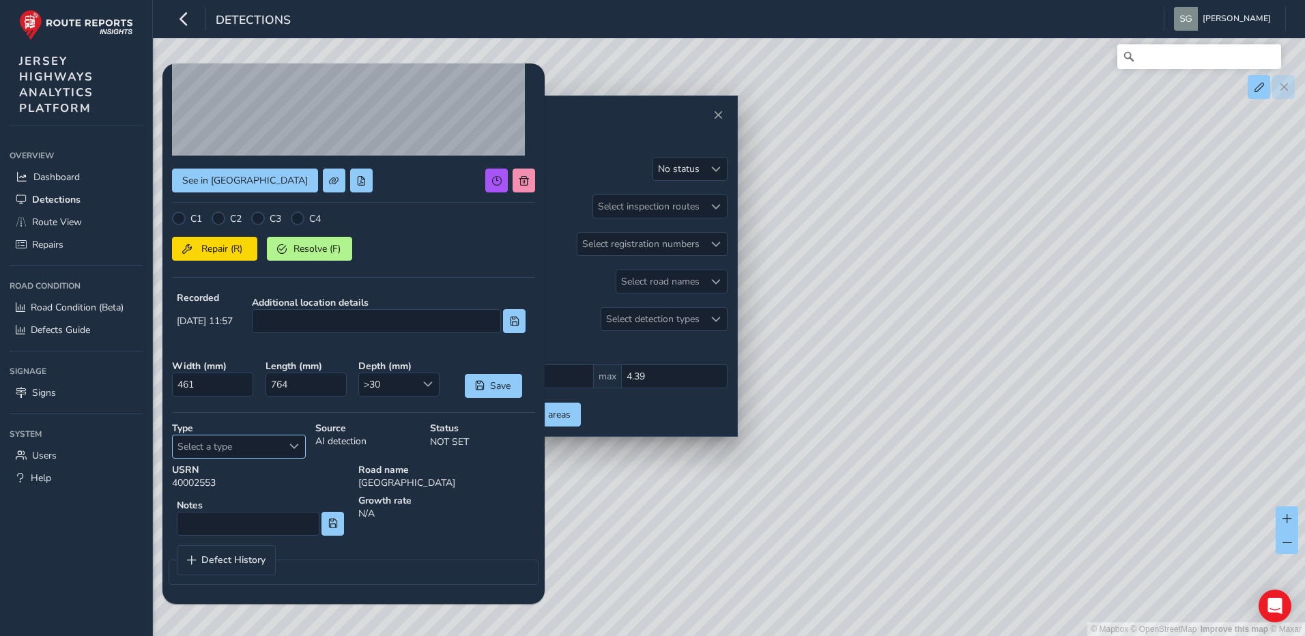
click at [297, 456] on div "Select a type" at bounding box center [293, 446] width 23 height 23
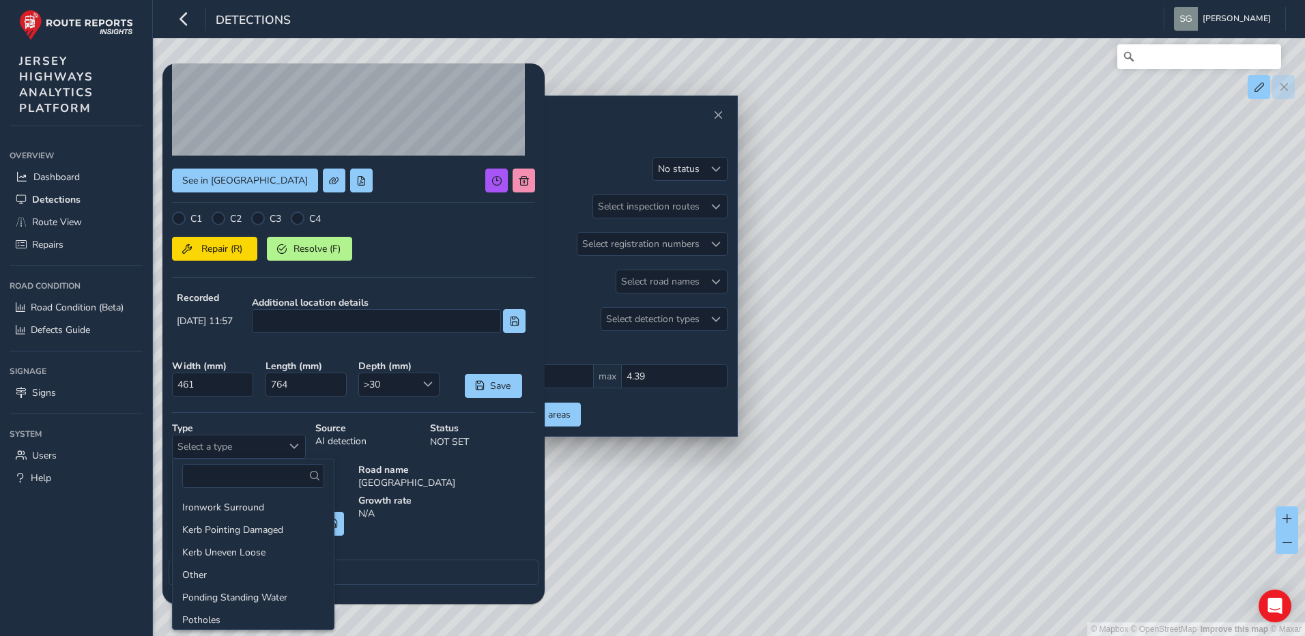
scroll to position [205, 0]
click at [240, 549] on li "Potholes" at bounding box center [253, 551] width 161 height 23
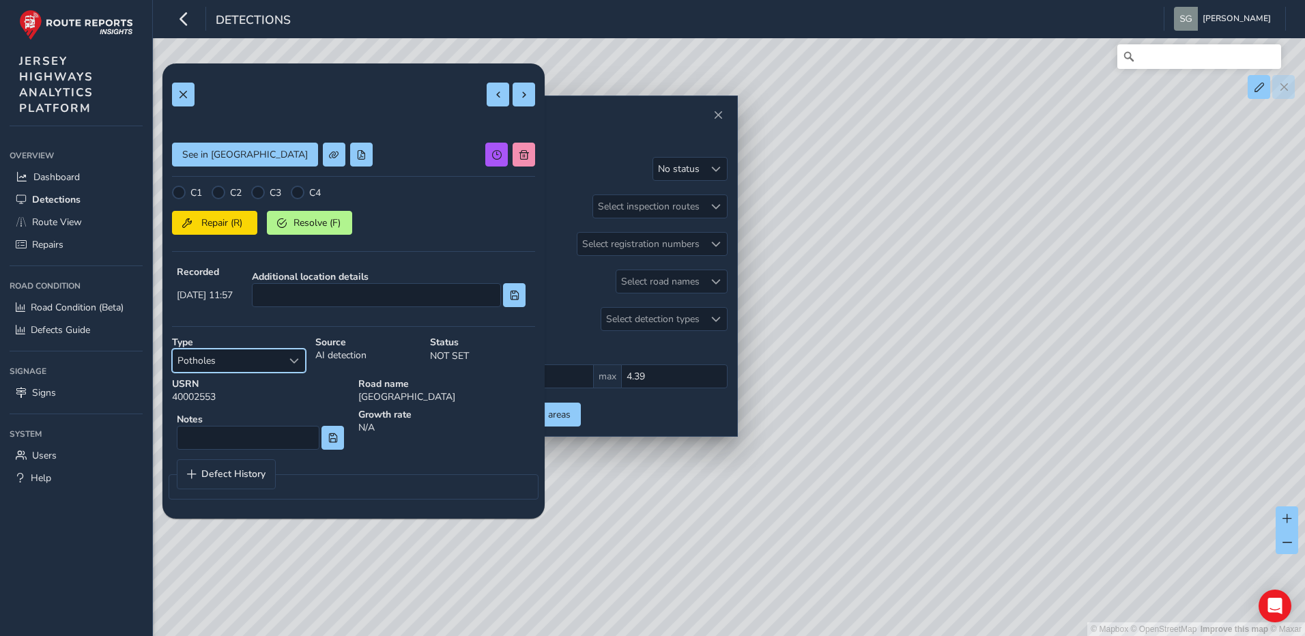
scroll to position [103, 0]
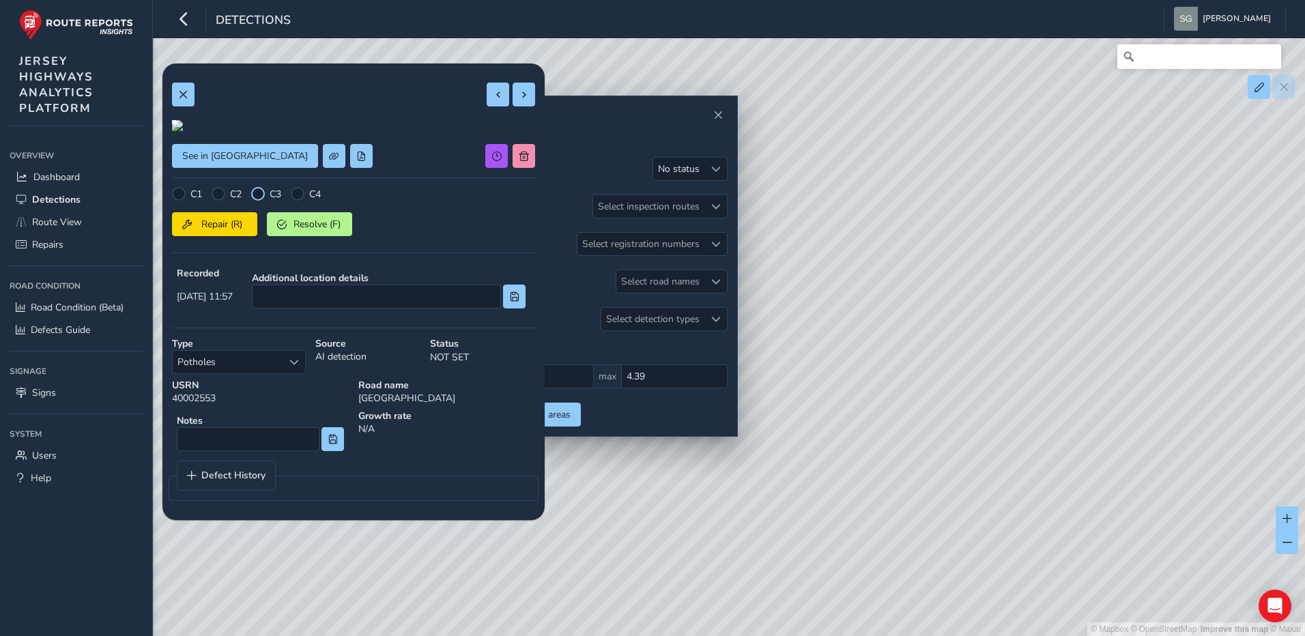
click at [259, 201] on div at bounding box center [258, 194] width 14 height 14
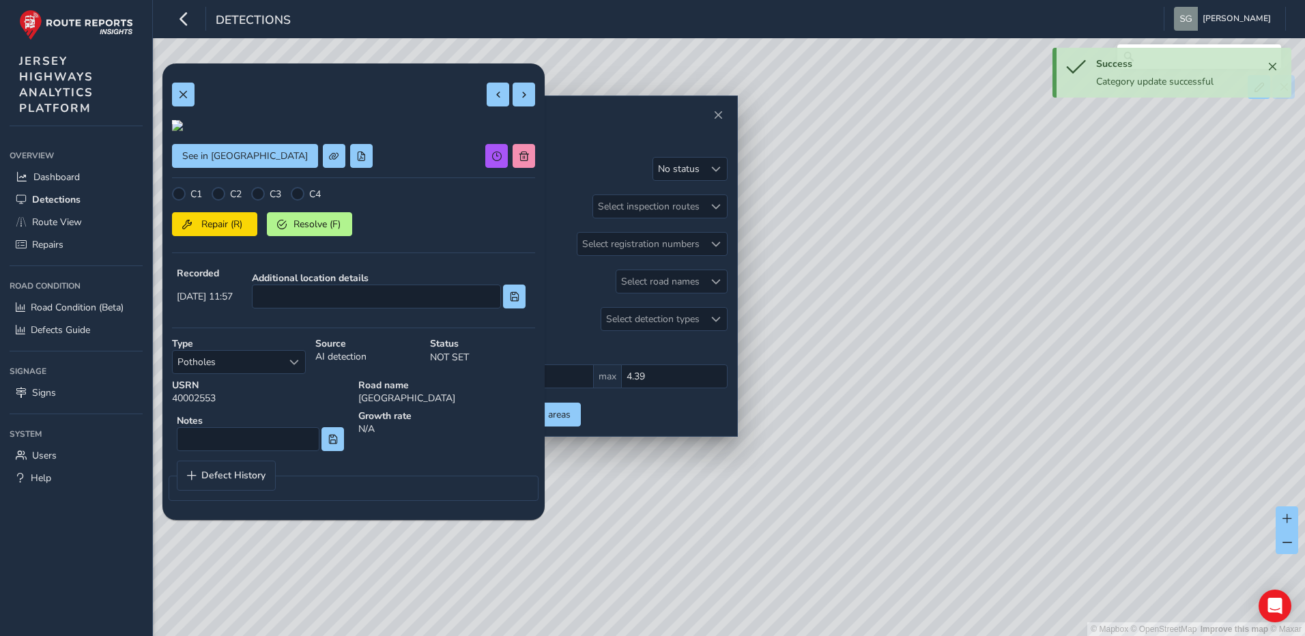
scroll to position [0, 0]
click at [519, 99] on button at bounding box center [523, 95] width 23 height 24
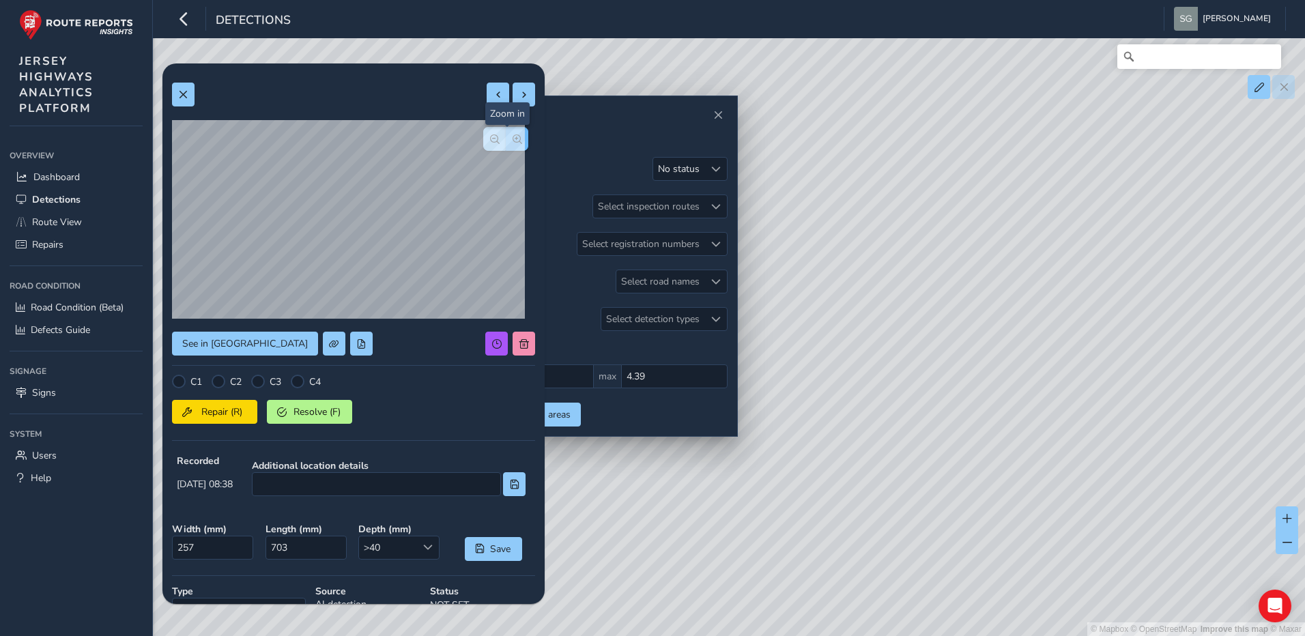
click at [512, 141] on span "button" at bounding box center [517, 139] width 10 height 10
click at [490, 143] on span "button" at bounding box center [495, 139] width 10 height 10
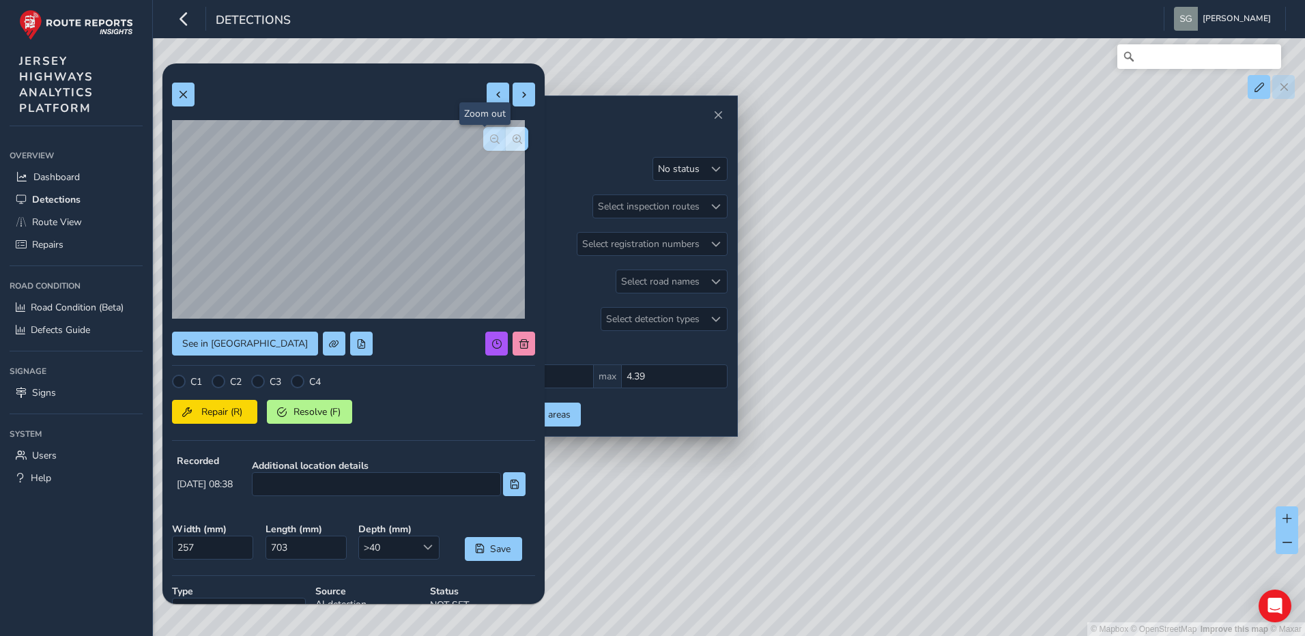
click at [490, 143] on span "button" at bounding box center [495, 139] width 10 height 10
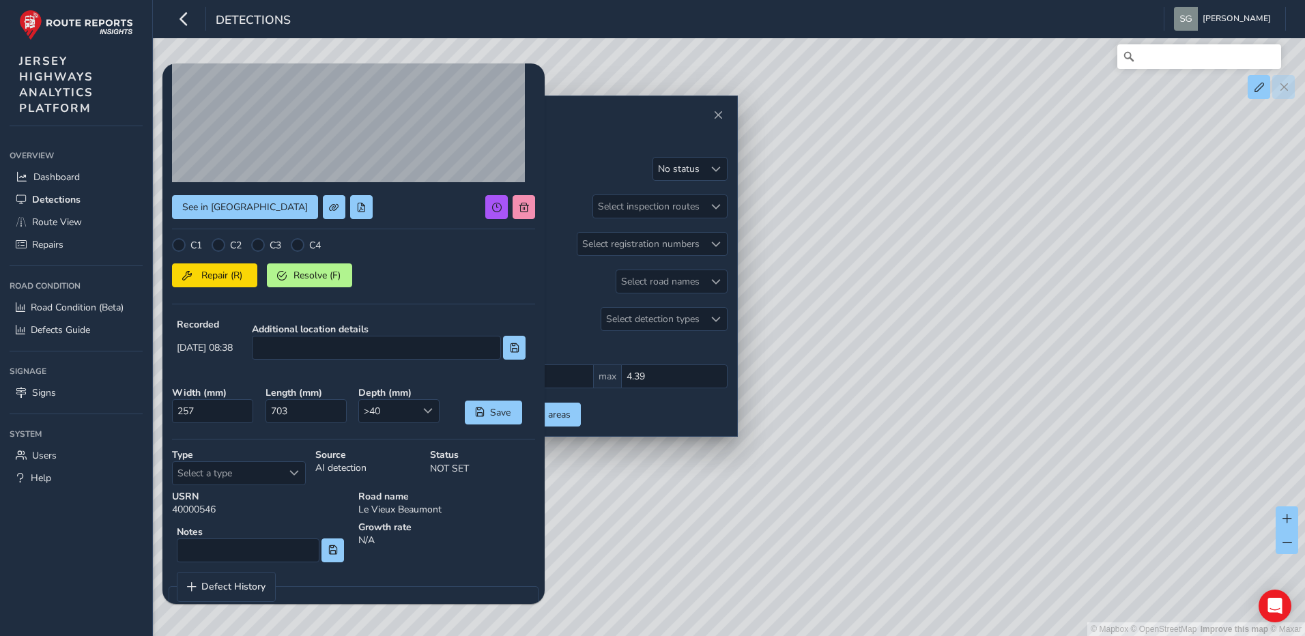
click at [297, 459] on strong "Type" at bounding box center [239, 454] width 134 height 13
click at [296, 464] on div "Select a type" at bounding box center [293, 473] width 23 height 23
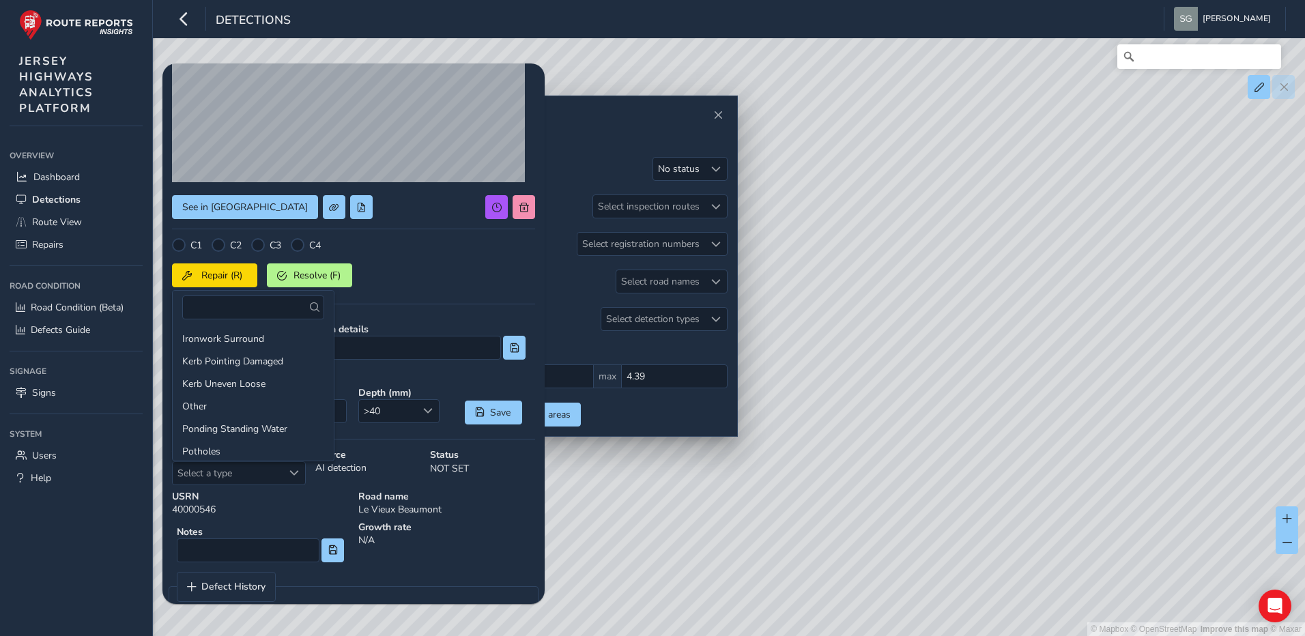
scroll to position [205, 0]
click at [258, 381] on li "Potholes" at bounding box center [253, 383] width 161 height 23
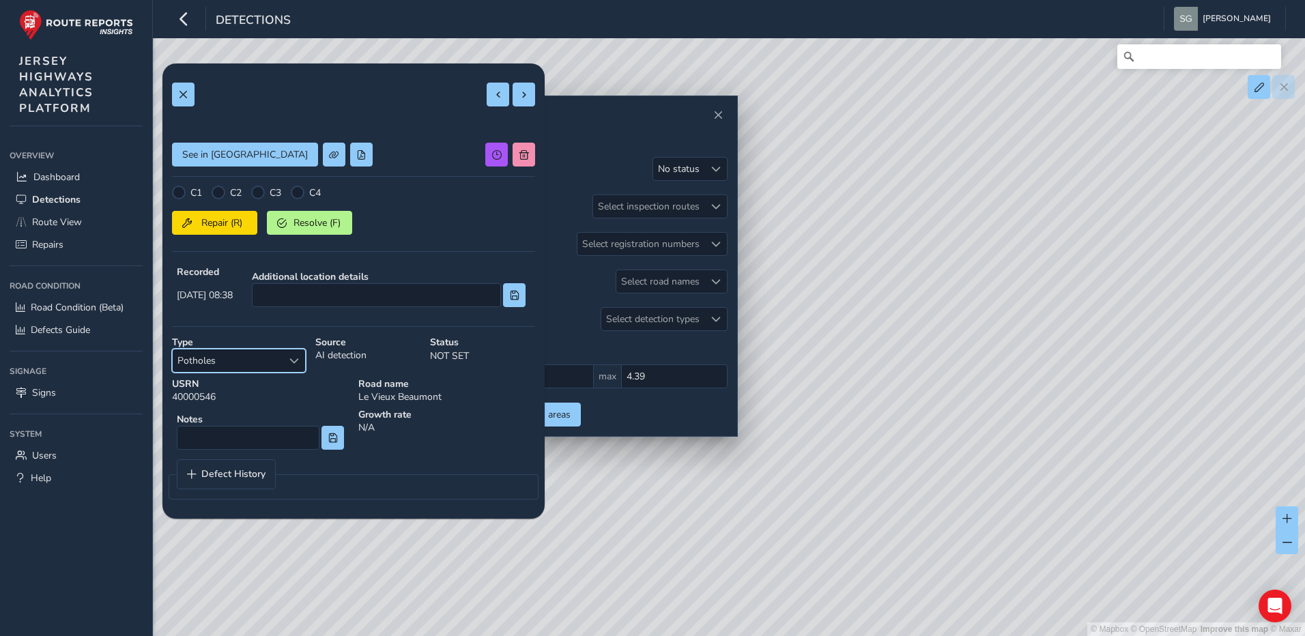
scroll to position [103, 0]
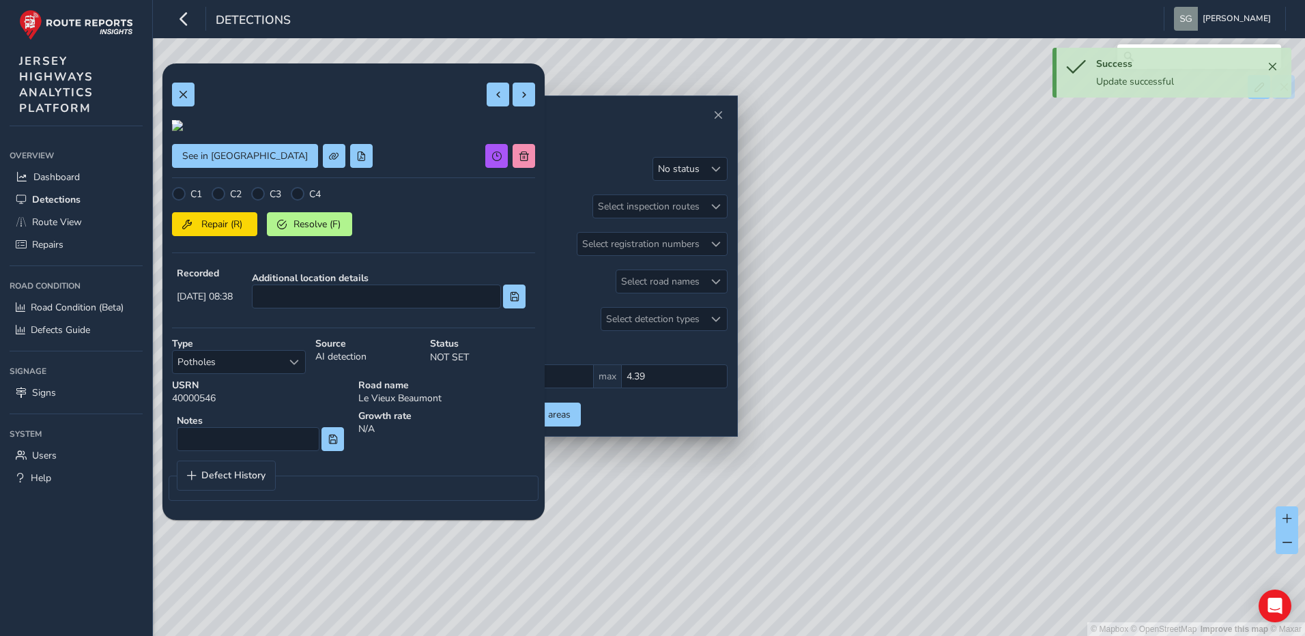
click at [308, 262] on div "C1 C2 C3 C4 Repair (R) Resolve (F)" at bounding box center [353, 224] width 363 height 75
click at [297, 201] on div at bounding box center [298, 194] width 14 height 14
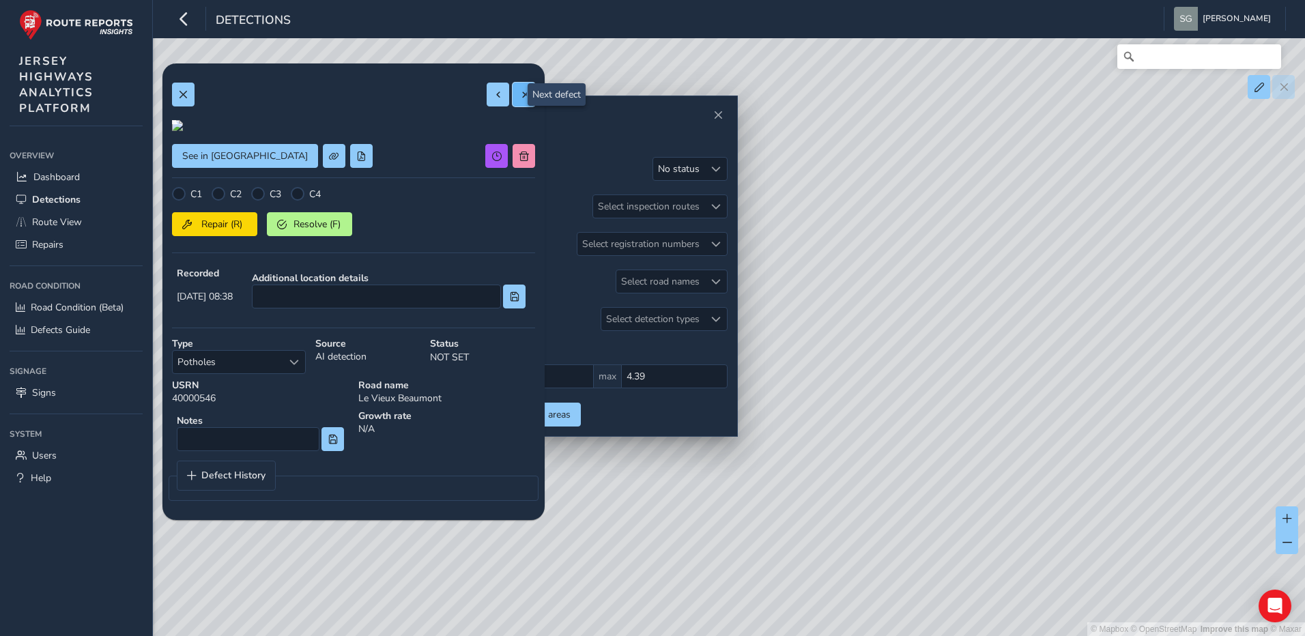
click at [519, 96] on span at bounding box center [524, 95] width 10 height 10
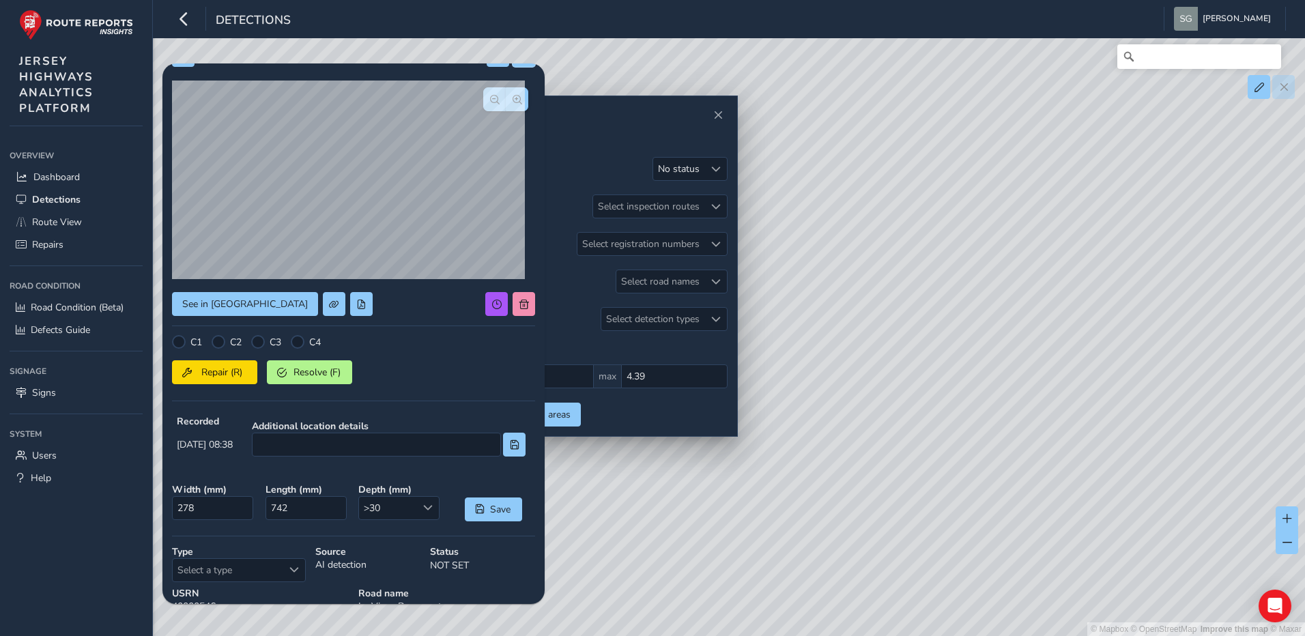
scroll to position [68, 0]
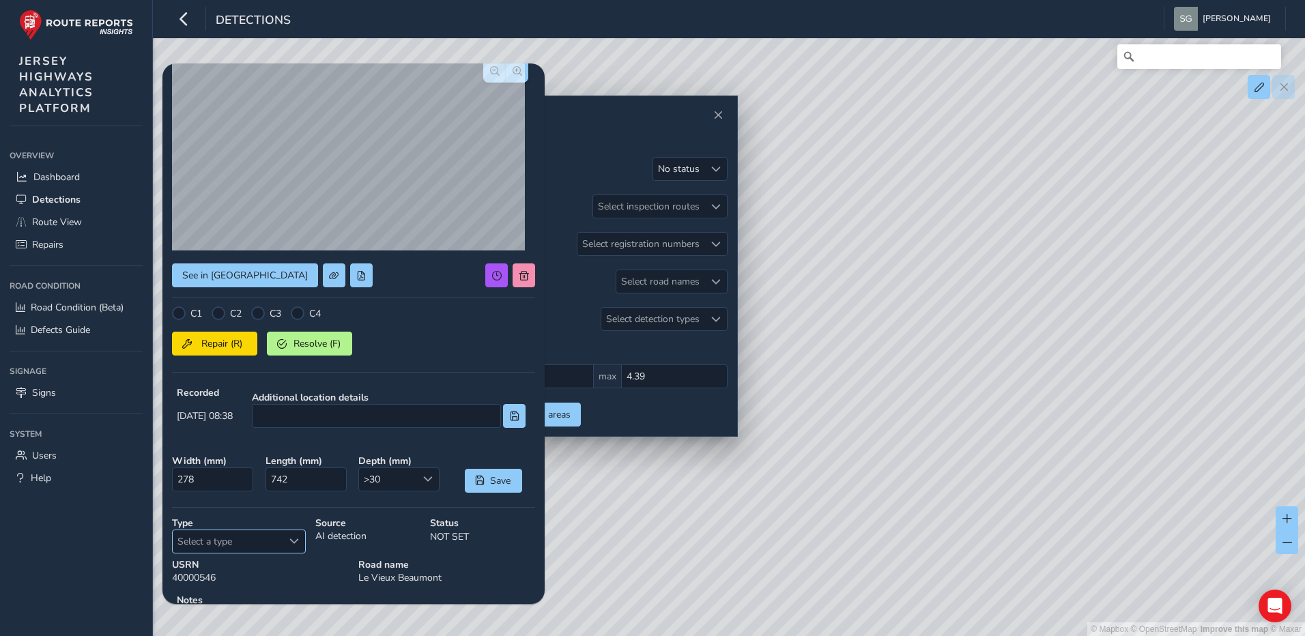
click at [289, 538] on span "Select a type" at bounding box center [294, 541] width 10 height 10
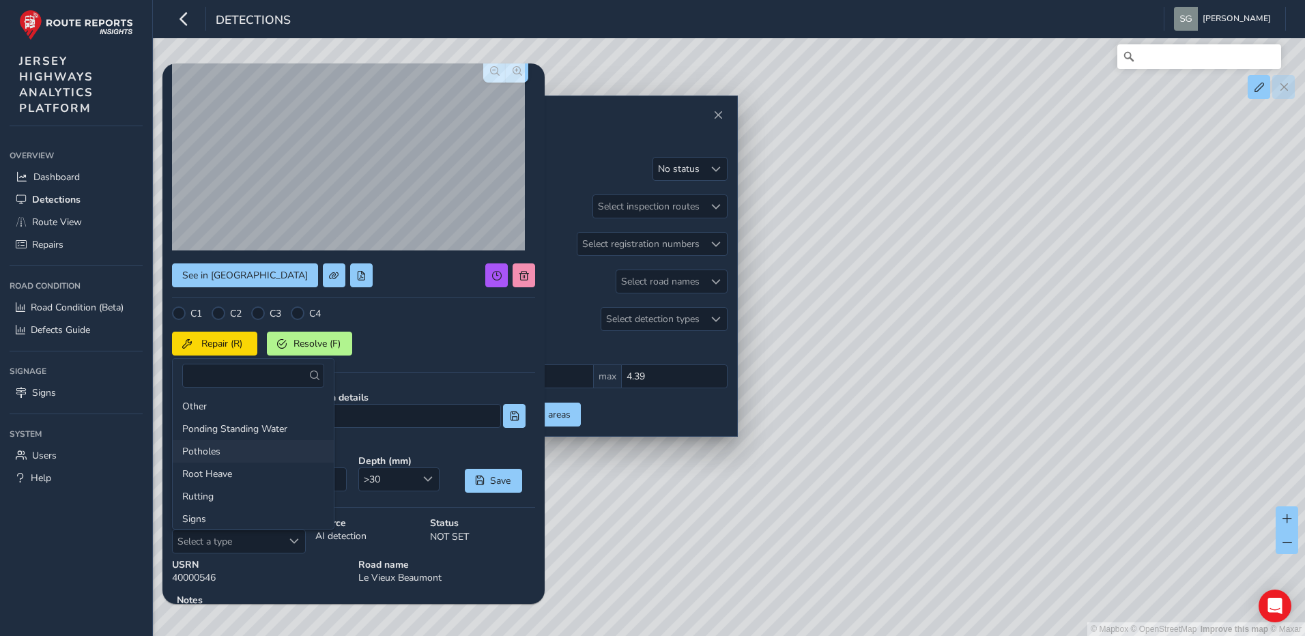
click at [270, 446] on li "Potholes" at bounding box center [253, 451] width 161 height 23
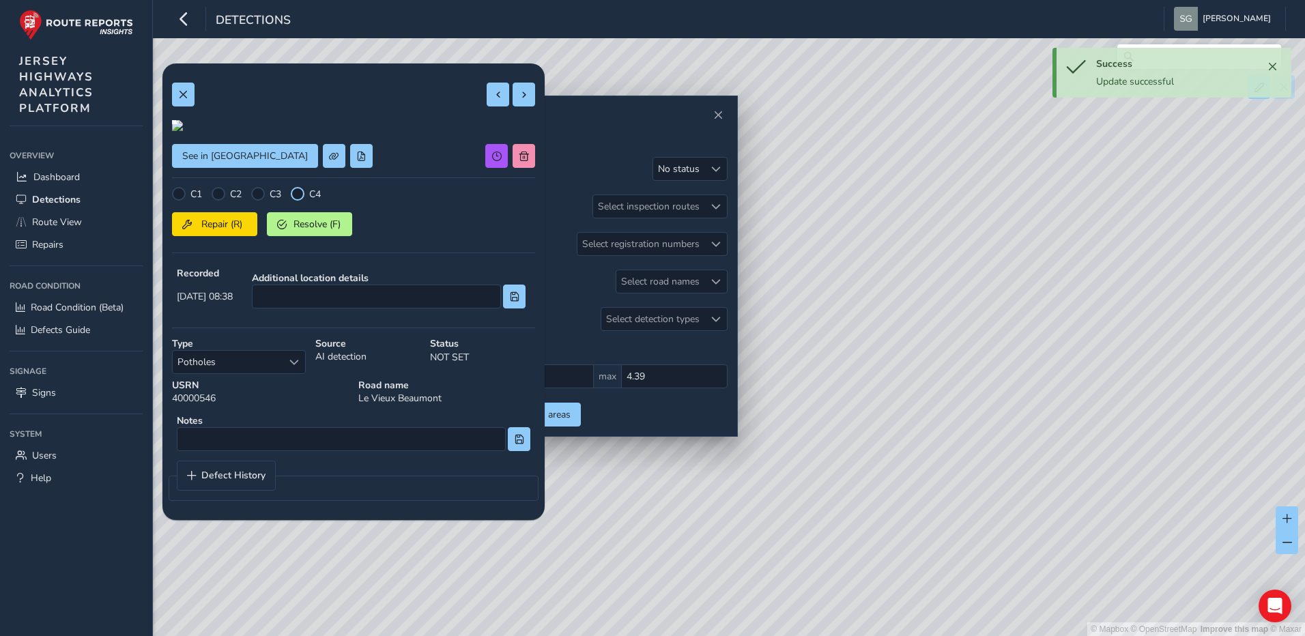
click at [302, 201] on div at bounding box center [298, 194] width 14 height 14
click at [522, 100] on button at bounding box center [523, 95] width 23 height 24
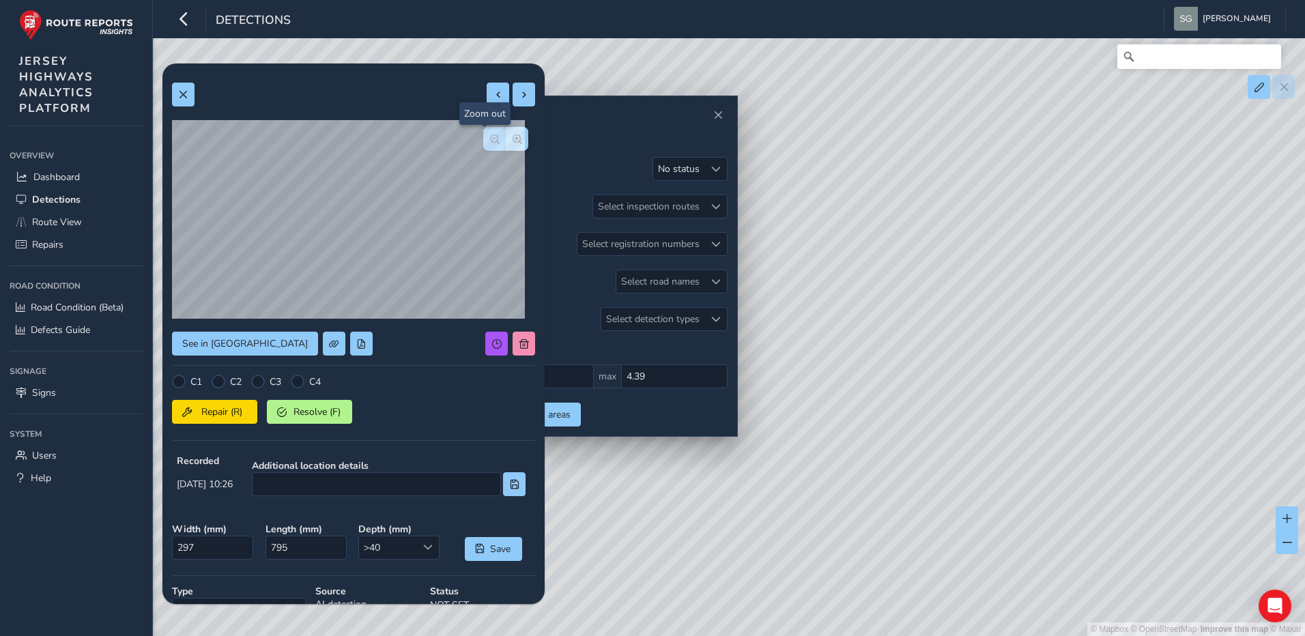
click at [488, 132] on button "button" at bounding box center [494, 139] width 23 height 24
click at [512, 141] on span "button" at bounding box center [517, 139] width 10 height 10
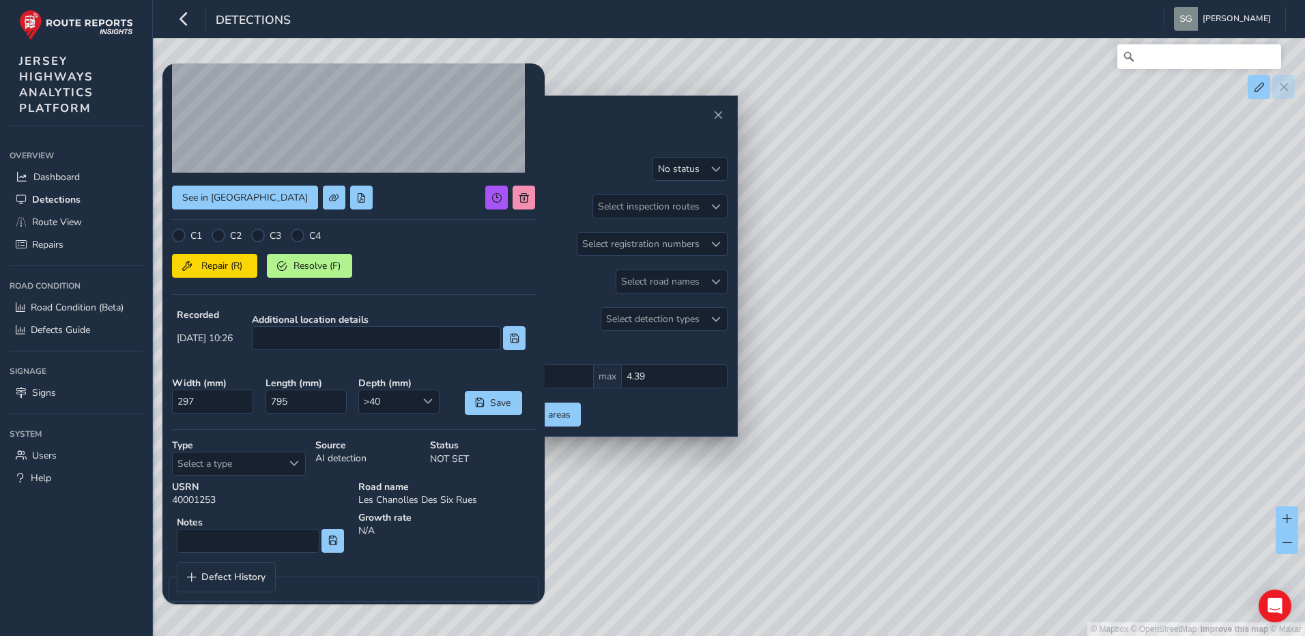
scroll to position [163, 0]
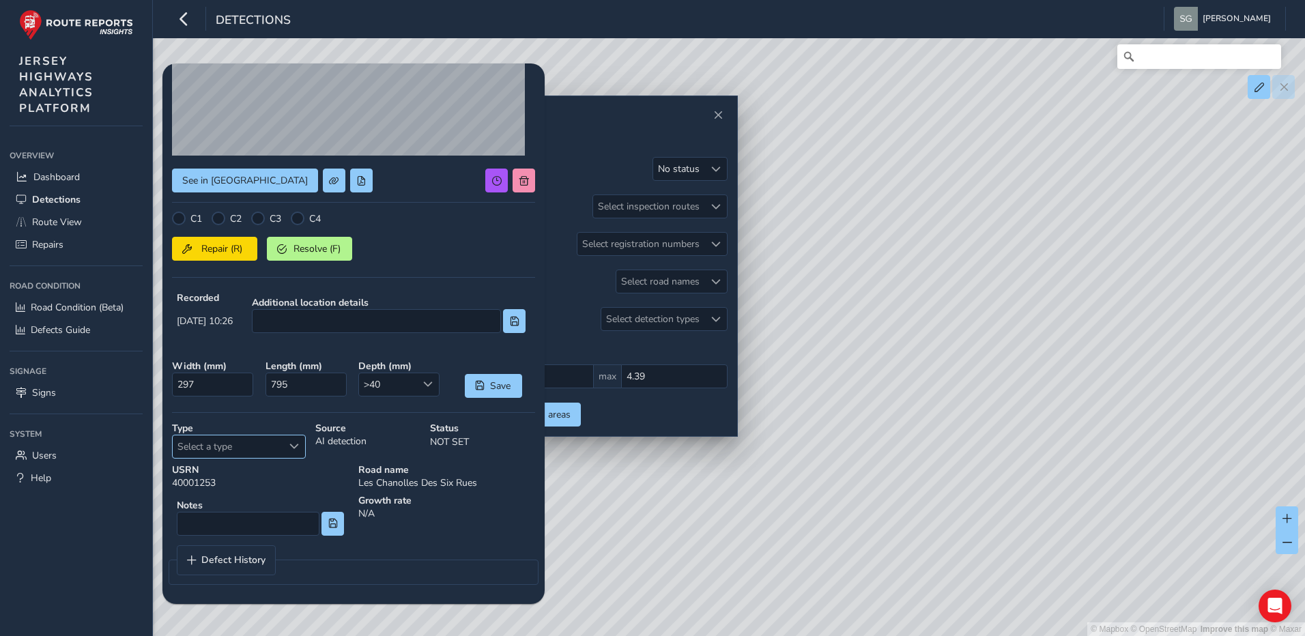
click at [296, 450] on span "Select a type" at bounding box center [294, 446] width 10 height 10
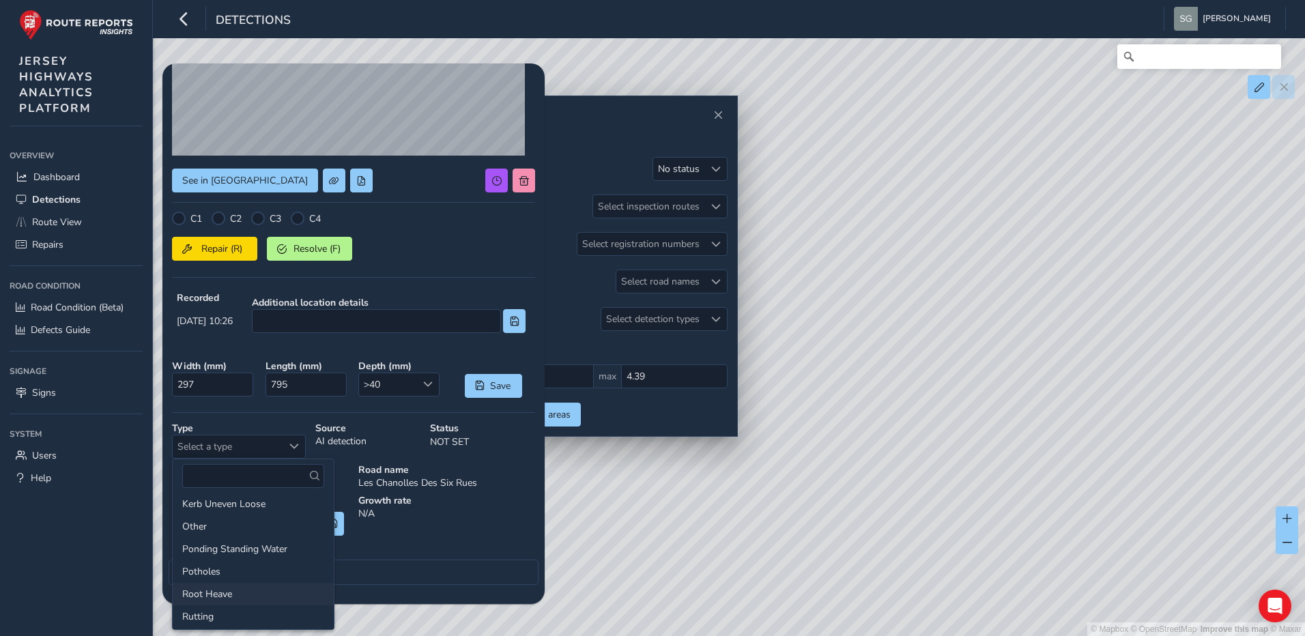
scroll to position [205, 0]
click at [249, 553] on li "Potholes" at bounding box center [253, 551] width 161 height 23
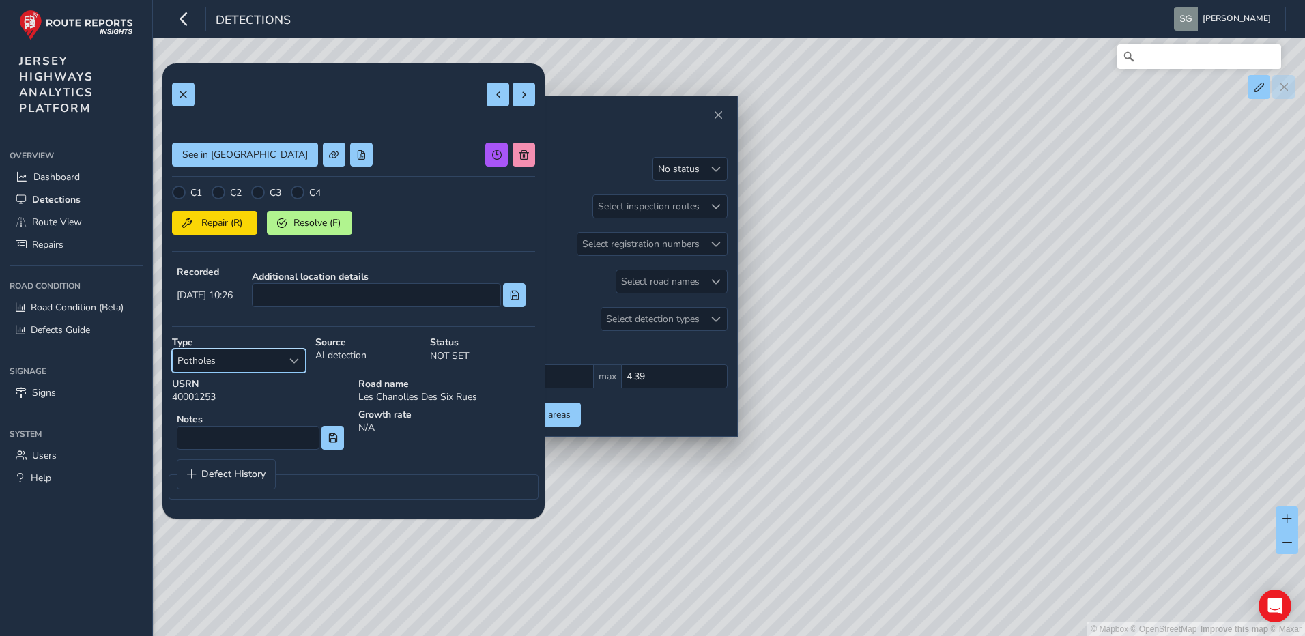
scroll to position [0, 0]
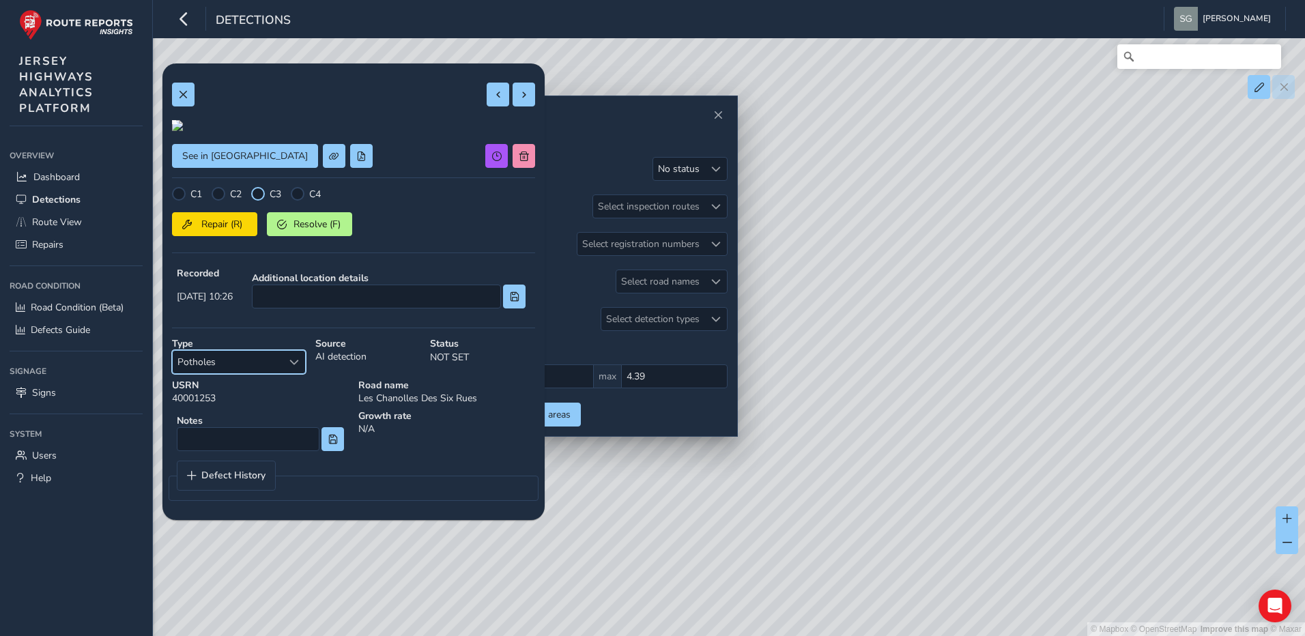
click at [263, 201] on div at bounding box center [258, 194] width 14 height 14
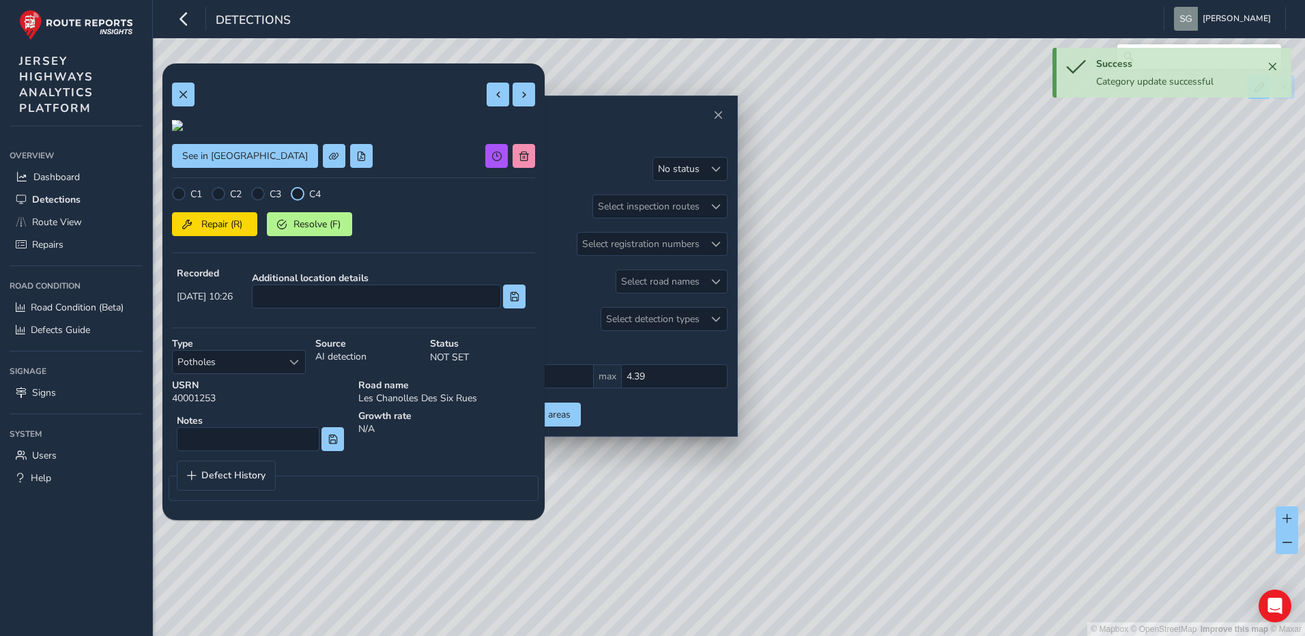
click at [304, 201] on div at bounding box center [298, 194] width 14 height 14
click at [519, 96] on span at bounding box center [524, 95] width 10 height 10
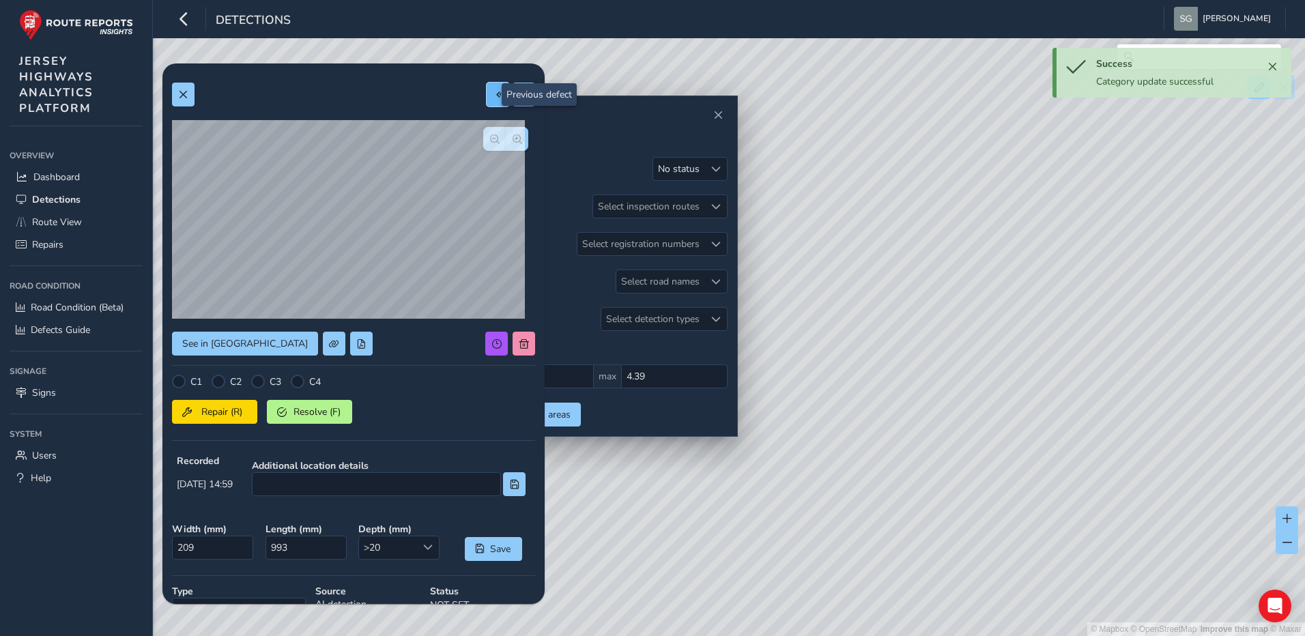
click at [486, 98] on button at bounding box center [497, 95] width 23 height 24
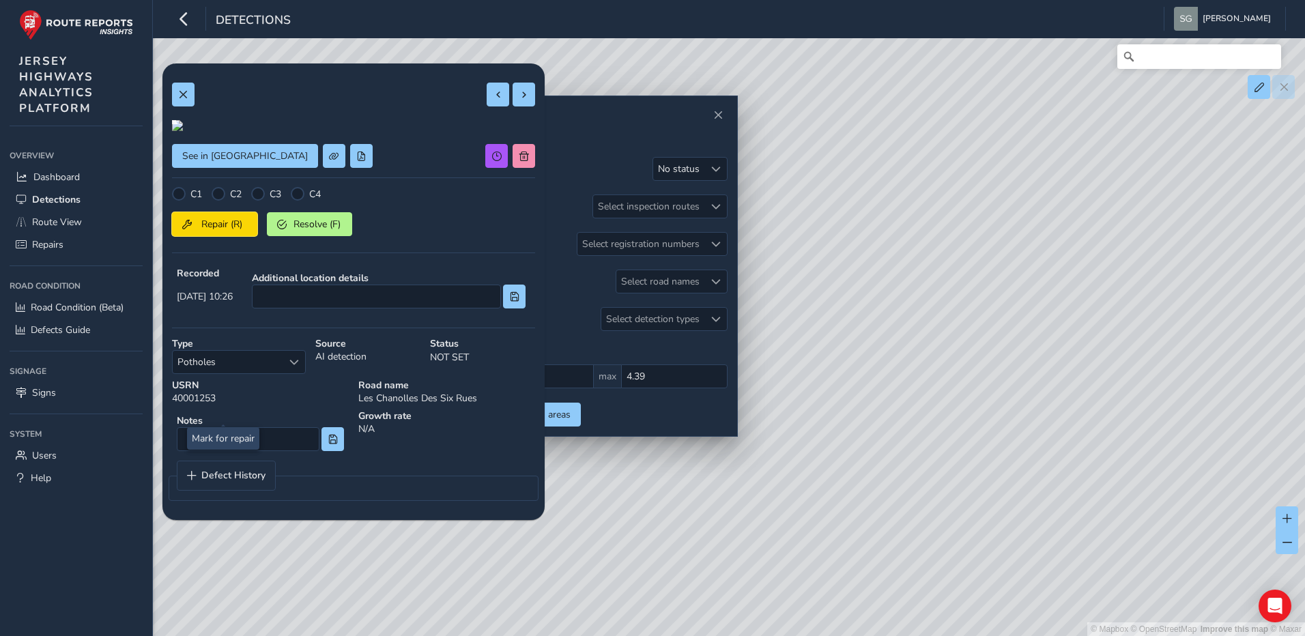
click at [220, 231] on span "Repair (R)" at bounding box center [222, 224] width 50 height 13
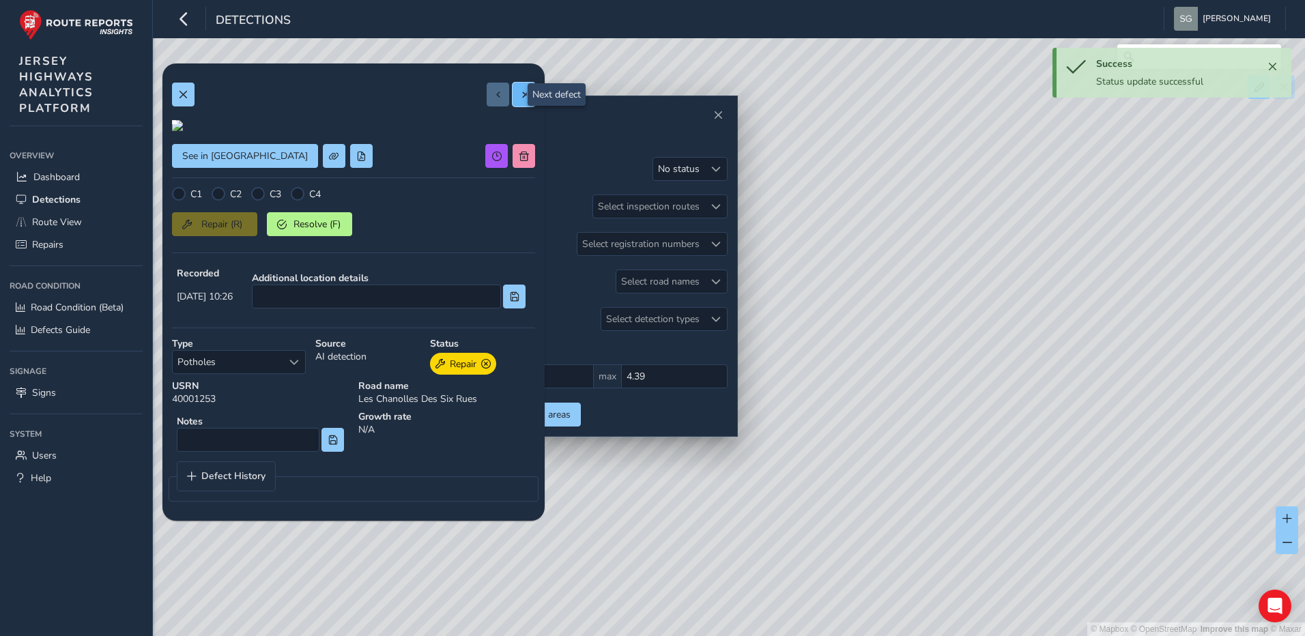
click at [514, 103] on button at bounding box center [523, 95] width 23 height 24
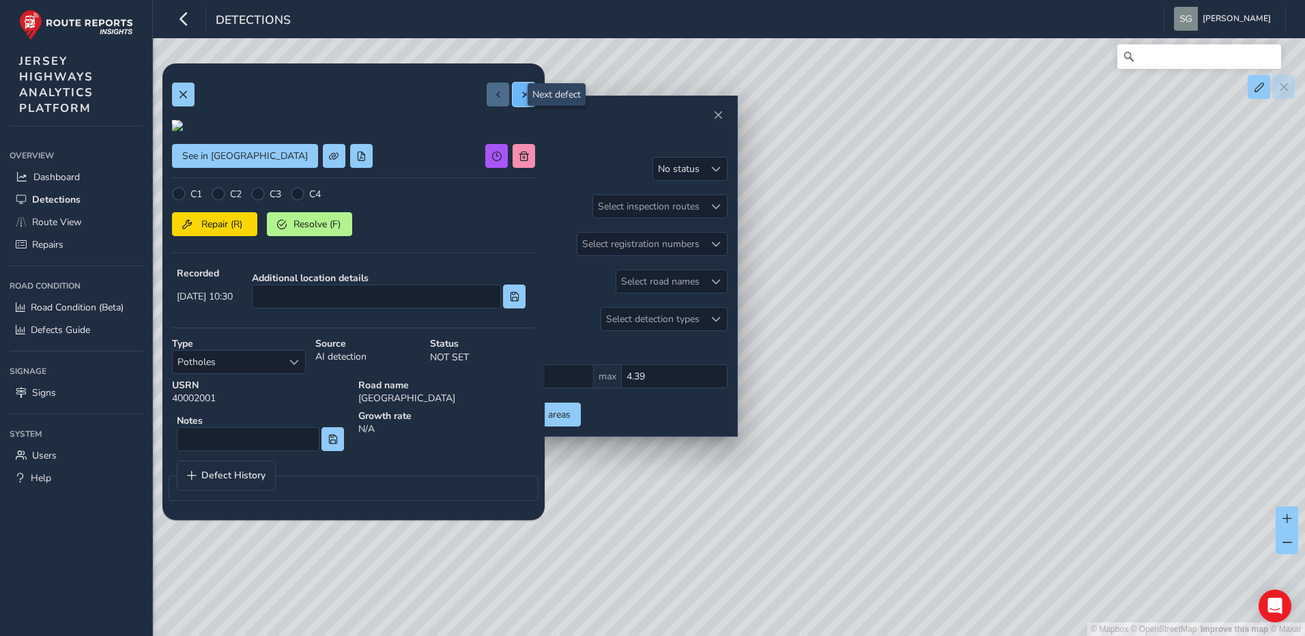
click at [514, 103] on button at bounding box center [523, 95] width 23 height 24
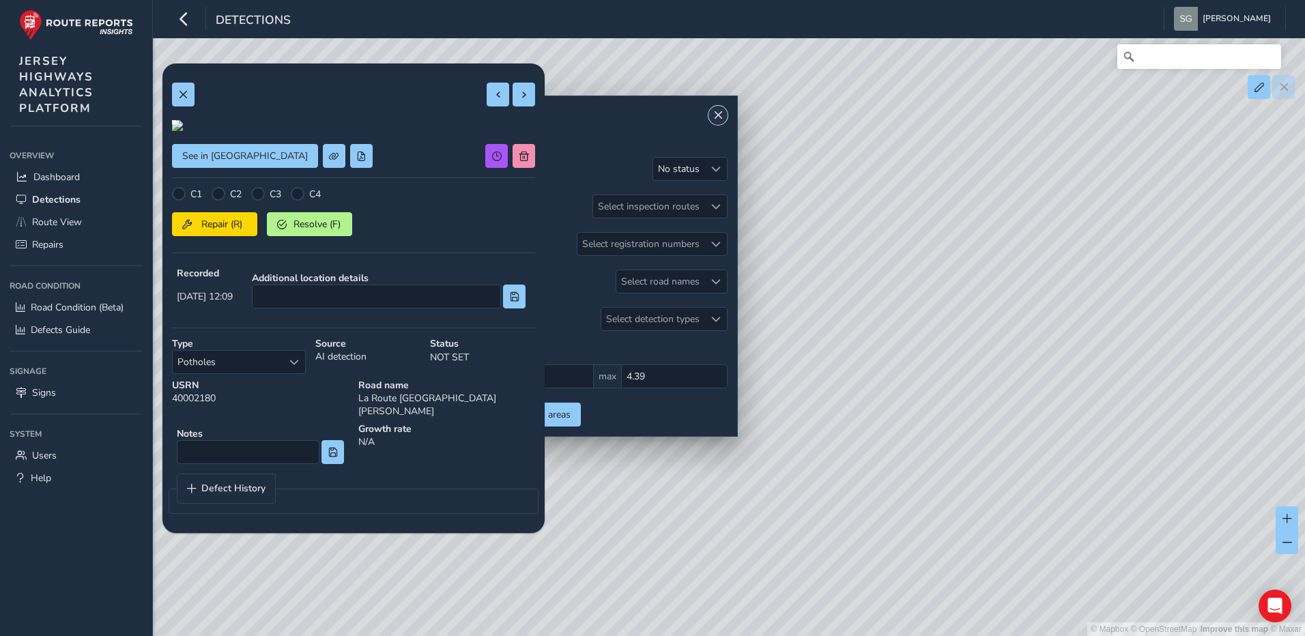
click at [715, 115] on span "Close" at bounding box center [718, 116] width 10 height 10
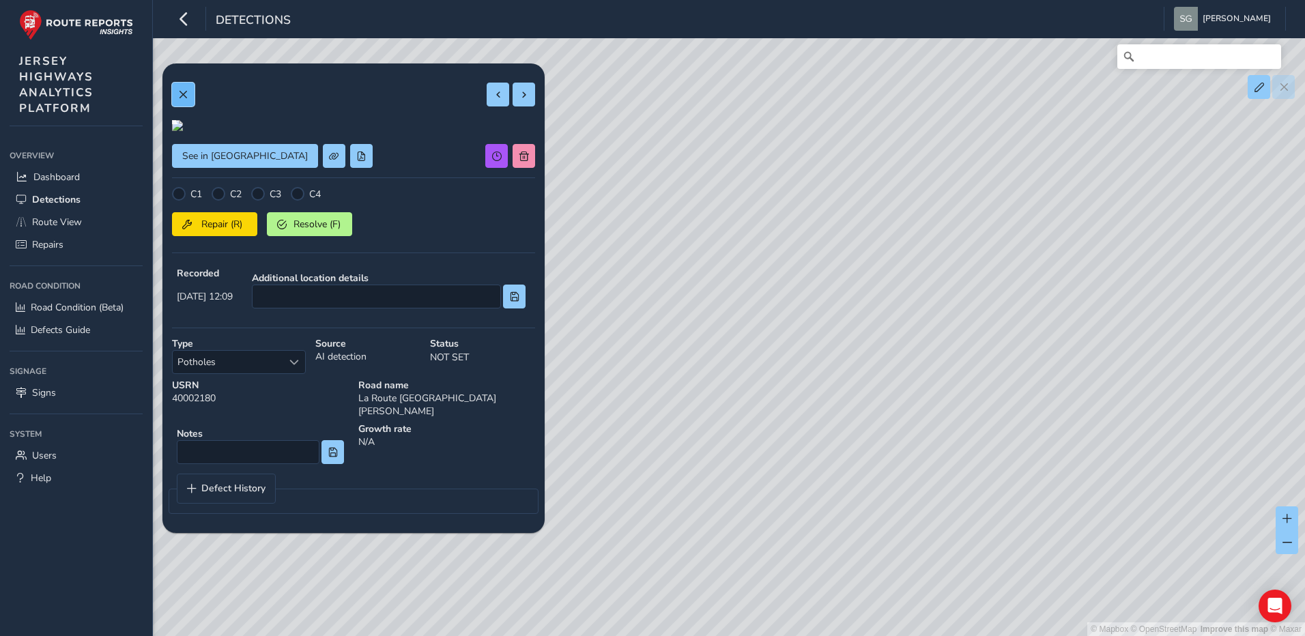
click at [179, 98] on span at bounding box center [183, 95] width 10 height 10
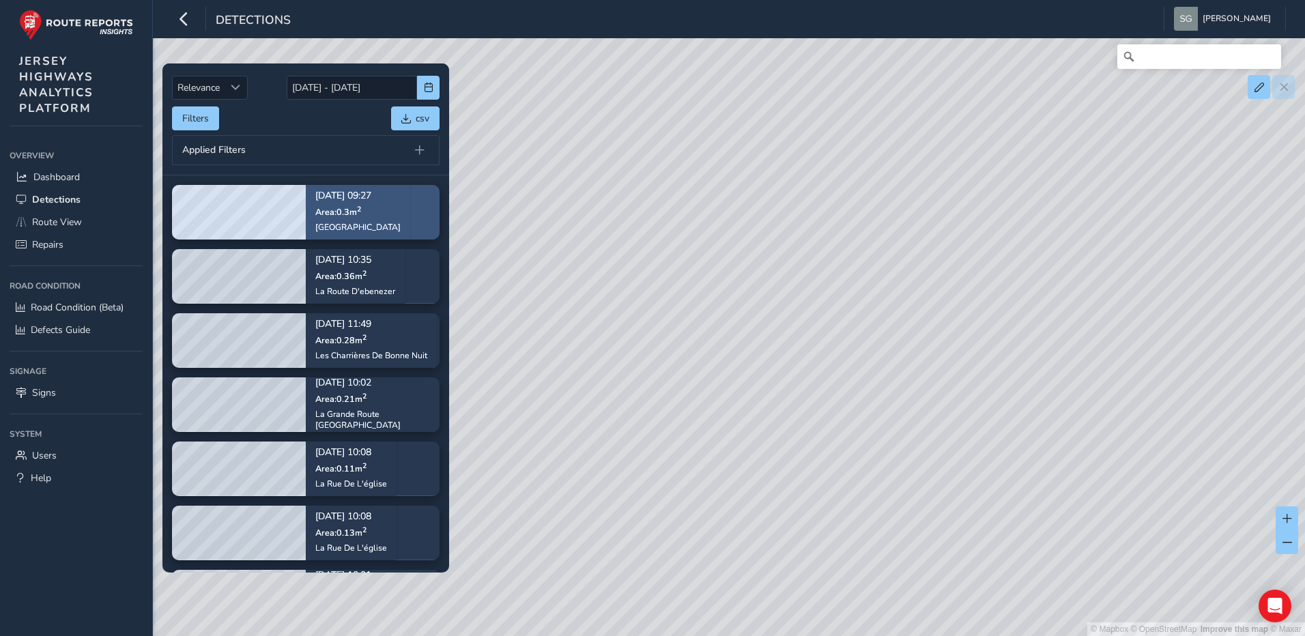
click at [394, 212] on div "[DATE] 09:27 Area: 0.3 m 2 [GEOGRAPHIC_DATA]" at bounding box center [358, 212] width 104 height 79
